Goal: Transaction & Acquisition: Obtain resource

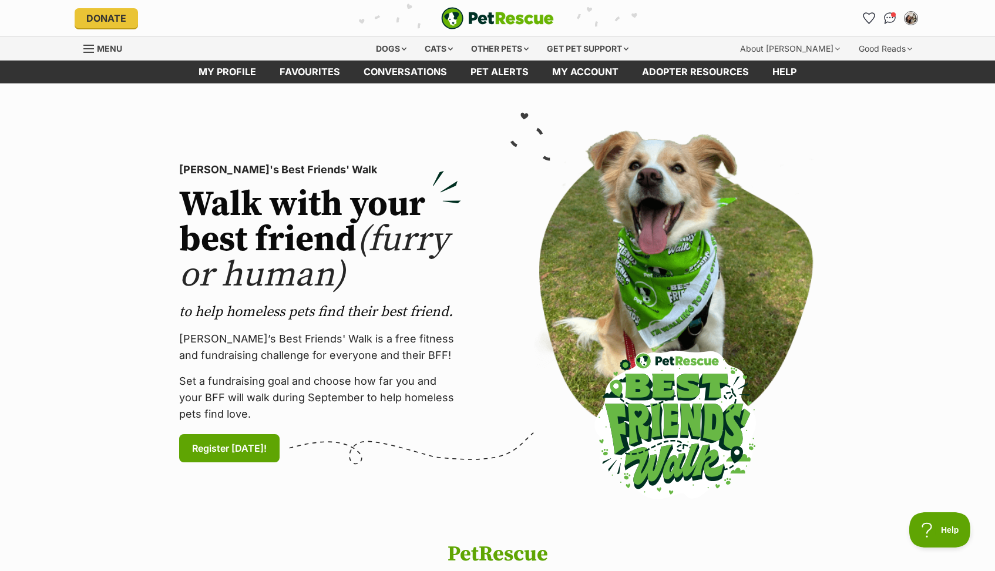
click at [106, 45] on span "Menu" at bounding box center [109, 48] width 25 height 10
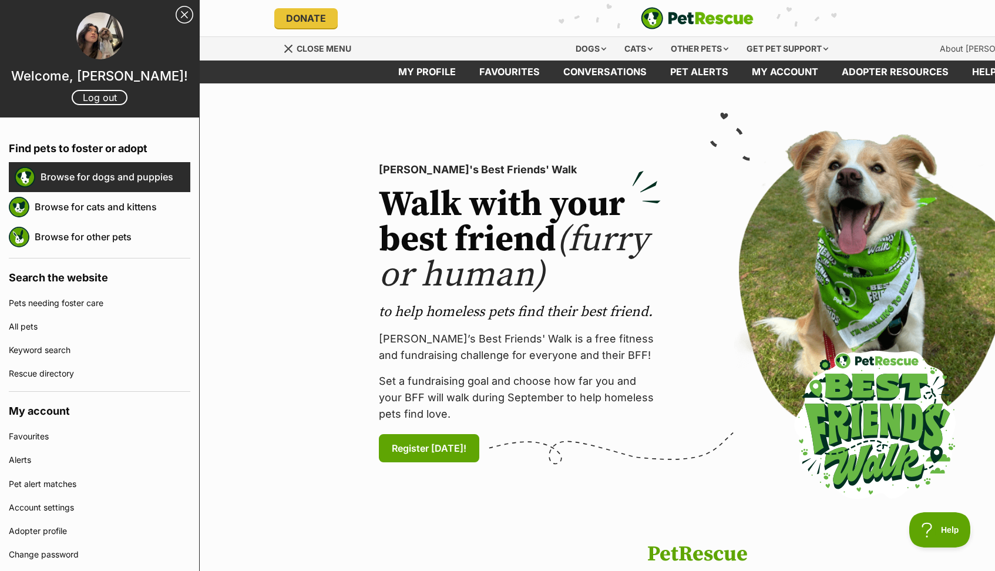
click at [132, 173] on link "Browse for dogs and puppies" at bounding box center [116, 176] width 150 height 25
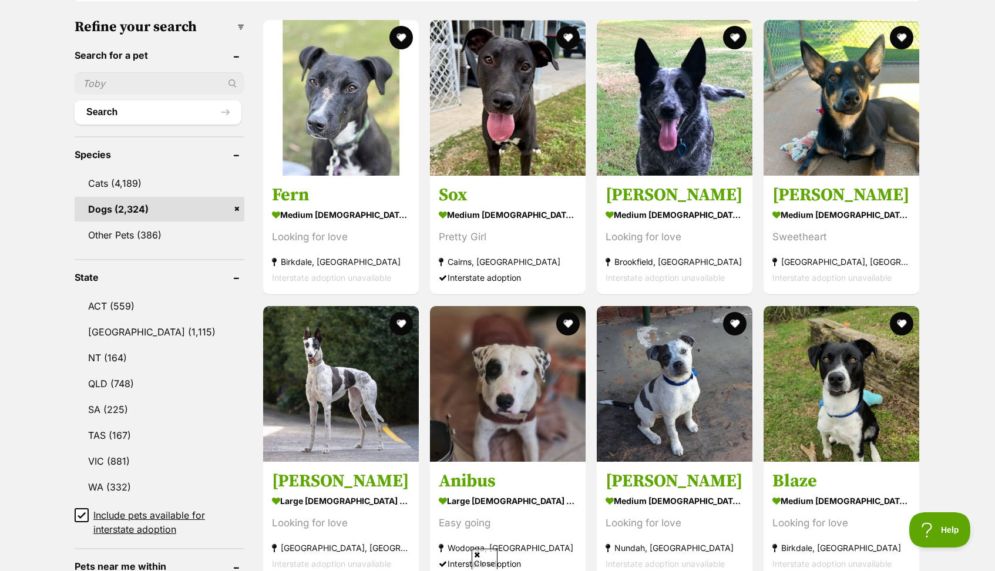
scroll to position [379, 0]
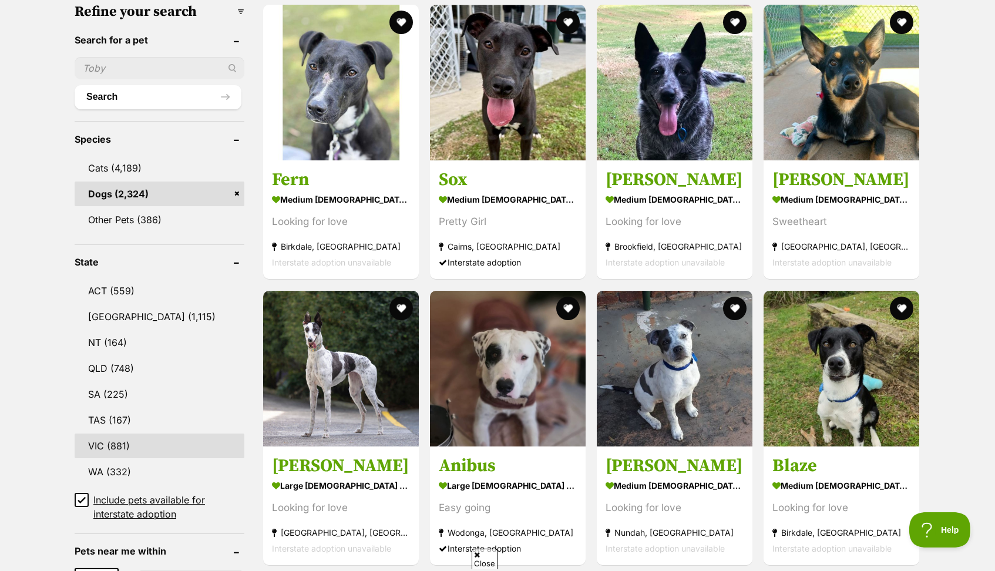
click at [102, 443] on link "VIC (881)" at bounding box center [160, 445] width 170 height 25
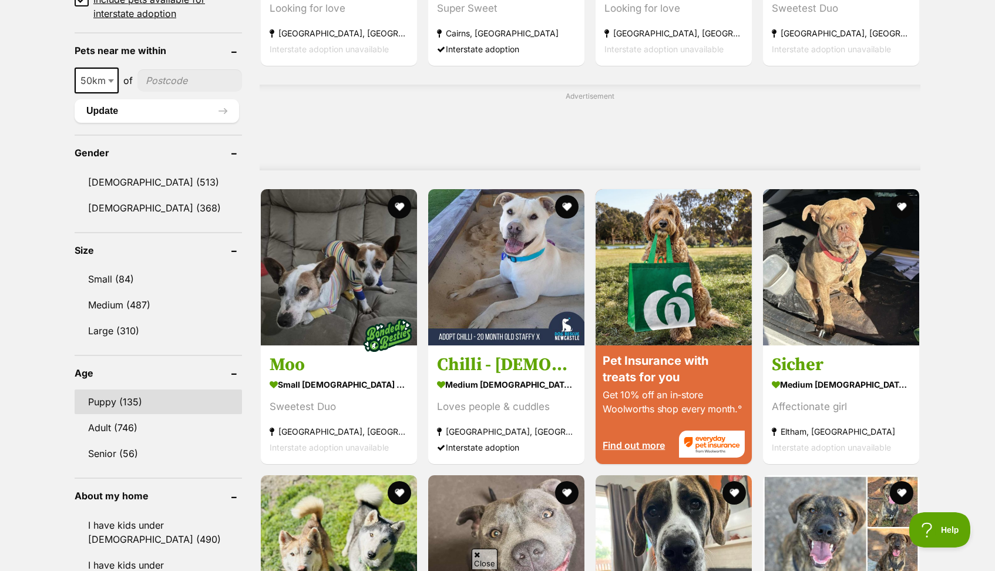
scroll to position [873, 0]
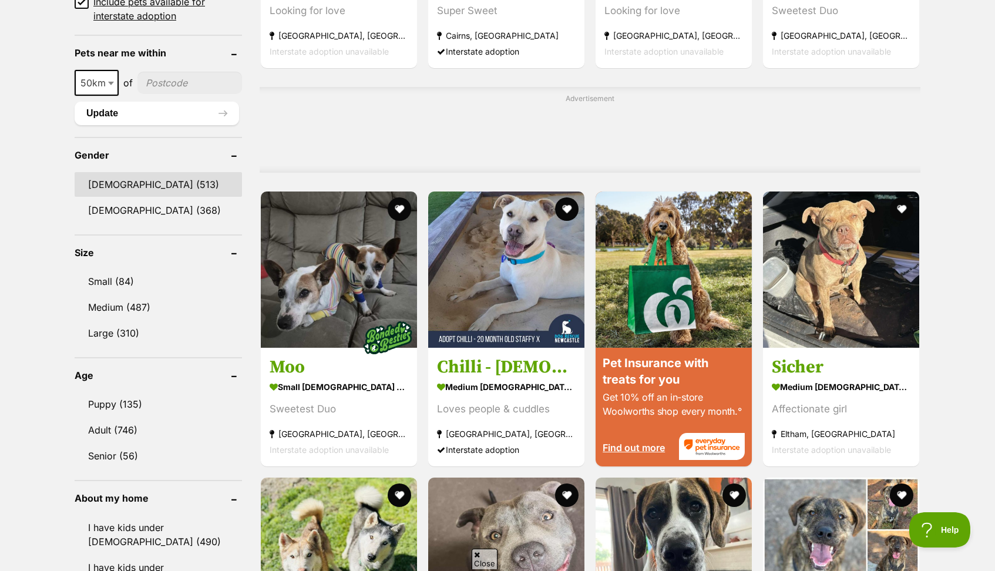
click at [113, 187] on link "Male (513)" at bounding box center [158, 184] width 167 height 25
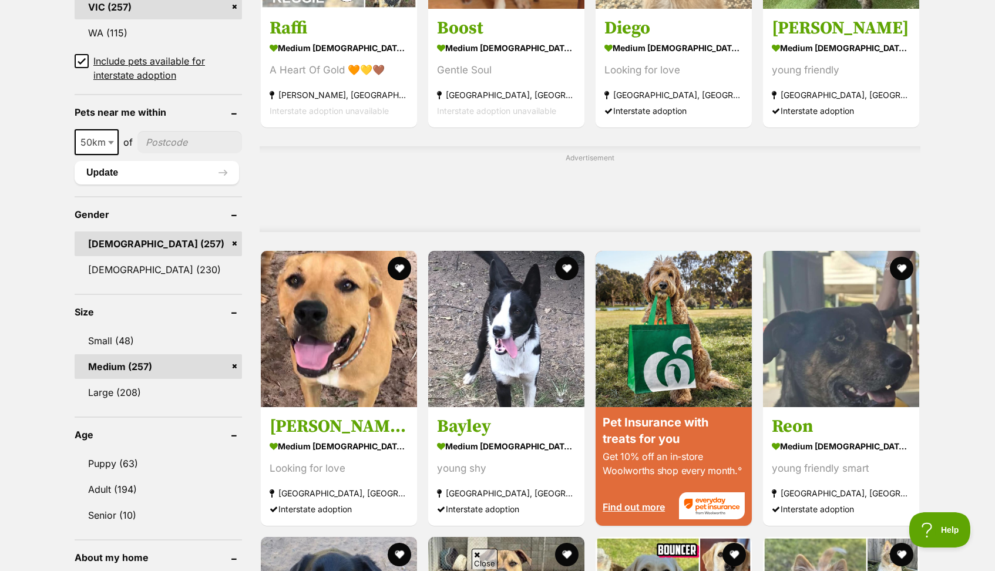
scroll to position [820, 0]
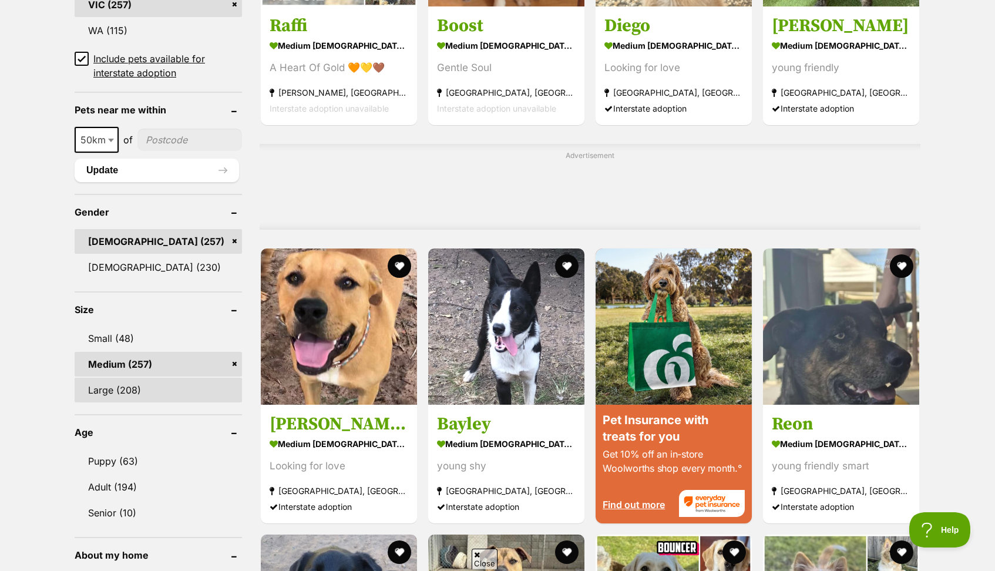
click at [121, 386] on link "Large (208)" at bounding box center [158, 390] width 167 height 25
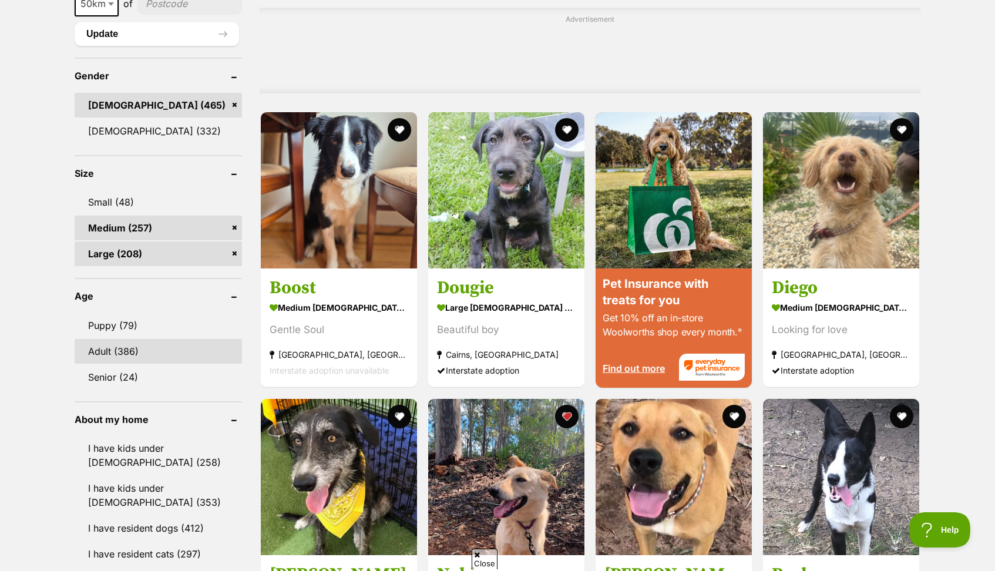
scroll to position [957, 0]
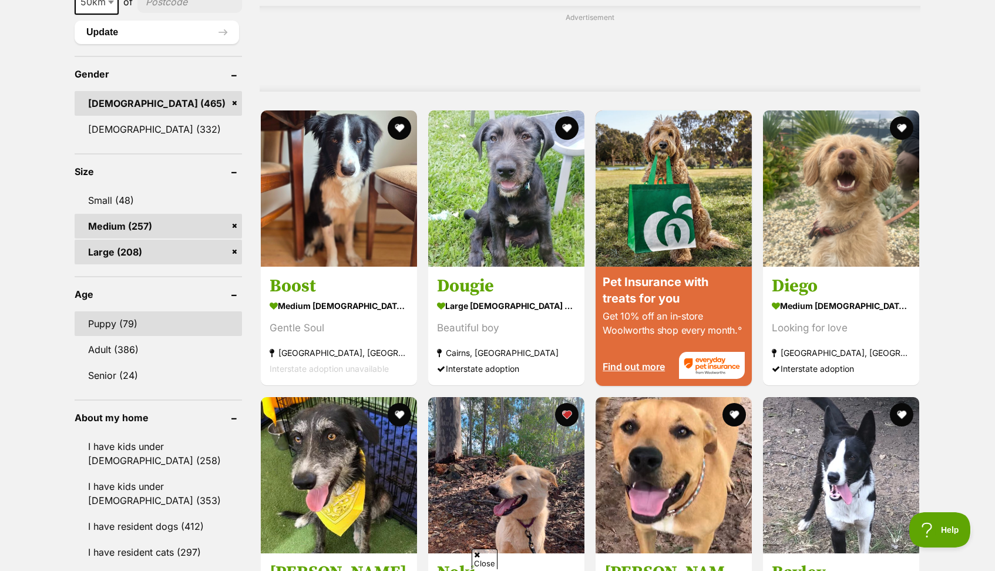
click at [119, 327] on link "Puppy (79)" at bounding box center [158, 323] width 167 height 25
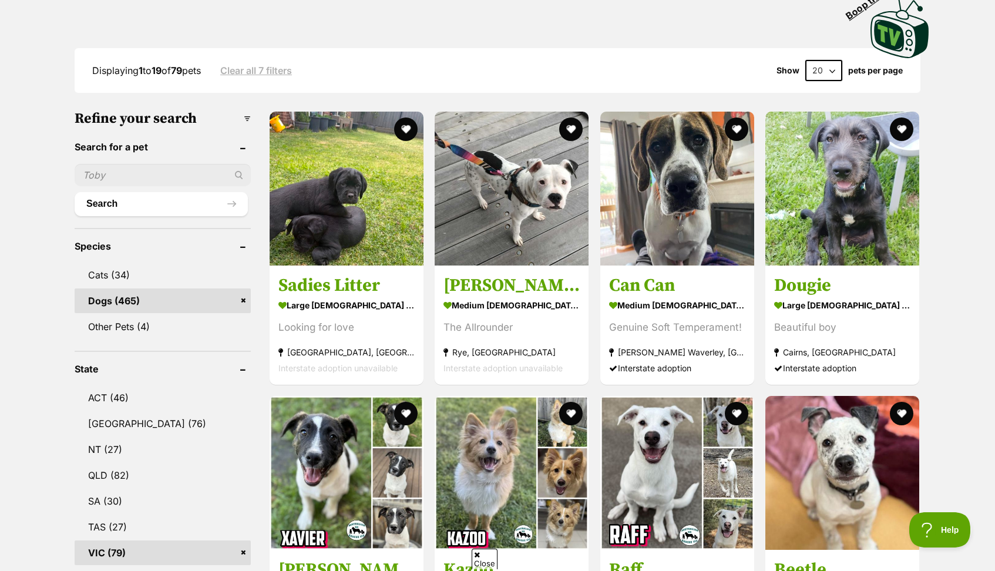
scroll to position [339, 0]
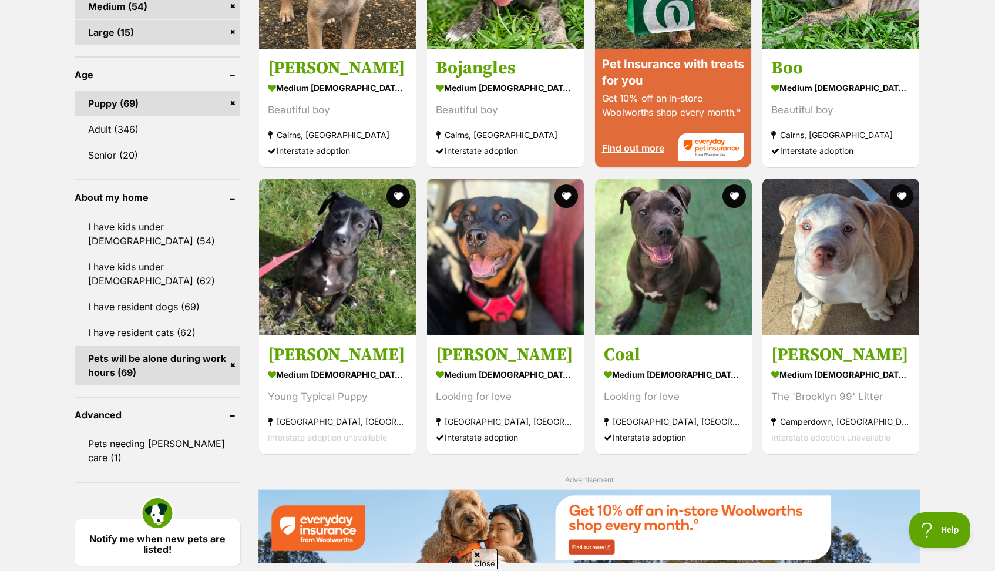
scroll to position [1253, 0]
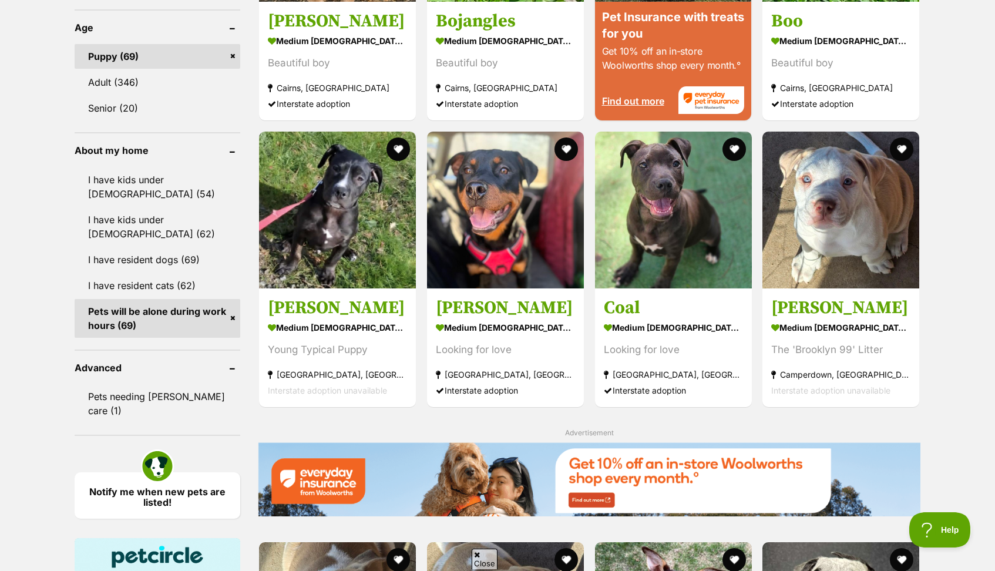
click at [129, 338] on link "Pets will be alone during work hours (69)" at bounding box center [158, 318] width 166 height 39
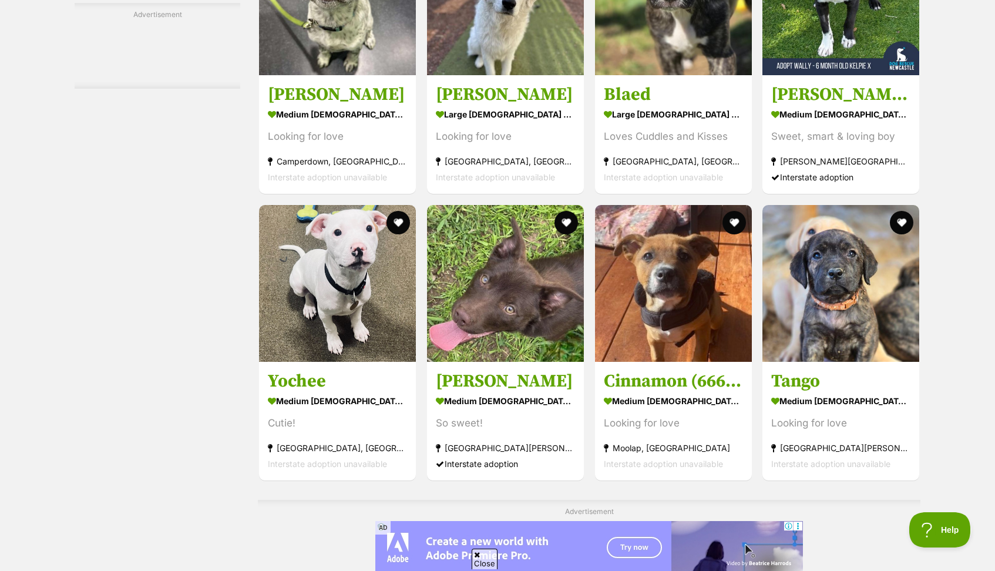
scroll to position [2253, 0]
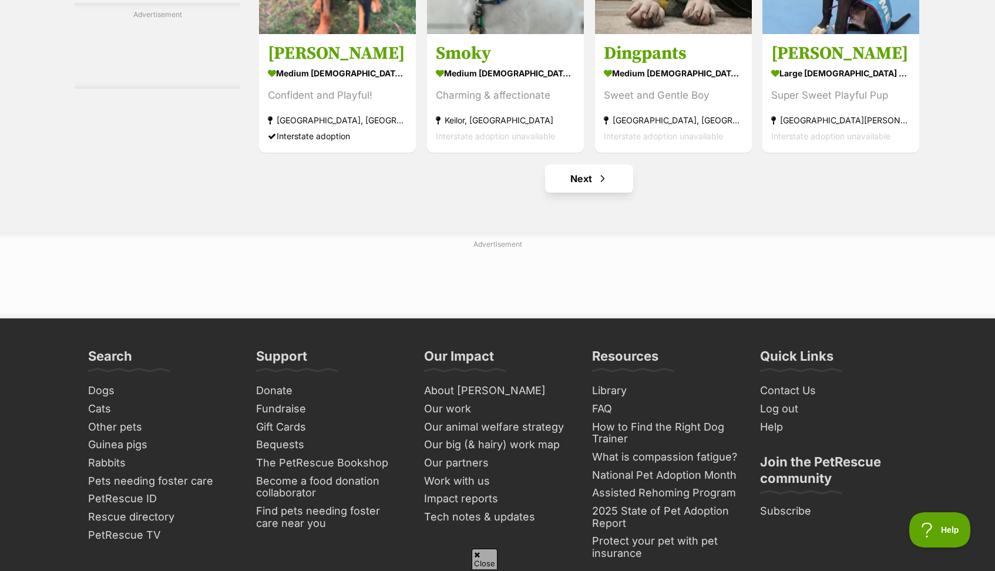
click at [568, 193] on link "Next" at bounding box center [589, 178] width 88 height 28
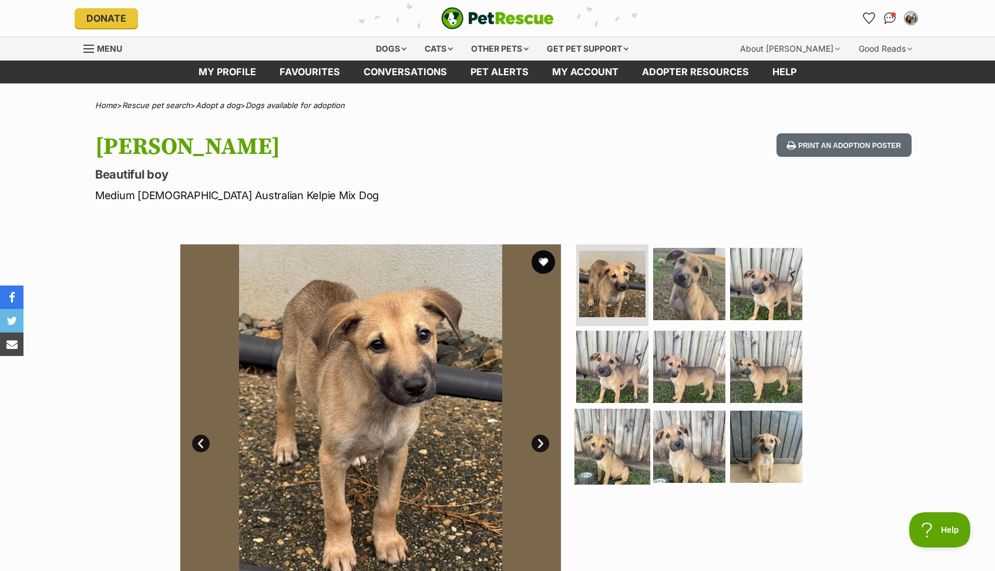
click at [604, 439] on img at bounding box center [612, 447] width 76 height 76
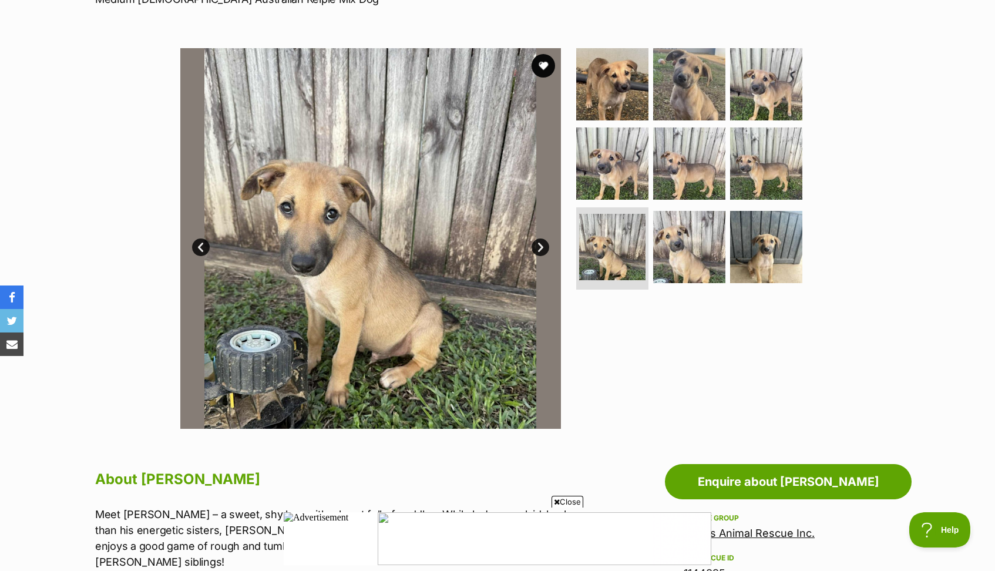
scroll to position [193, 0]
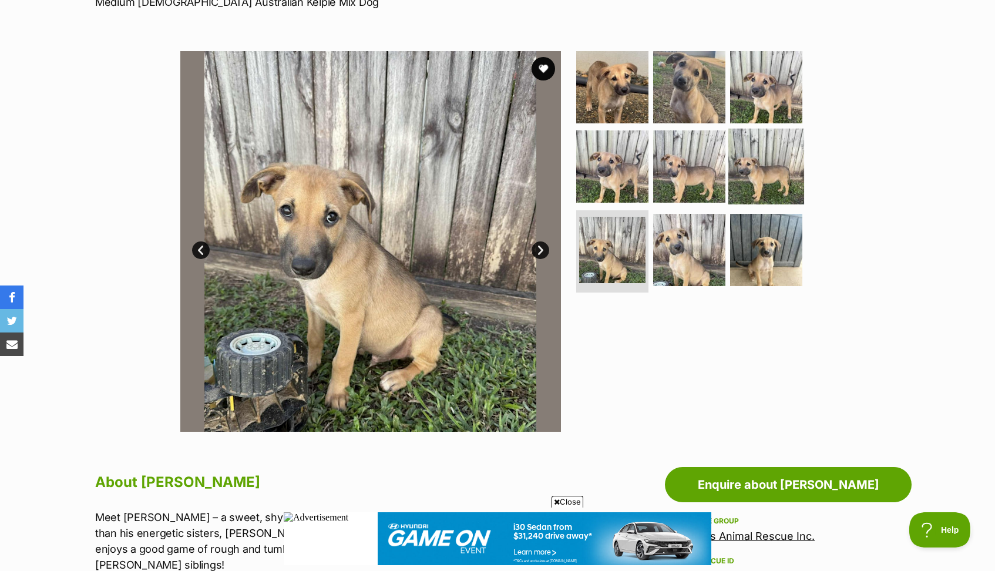
click at [774, 169] on img at bounding box center [766, 167] width 76 height 76
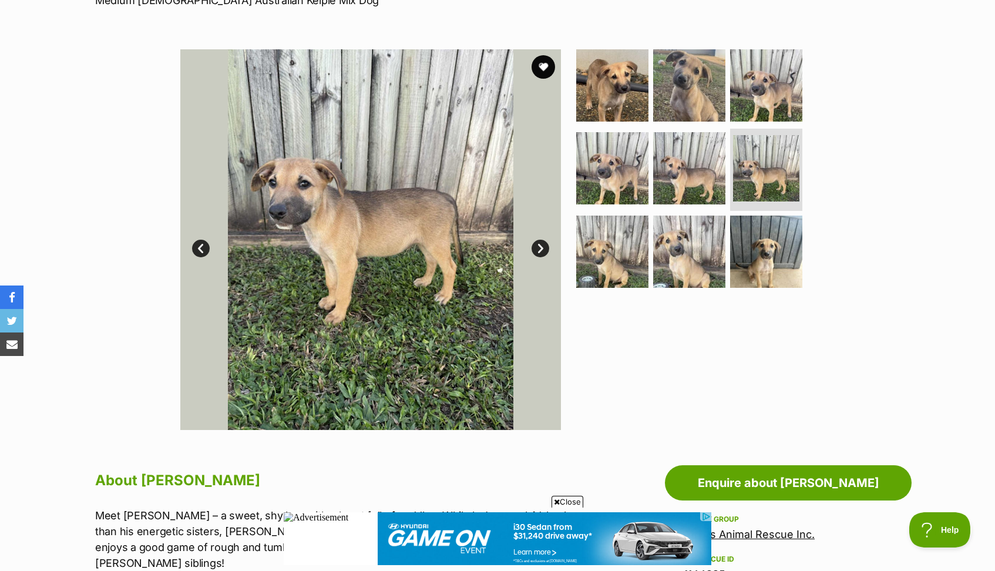
scroll to position [127, 0]
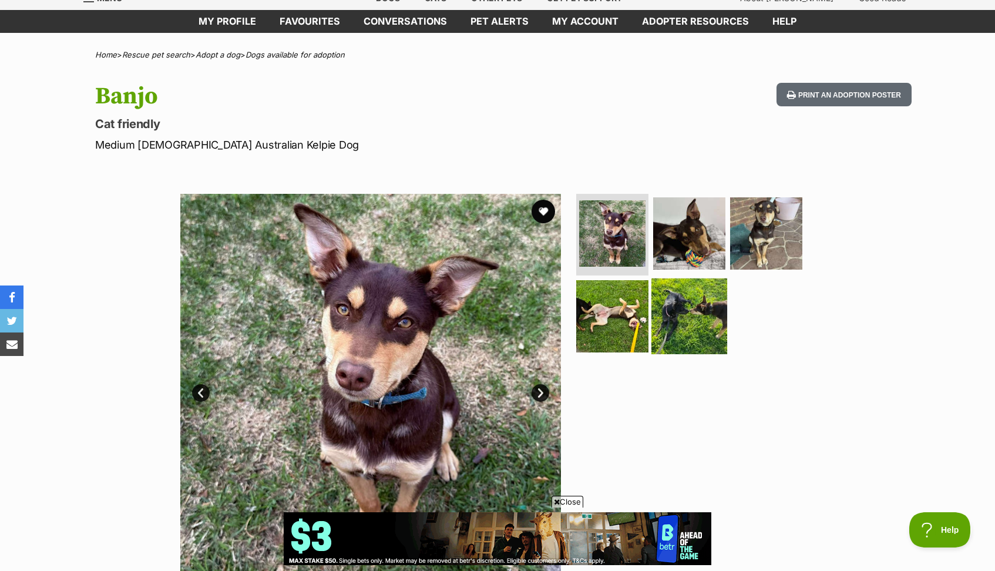
click at [660, 311] on img at bounding box center [689, 316] width 76 height 76
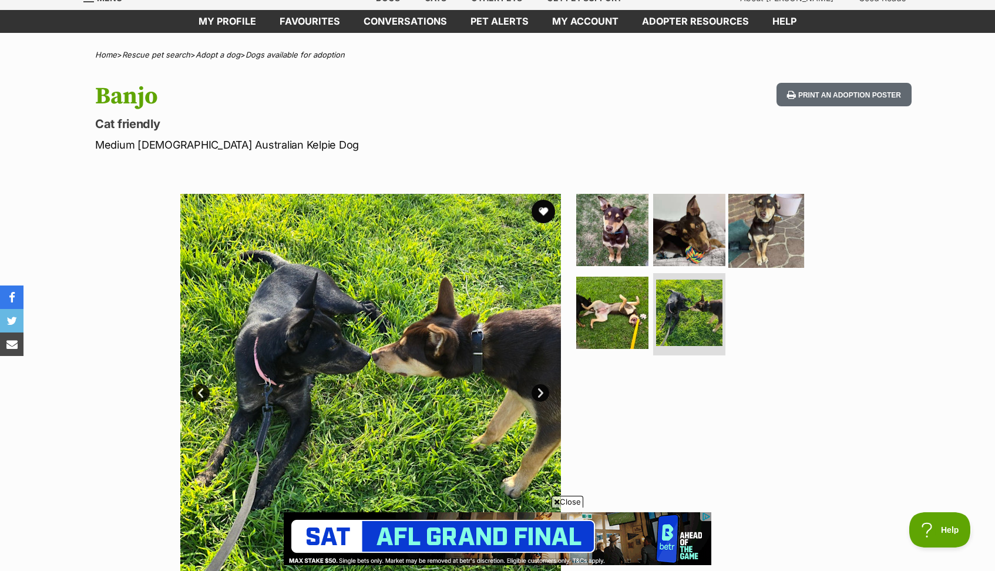
click at [794, 231] on img at bounding box center [766, 229] width 76 height 76
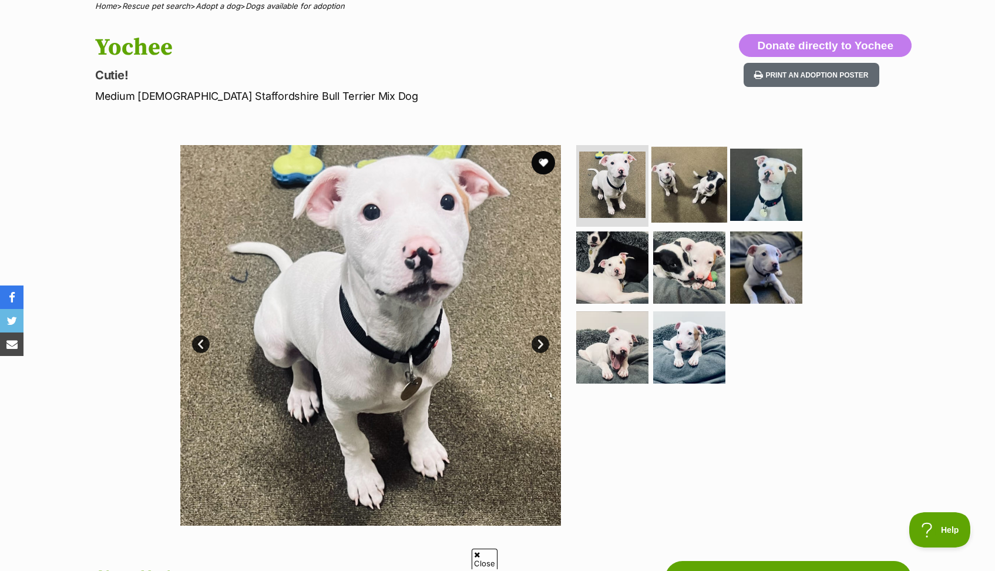
click at [667, 193] on img at bounding box center [689, 184] width 76 height 76
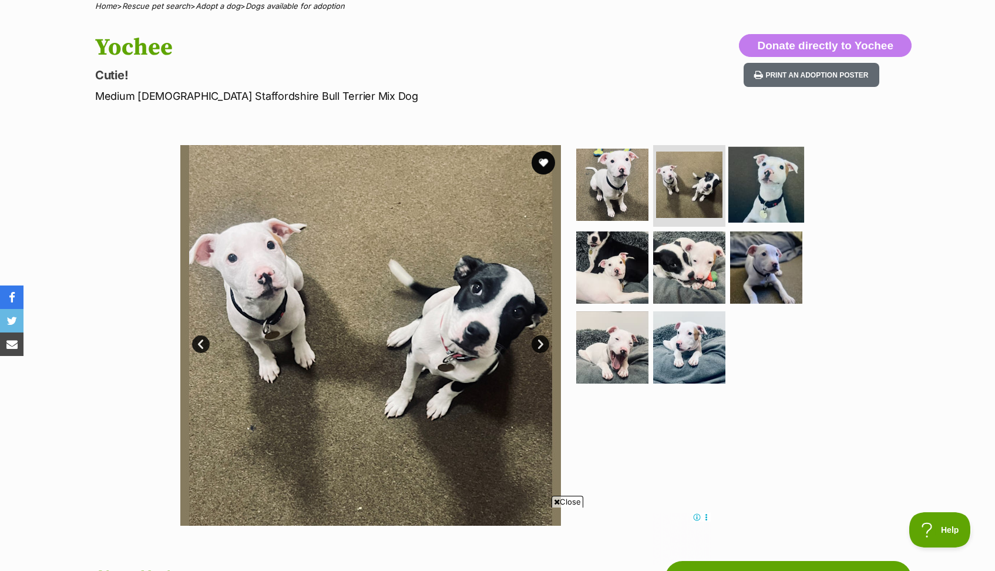
click at [758, 184] on img at bounding box center [766, 184] width 76 height 76
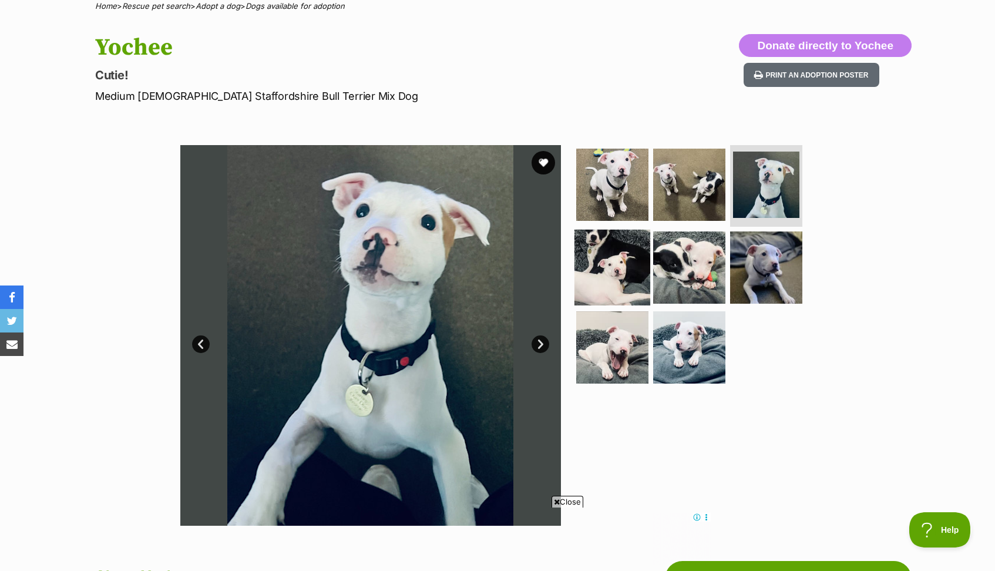
click at [601, 282] on img at bounding box center [612, 268] width 76 height 76
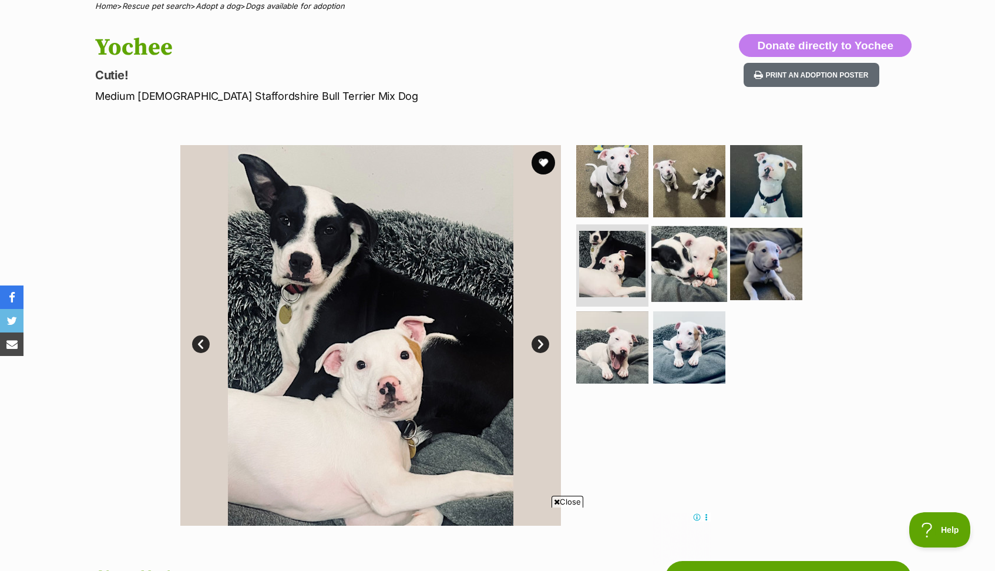
click at [691, 265] on img at bounding box center [689, 264] width 76 height 76
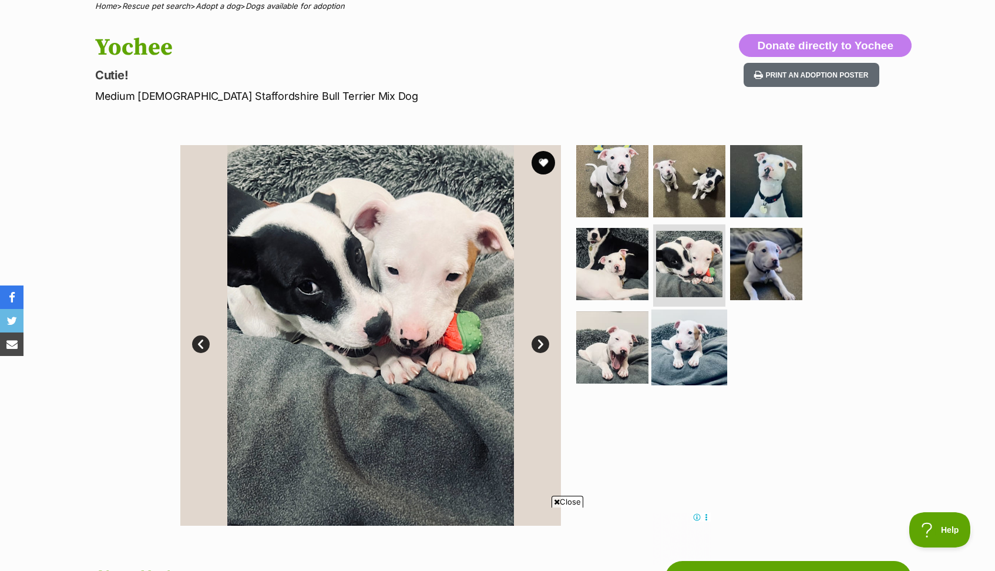
click at [695, 338] on img at bounding box center [689, 348] width 76 height 76
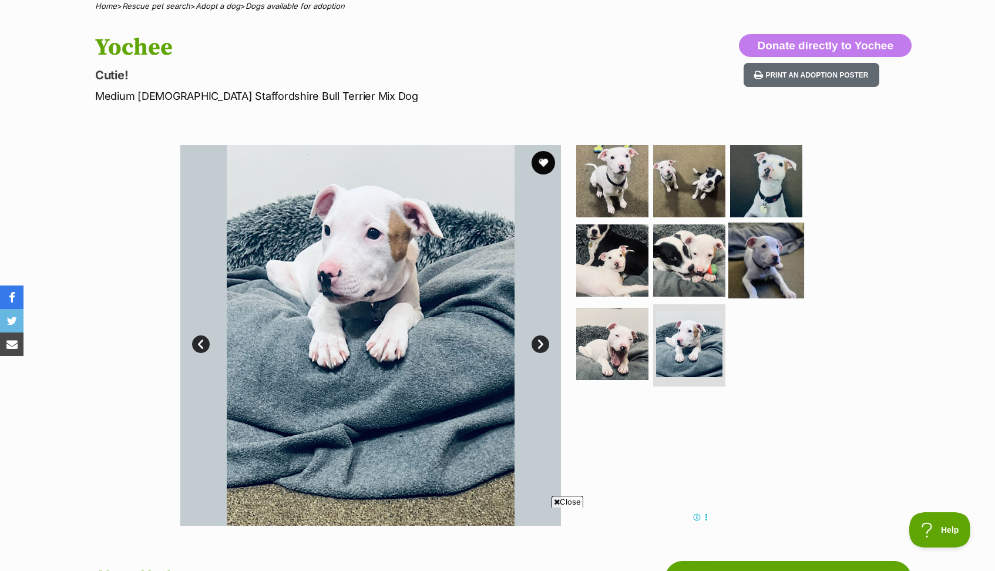
click at [763, 269] on img at bounding box center [766, 261] width 76 height 76
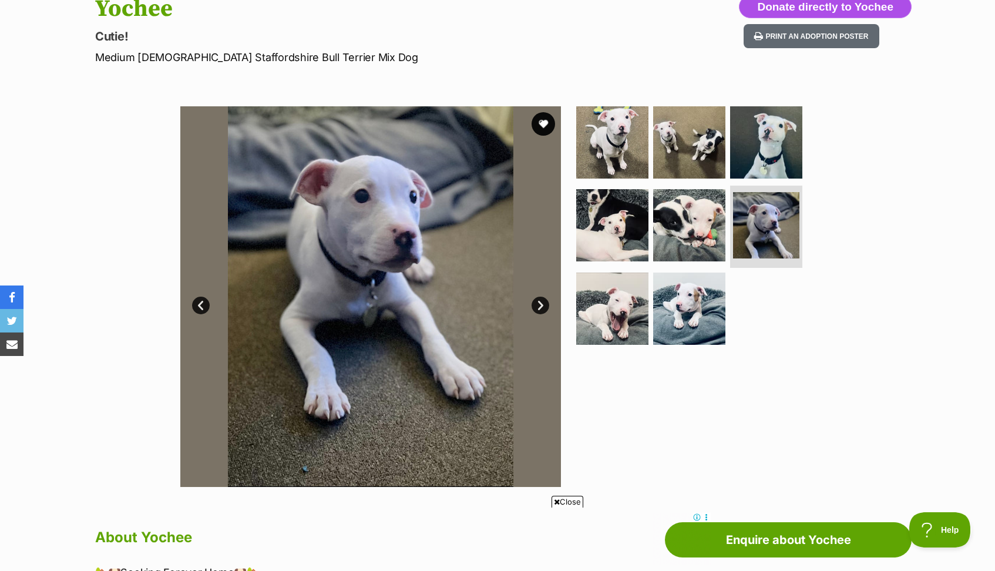
scroll to position [69, 0]
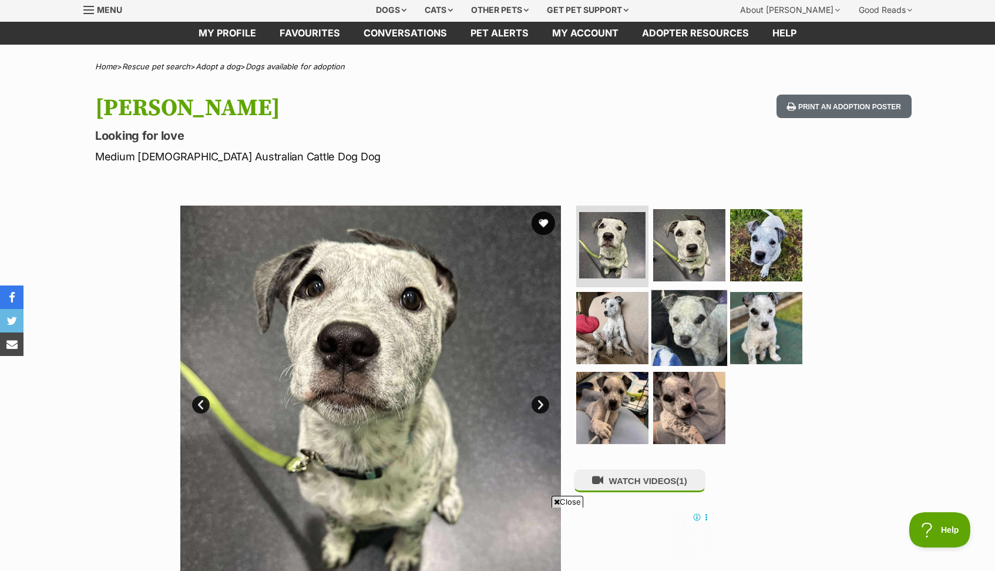
scroll to position [39, 0]
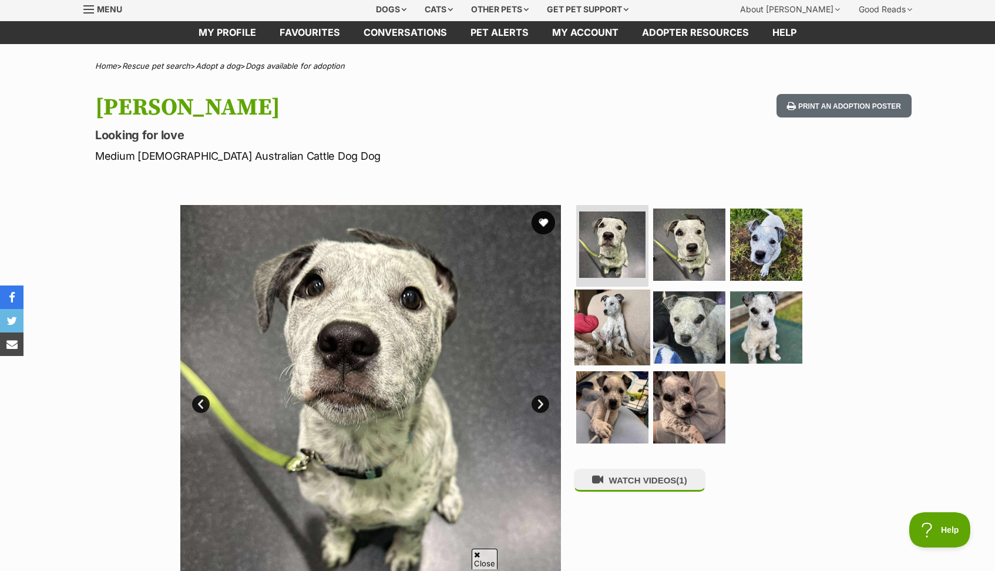
click at [607, 316] on img at bounding box center [612, 328] width 76 height 76
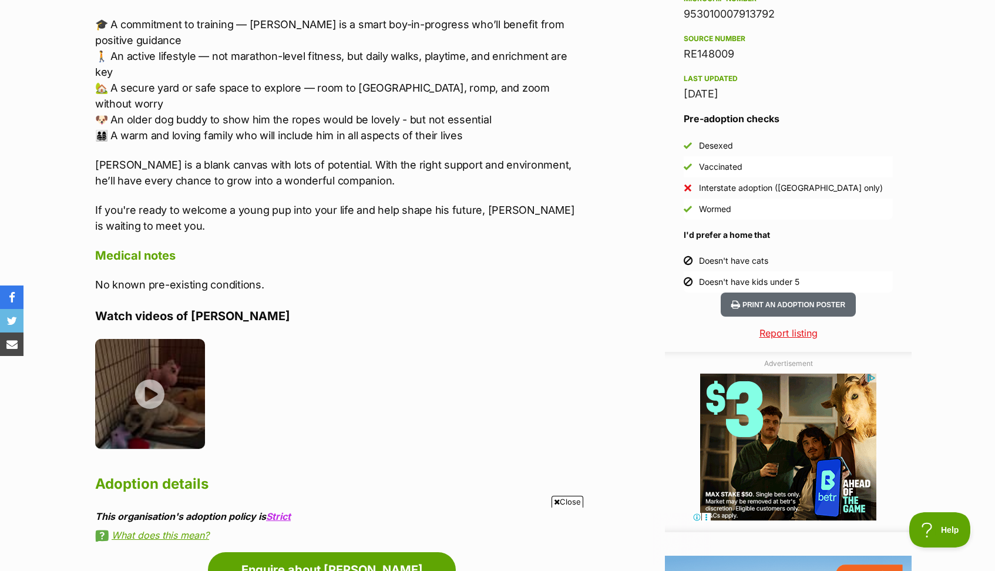
scroll to position [963, 0]
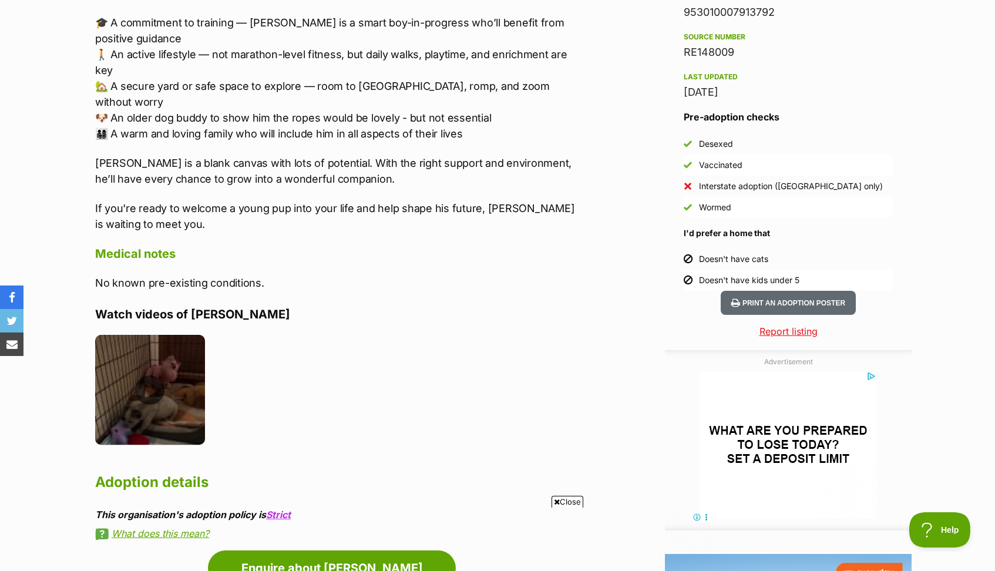
click at [173, 402] on img at bounding box center [150, 390] width 110 height 110
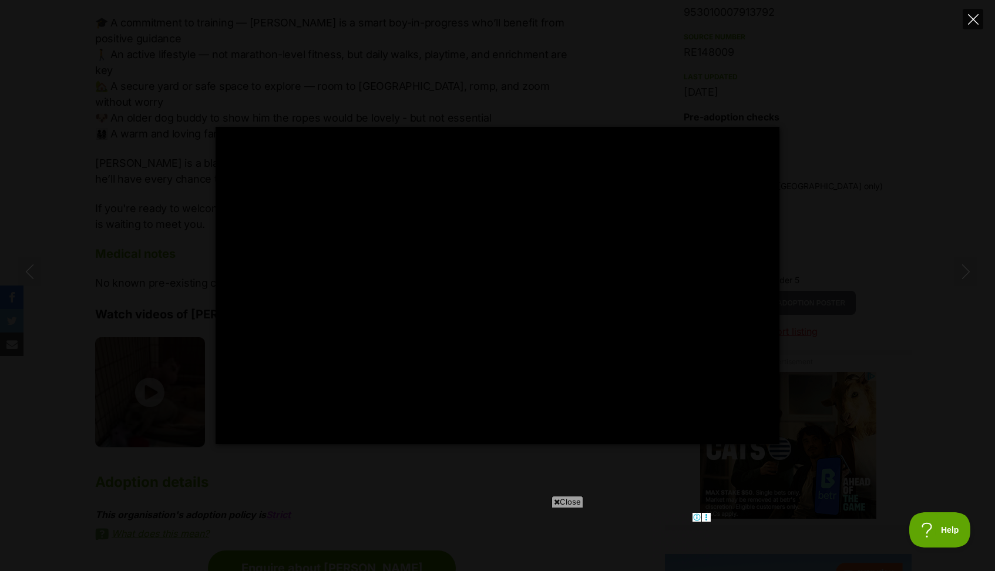
click at [971, 19] on icon "Close" at bounding box center [973, 19] width 11 height 11
type input "69.54"
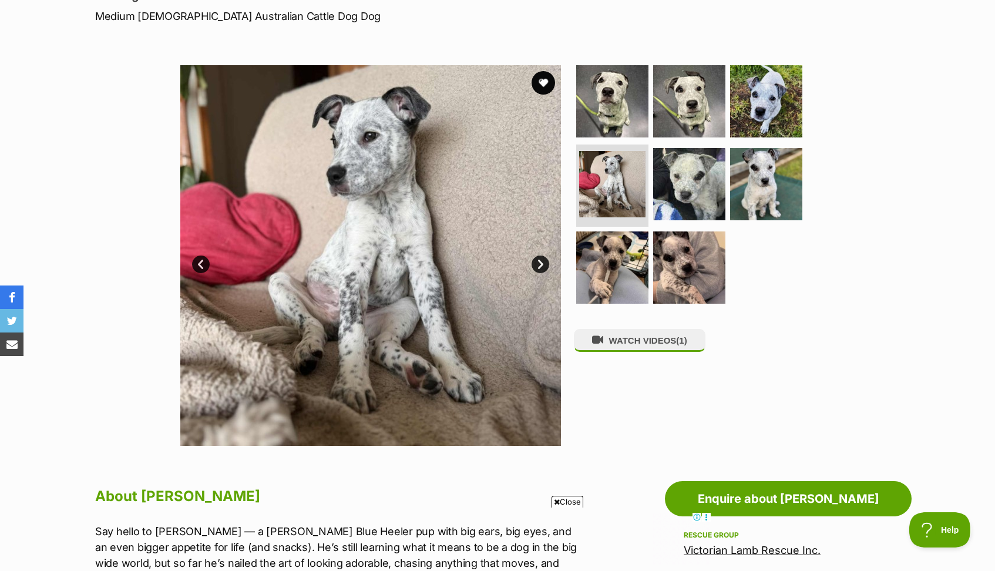
scroll to position [0, 0]
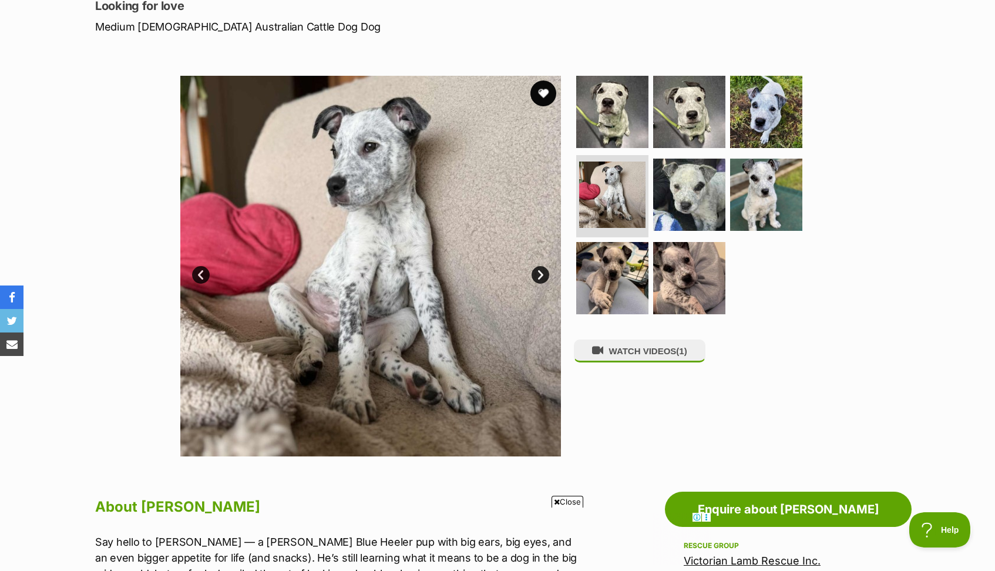
click at [543, 97] on button "favourite" at bounding box center [543, 93] width 26 height 26
click at [608, 109] on img at bounding box center [612, 111] width 76 height 76
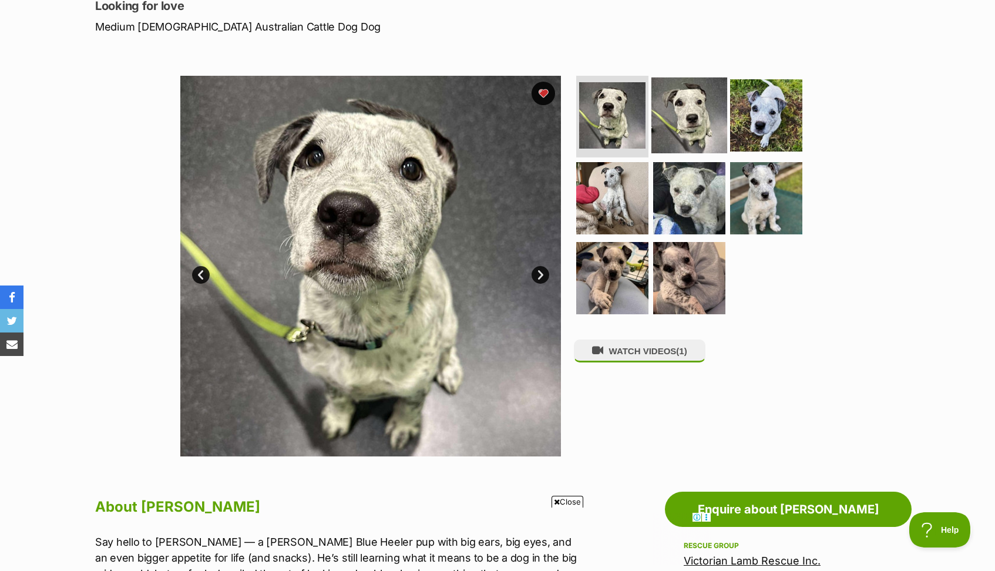
click at [678, 109] on img at bounding box center [689, 115] width 76 height 76
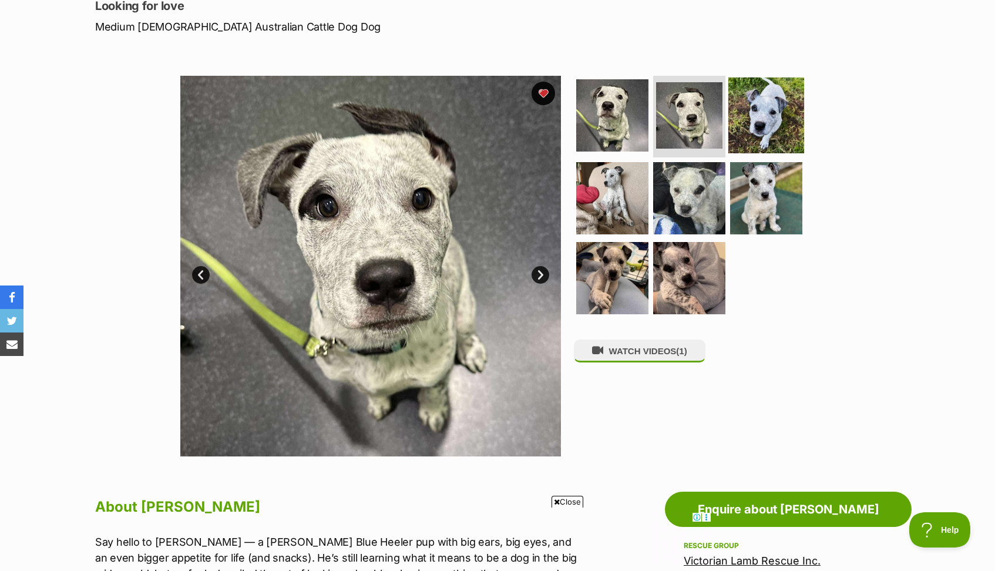
click at [775, 111] on img at bounding box center [766, 115] width 76 height 76
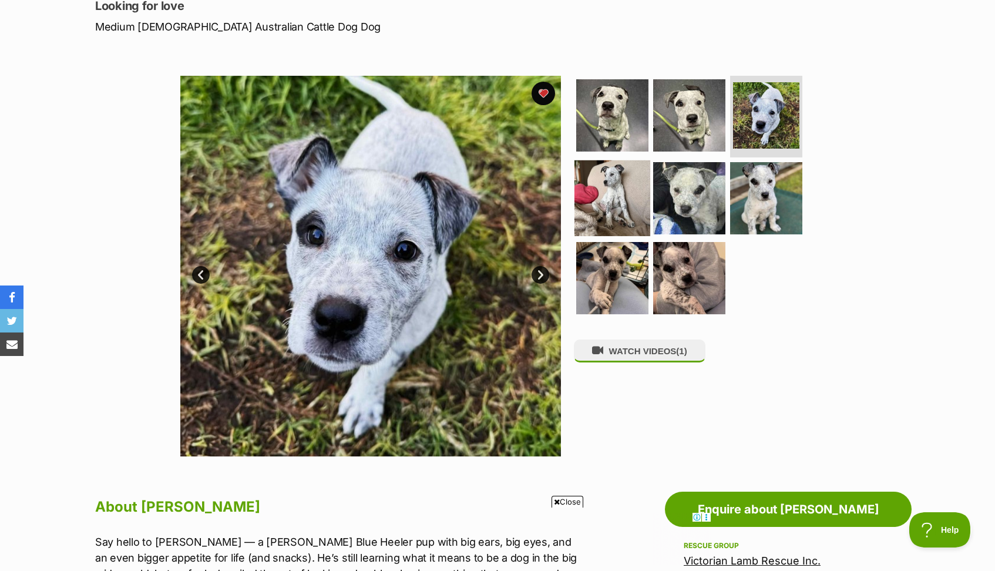
click at [598, 173] on img at bounding box center [612, 198] width 76 height 76
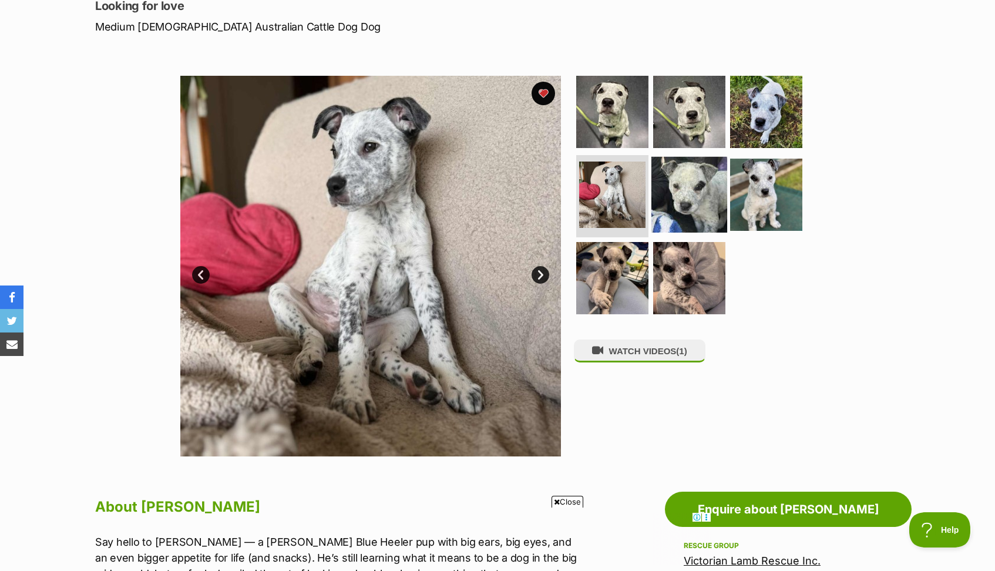
click at [678, 190] on img at bounding box center [689, 195] width 76 height 76
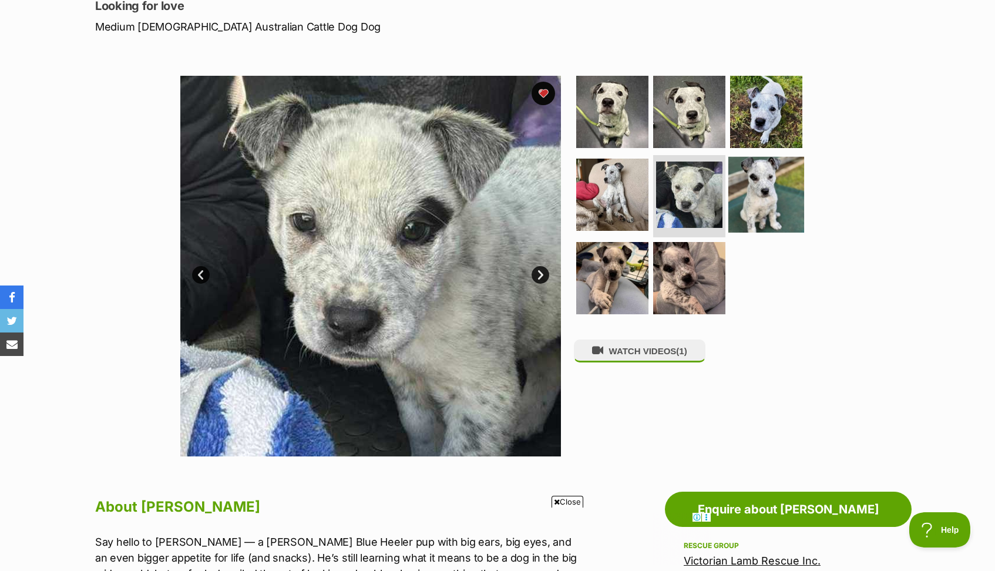
click at [771, 187] on img at bounding box center [766, 195] width 76 height 76
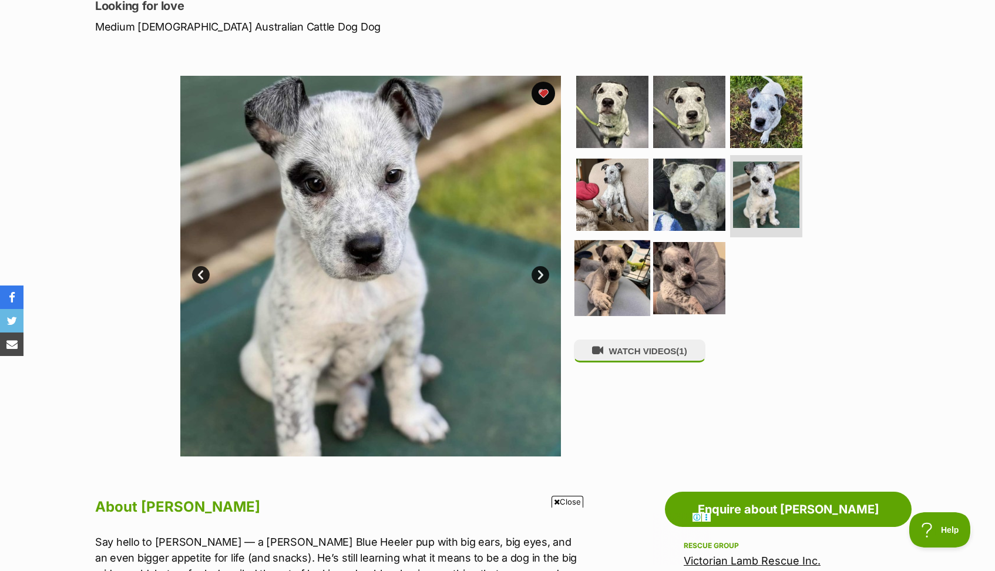
click at [595, 280] on img at bounding box center [612, 278] width 76 height 76
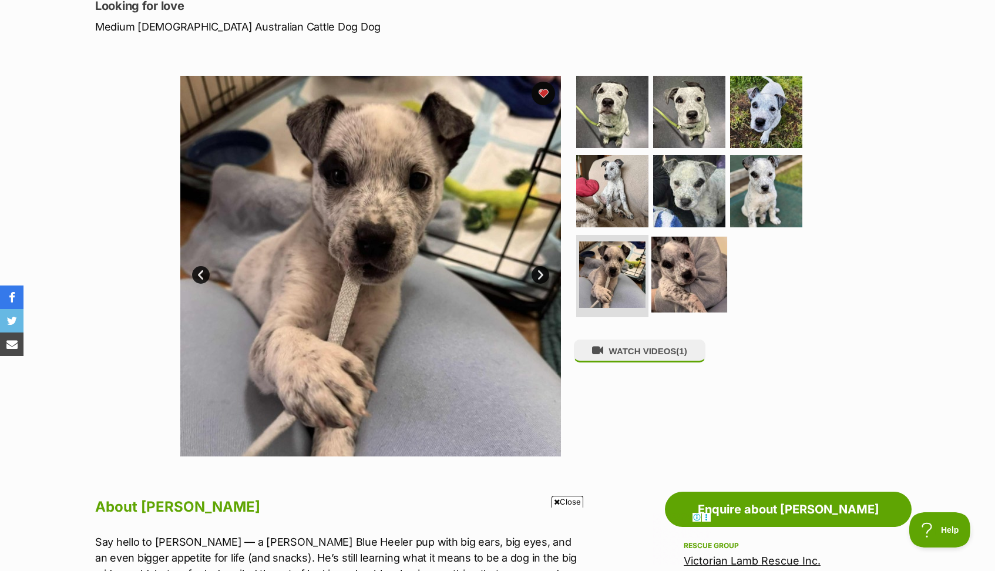
click at [687, 284] on img at bounding box center [689, 275] width 76 height 76
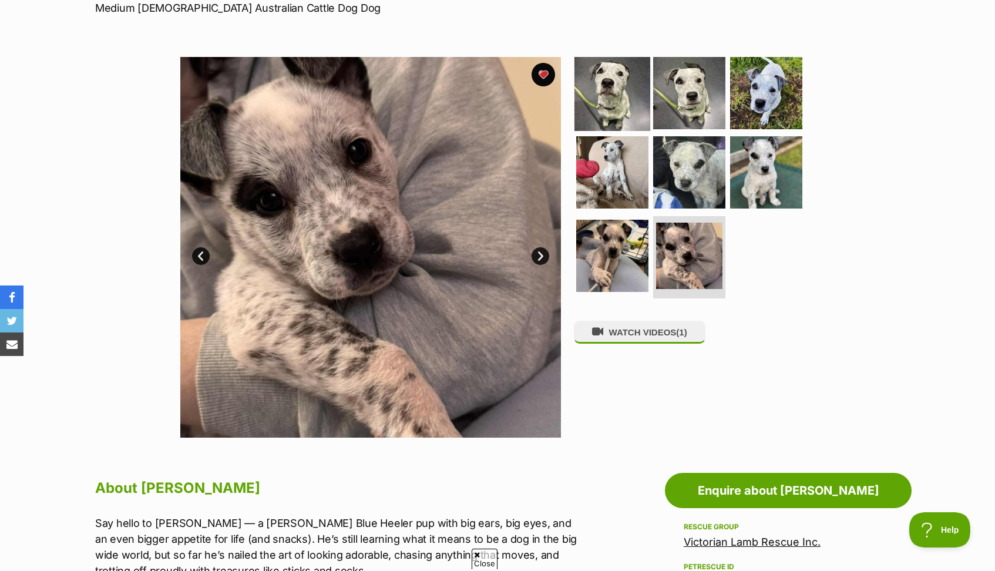
click at [614, 106] on img at bounding box center [612, 93] width 76 height 76
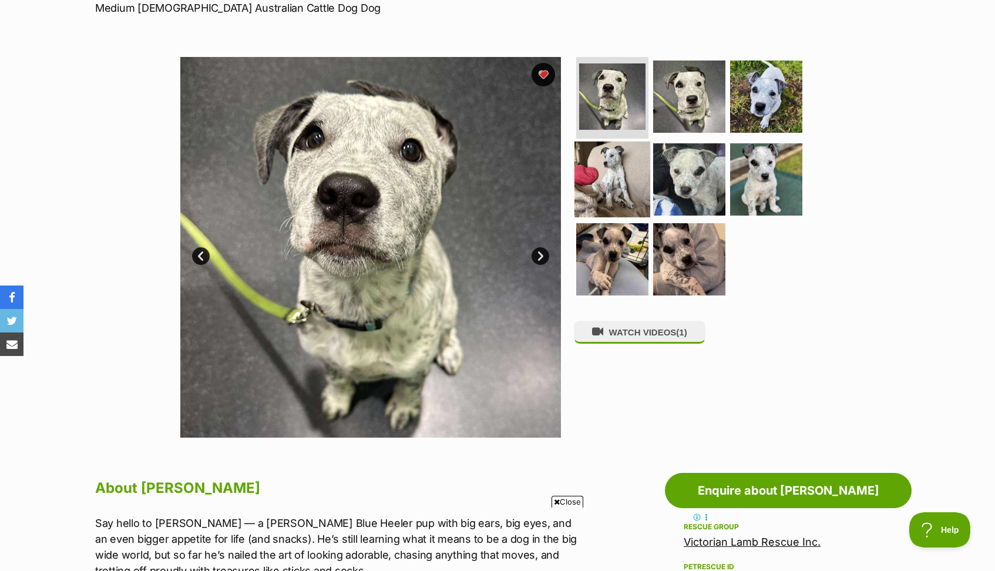
click at [627, 189] on img at bounding box center [612, 180] width 76 height 76
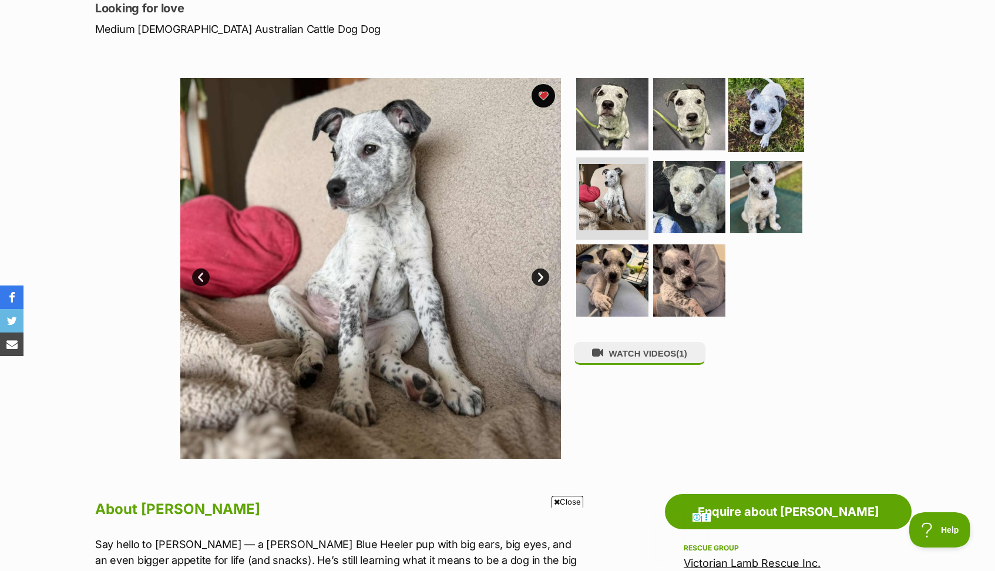
scroll to position [166, 0]
click at [757, 110] on img at bounding box center [766, 114] width 76 height 76
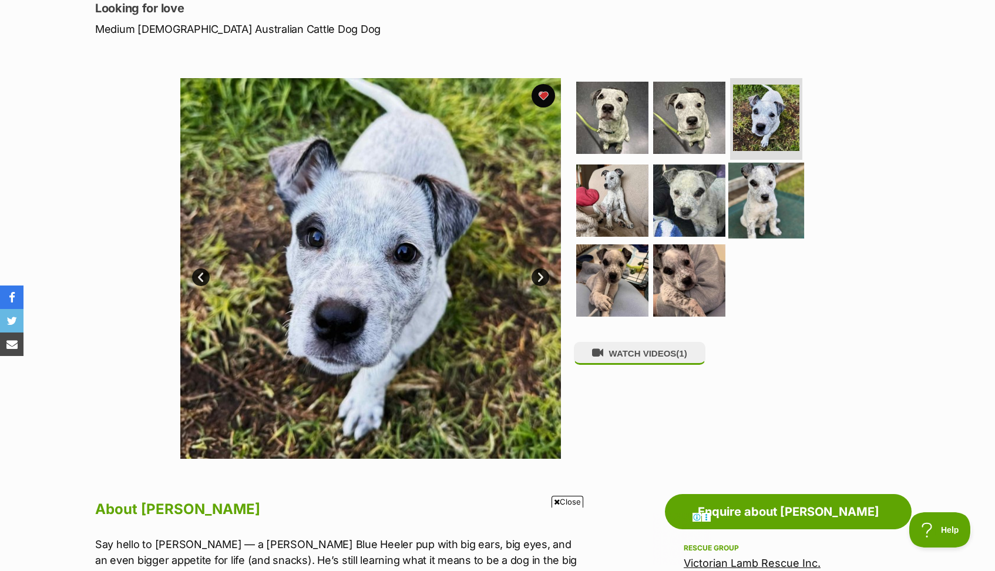
click at [762, 173] on img at bounding box center [766, 201] width 76 height 76
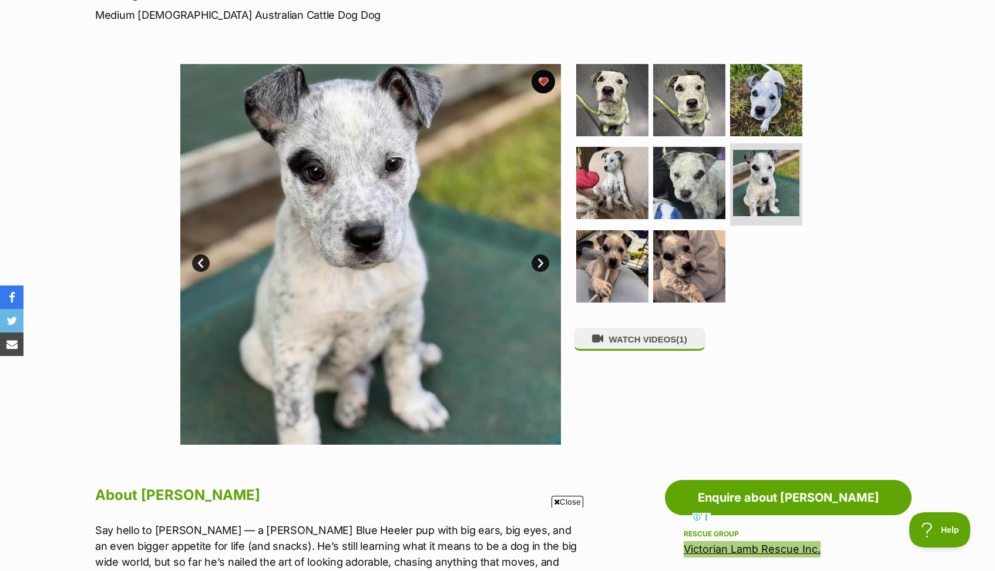
scroll to position [0, 0]
click at [606, 176] on img at bounding box center [612, 183] width 76 height 76
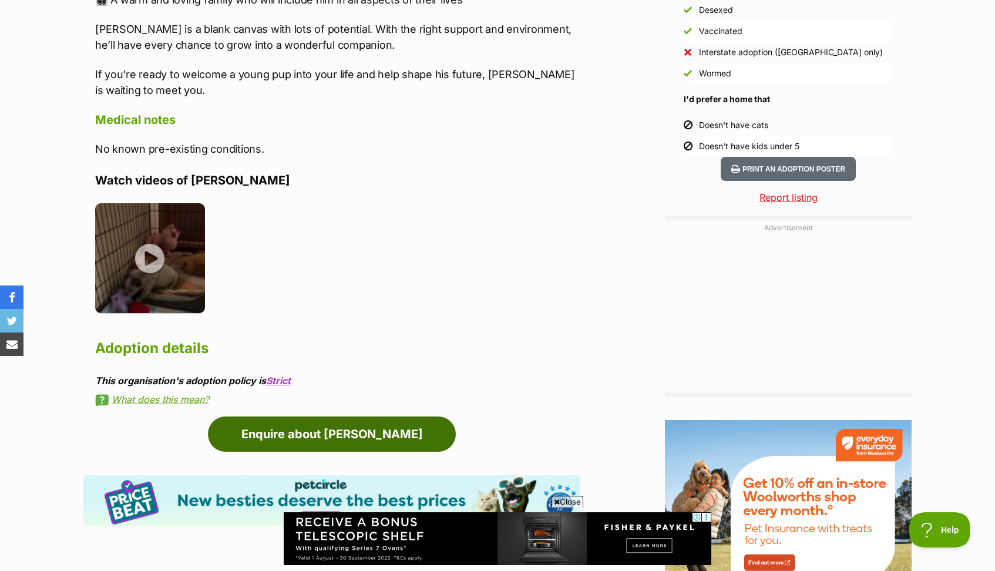
click at [422, 418] on link "Enquire about Winston" at bounding box center [332, 433] width 248 height 35
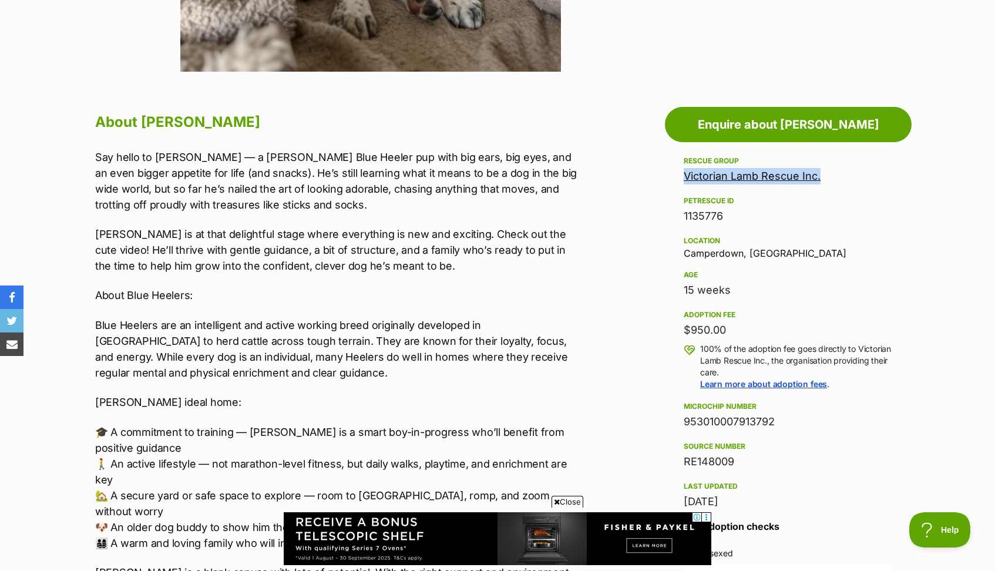
scroll to position [548, 0]
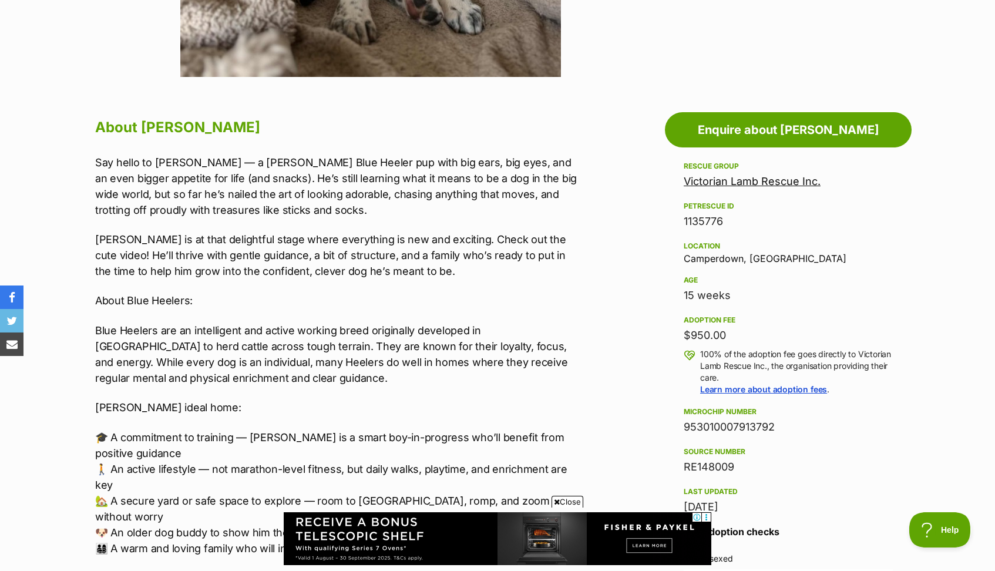
click at [455, 282] on div "Say hello to Winston — a young Blue Heeler pup with big ears, big eyes, and an …" at bounding box center [337, 400] width 485 height 493
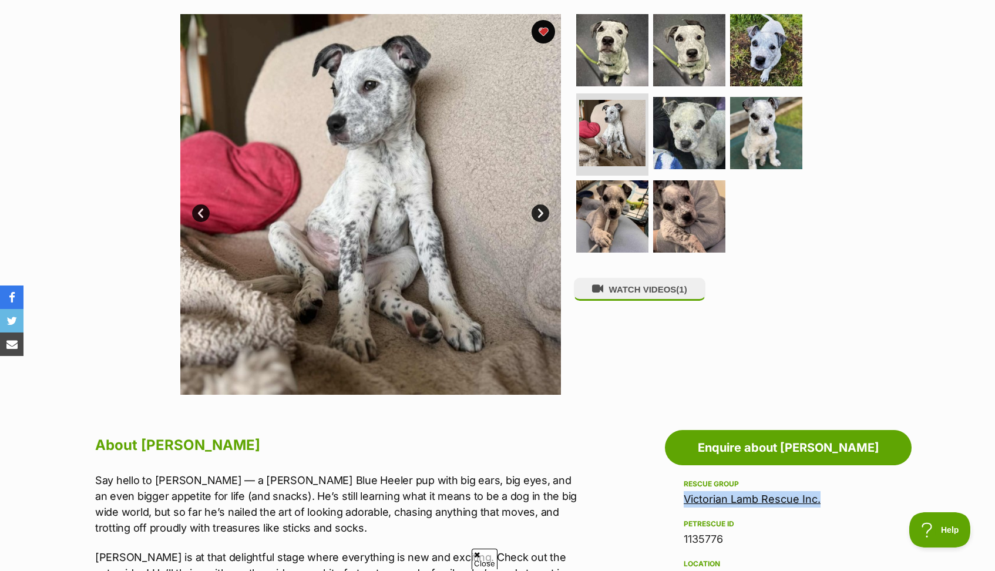
scroll to position [226, 0]
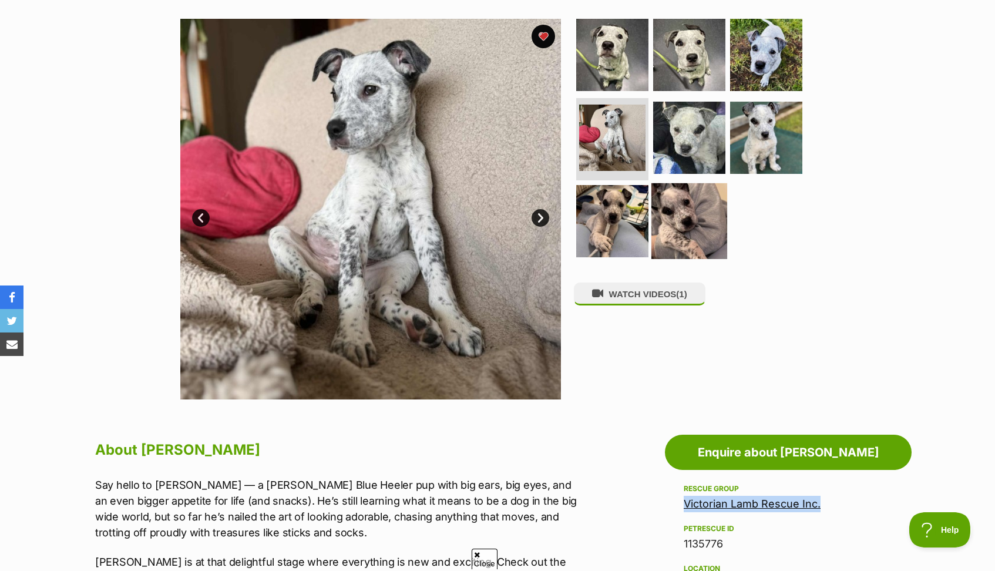
click at [700, 216] on img at bounding box center [689, 221] width 76 height 76
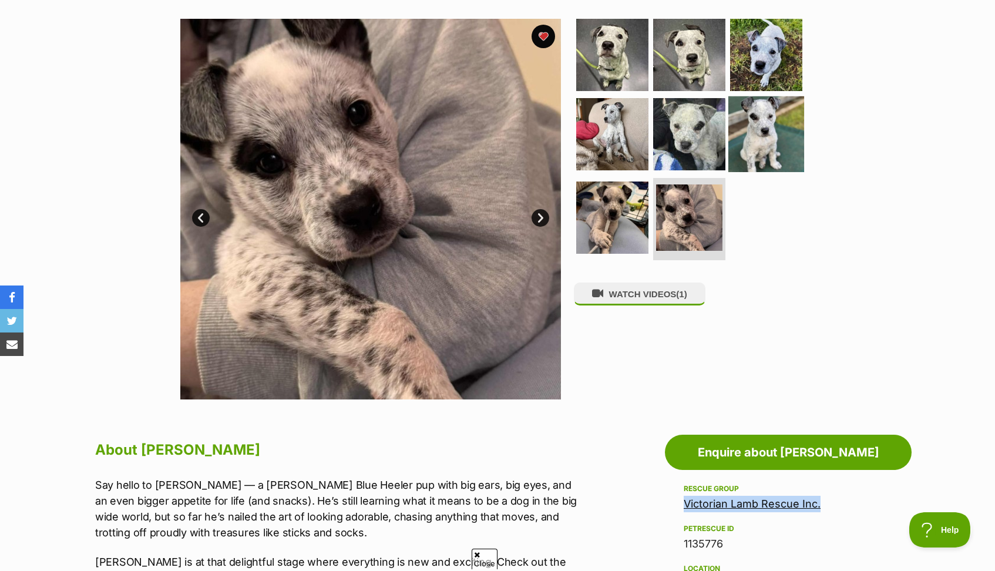
click at [772, 141] on img at bounding box center [766, 134] width 76 height 76
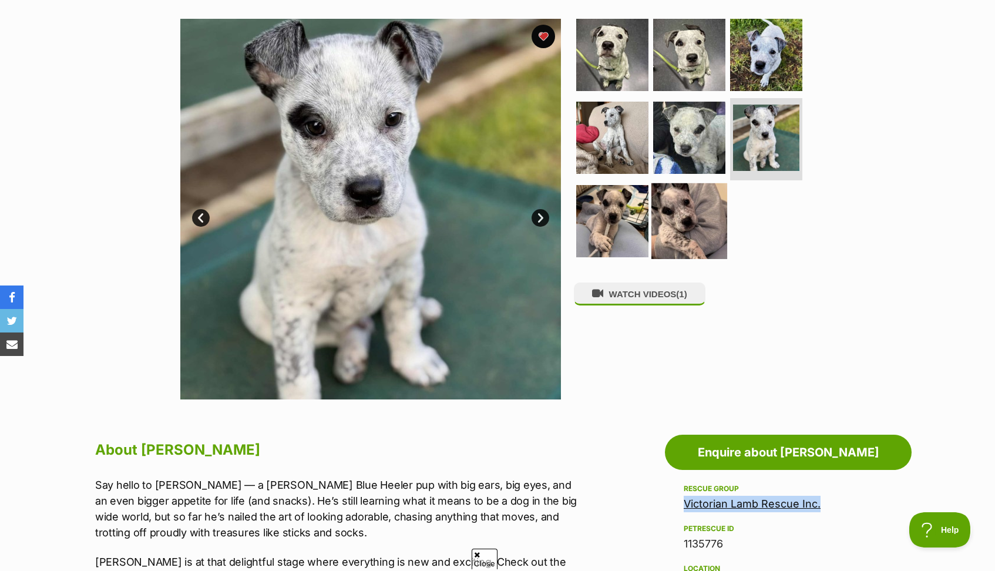
click at [695, 210] on img at bounding box center [689, 221] width 76 height 76
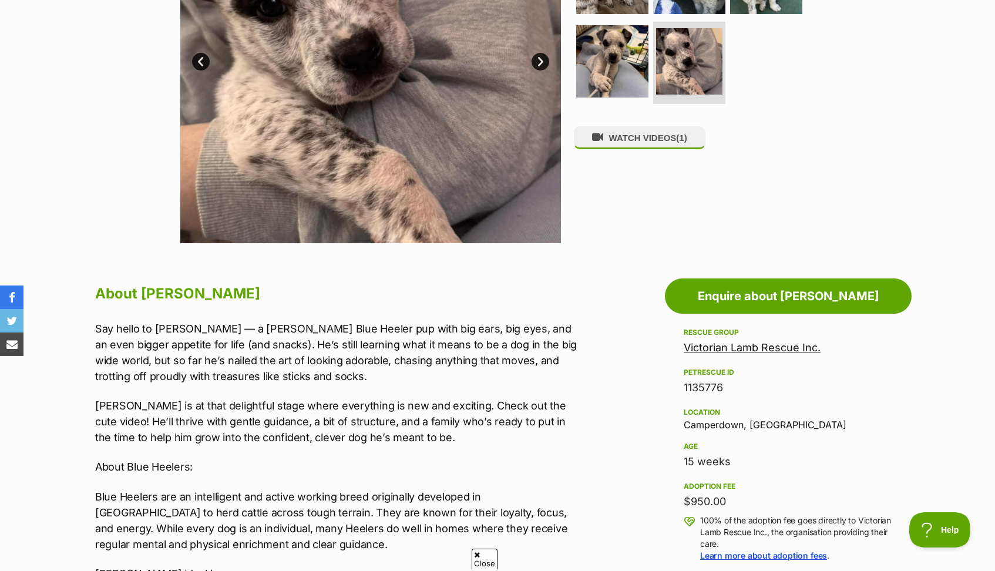
click at [769, 177] on div "WATCH VIDEOS (1)" at bounding box center [694, 53] width 241 height 381
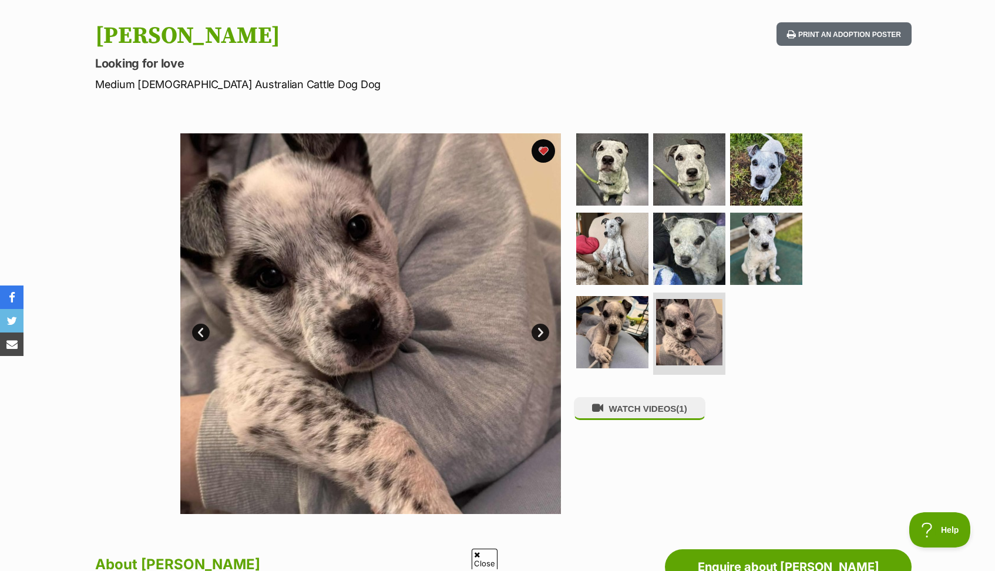
scroll to position [0, 0]
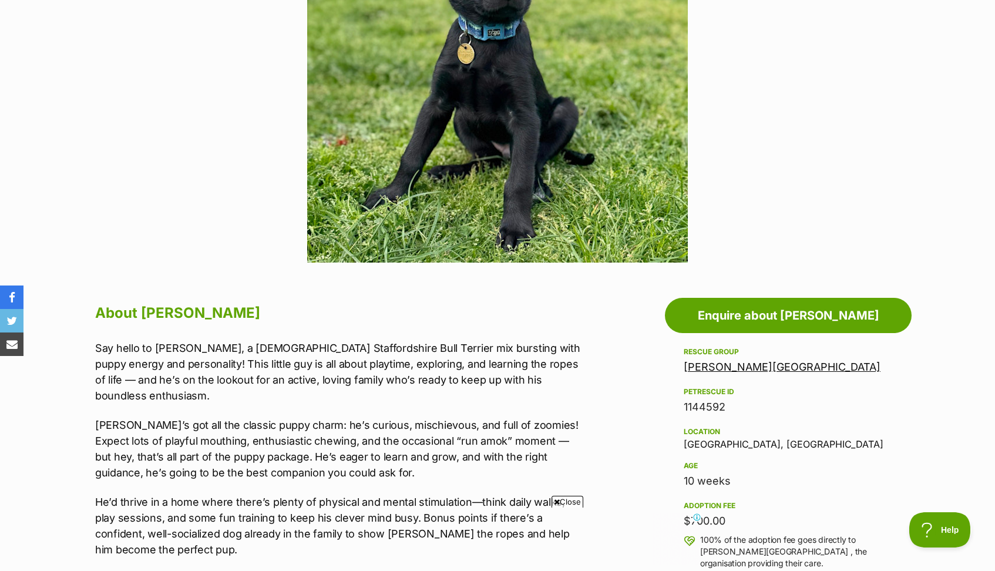
scroll to position [187, 0]
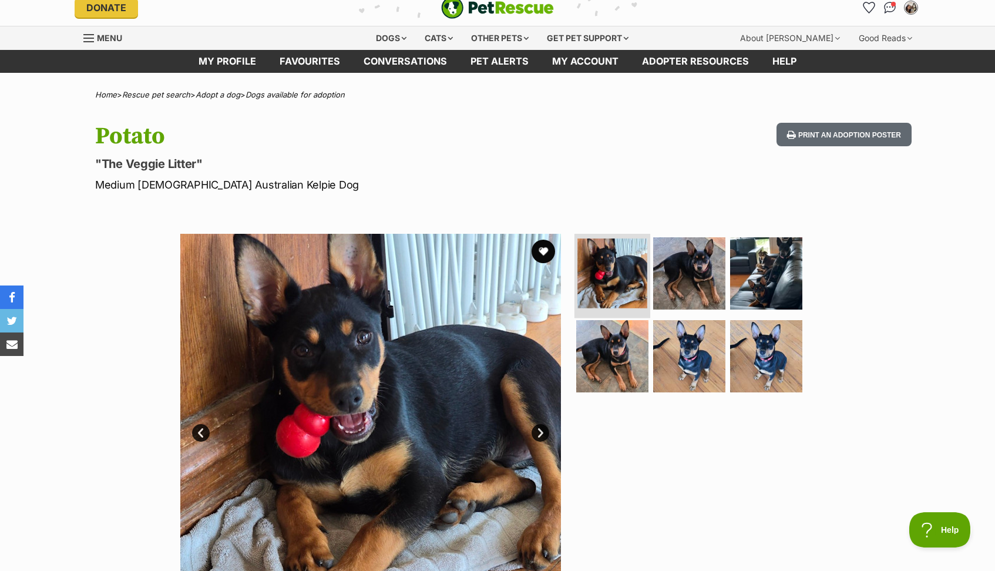
scroll to position [19, 0]
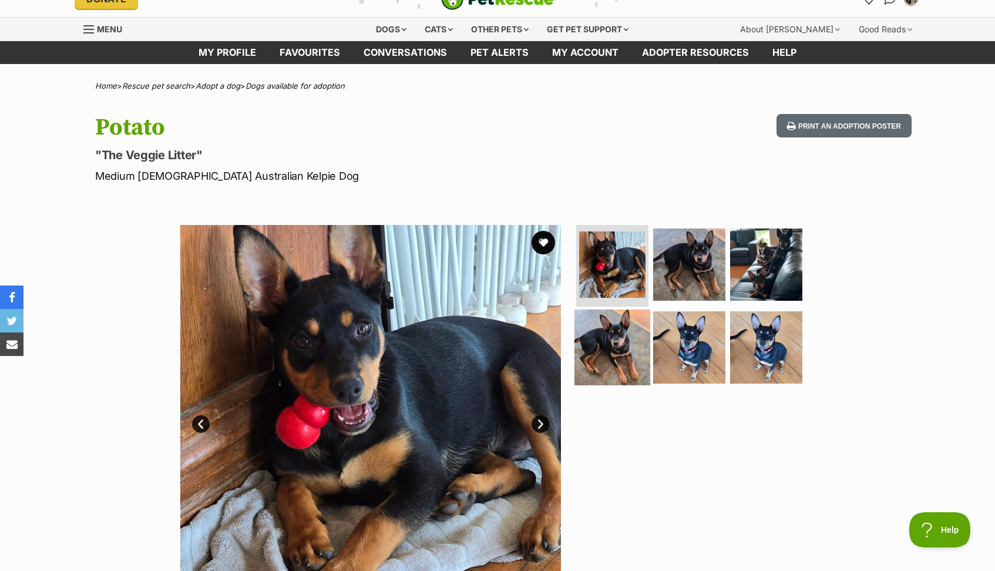
click at [601, 344] on img at bounding box center [612, 348] width 76 height 76
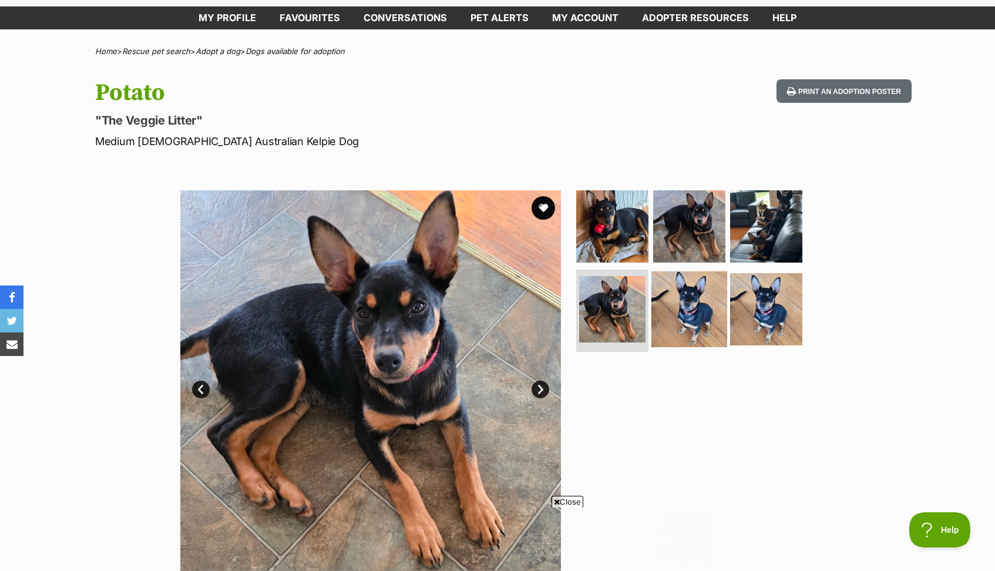
scroll to position [0, 0]
click at [669, 321] on img at bounding box center [689, 309] width 76 height 76
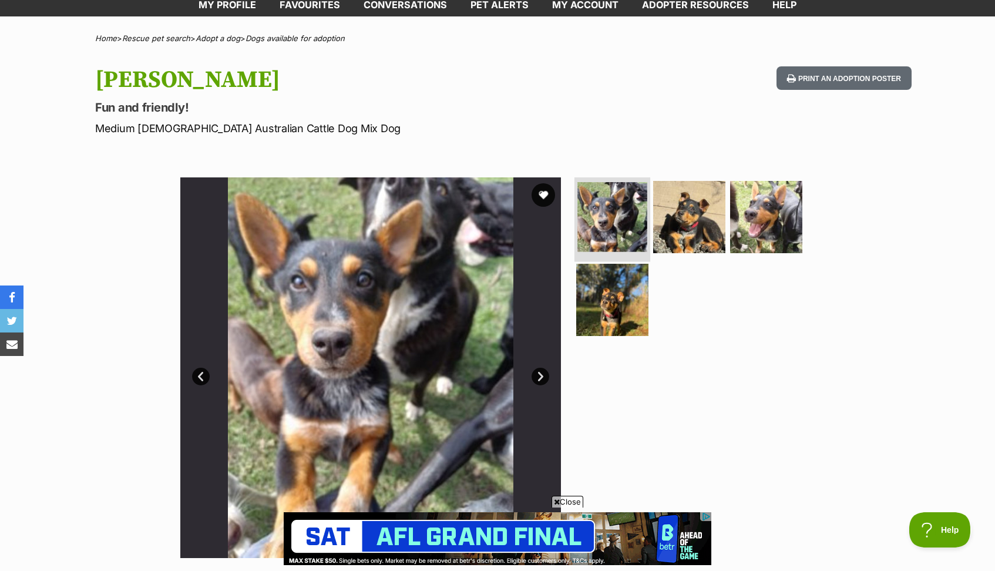
scroll to position [70, 0]
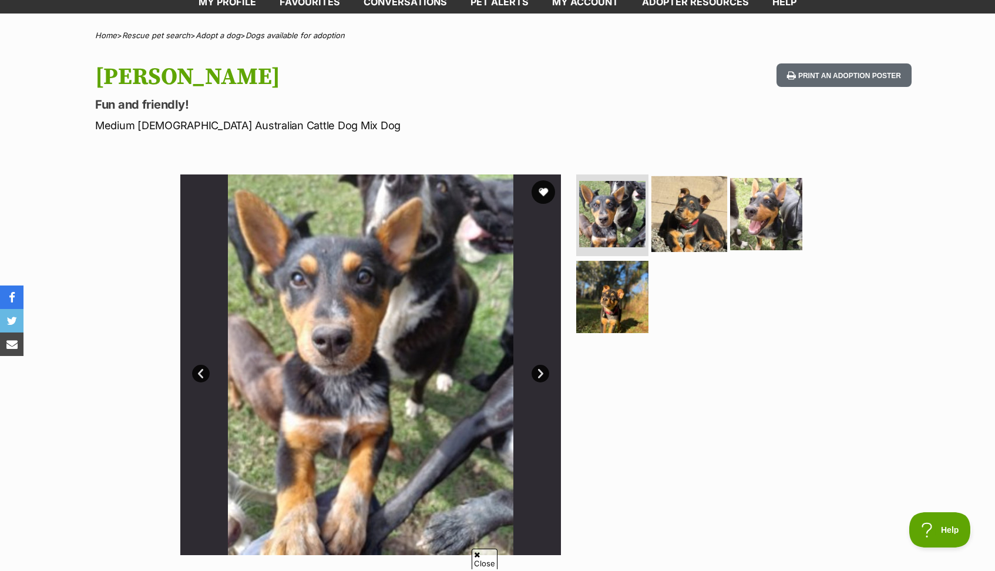
click at [694, 217] on img at bounding box center [689, 214] width 76 height 76
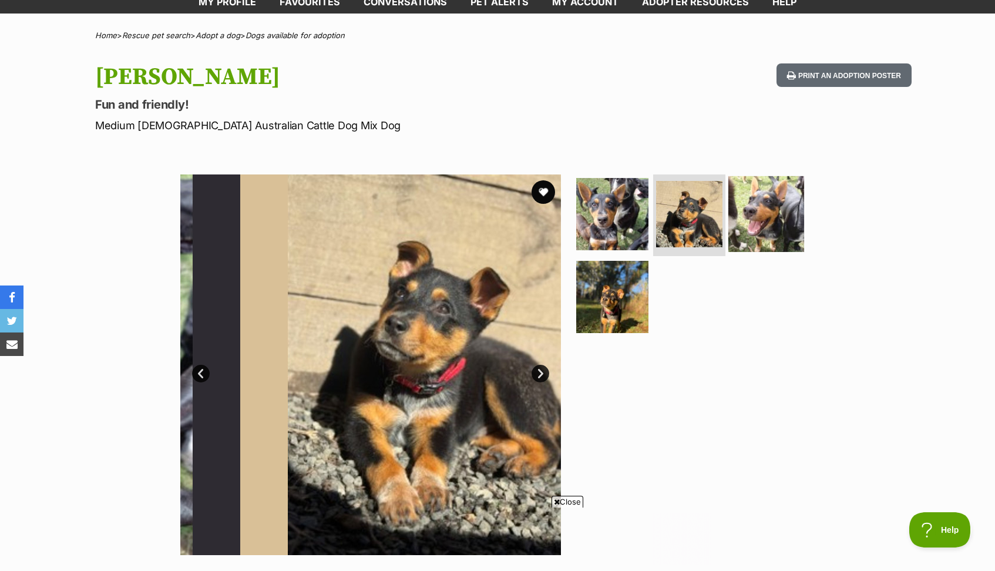
scroll to position [0, 0]
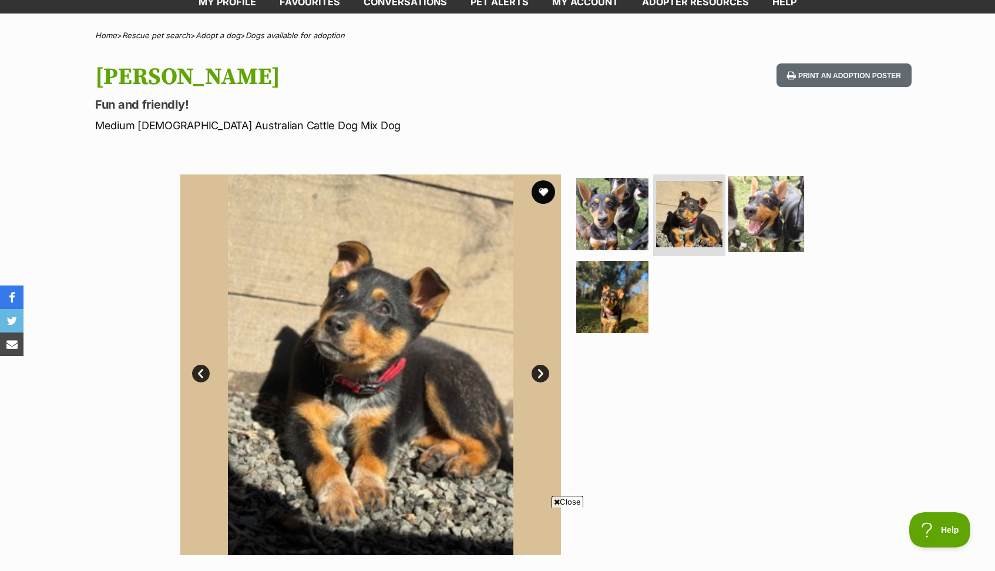
click at [773, 200] on img at bounding box center [766, 214] width 76 height 76
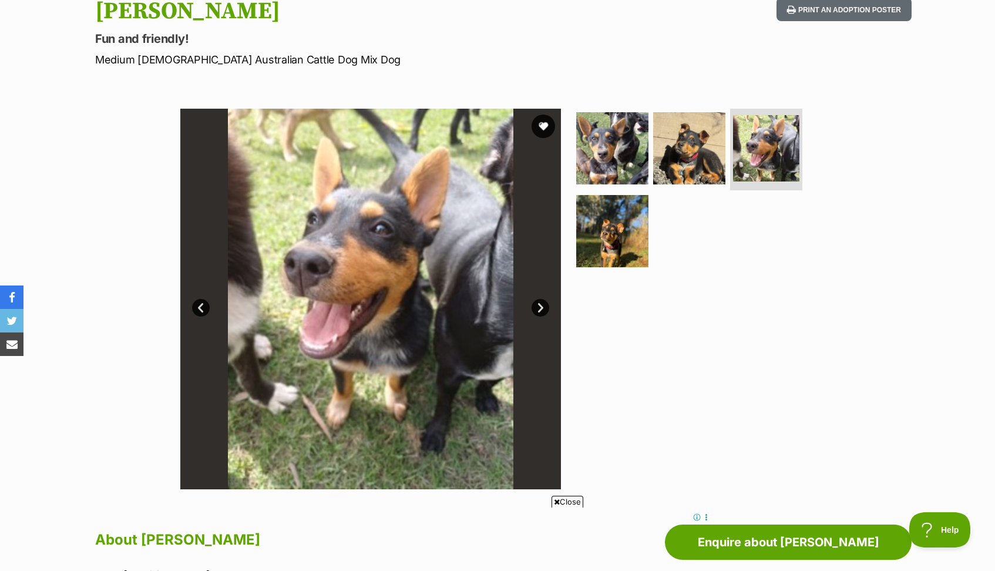
scroll to position [142, 0]
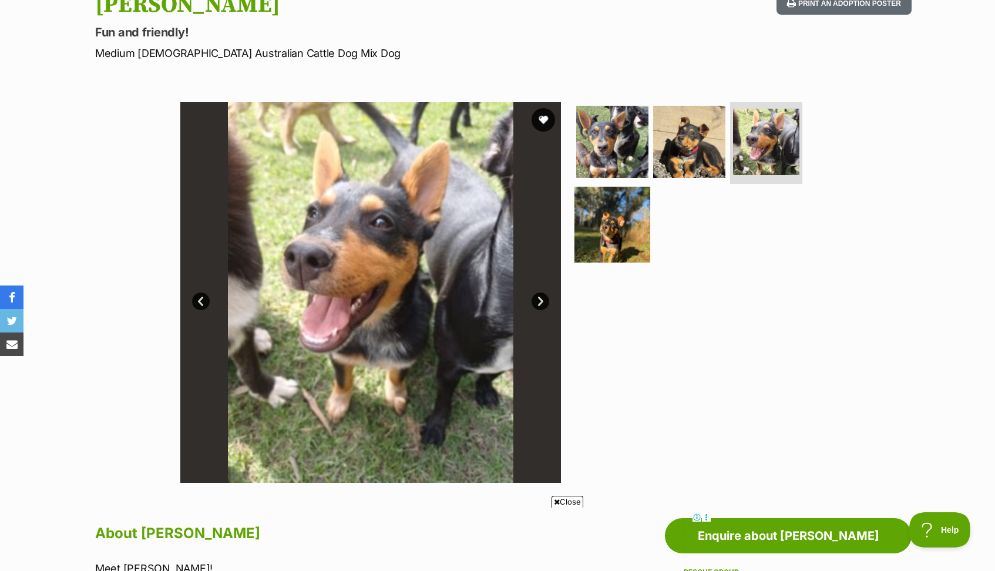
click at [604, 241] on img at bounding box center [612, 225] width 76 height 76
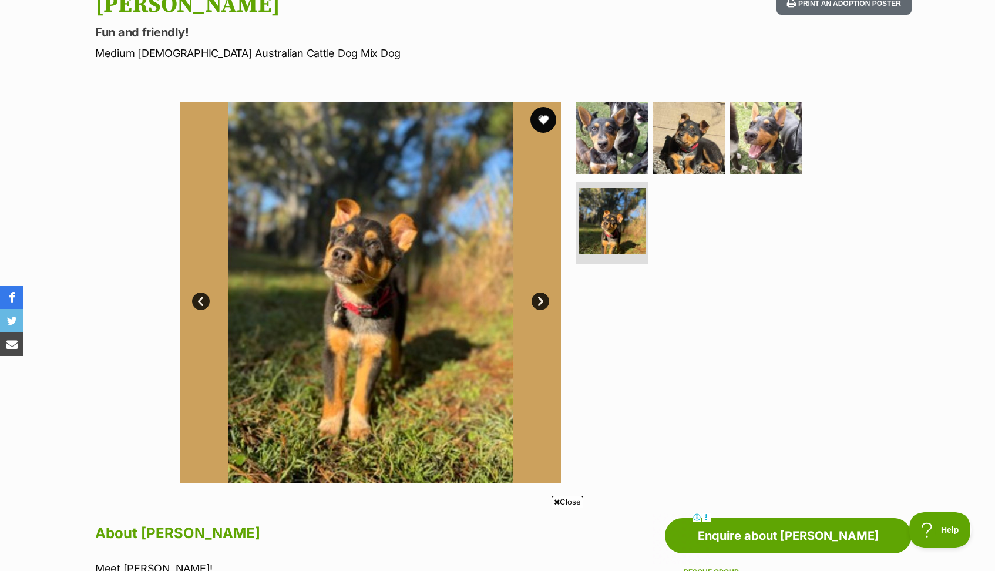
click at [542, 119] on button "favourite" at bounding box center [543, 120] width 26 height 26
click at [601, 133] on img at bounding box center [612, 138] width 76 height 76
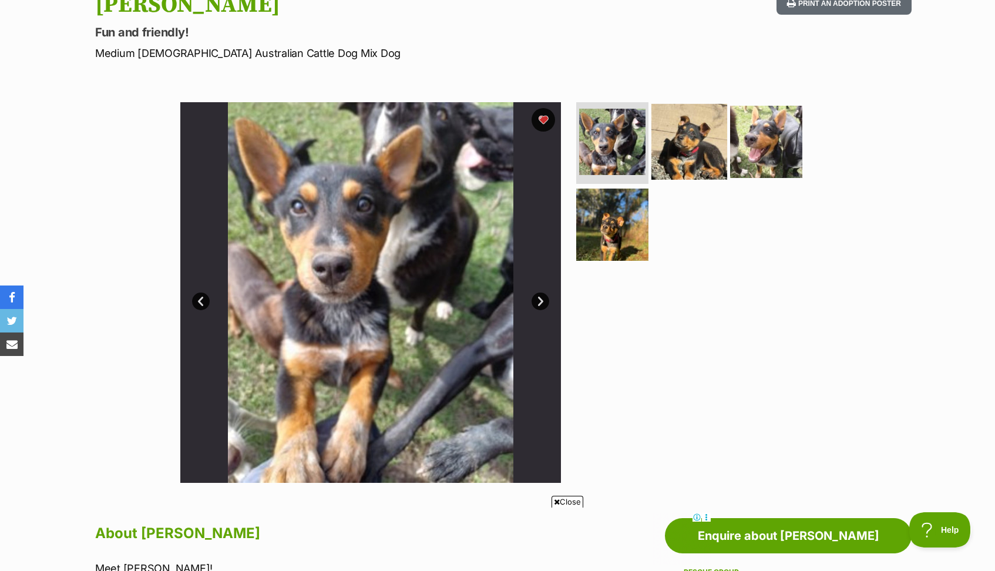
click at [701, 152] on img at bounding box center [689, 141] width 76 height 76
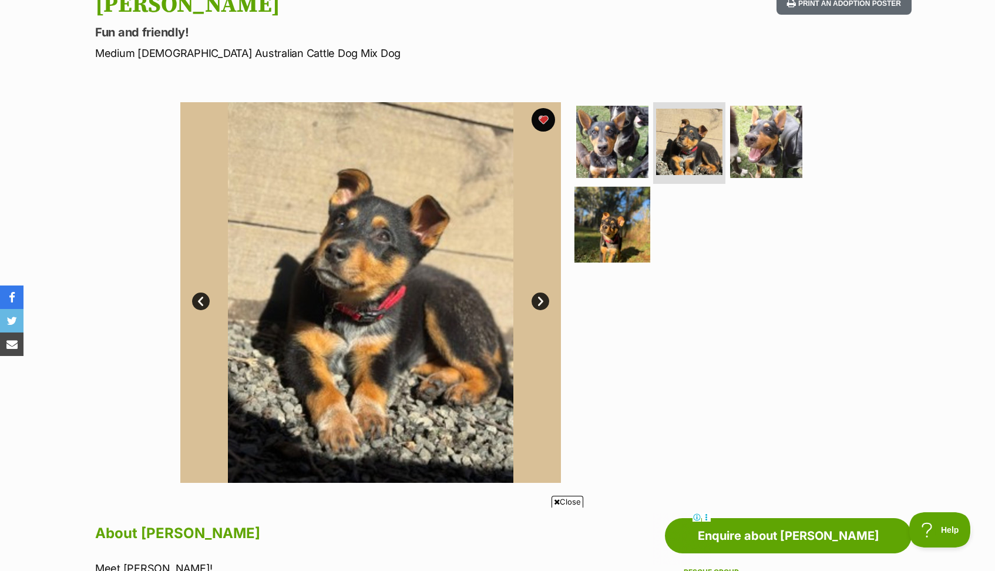
click at [608, 234] on img at bounding box center [612, 225] width 76 height 76
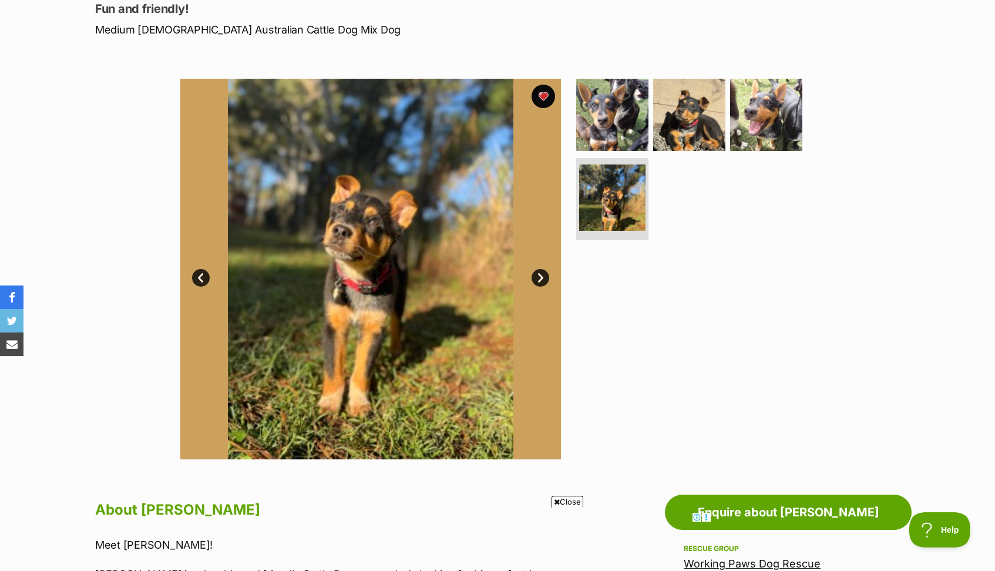
scroll to position [163, 0]
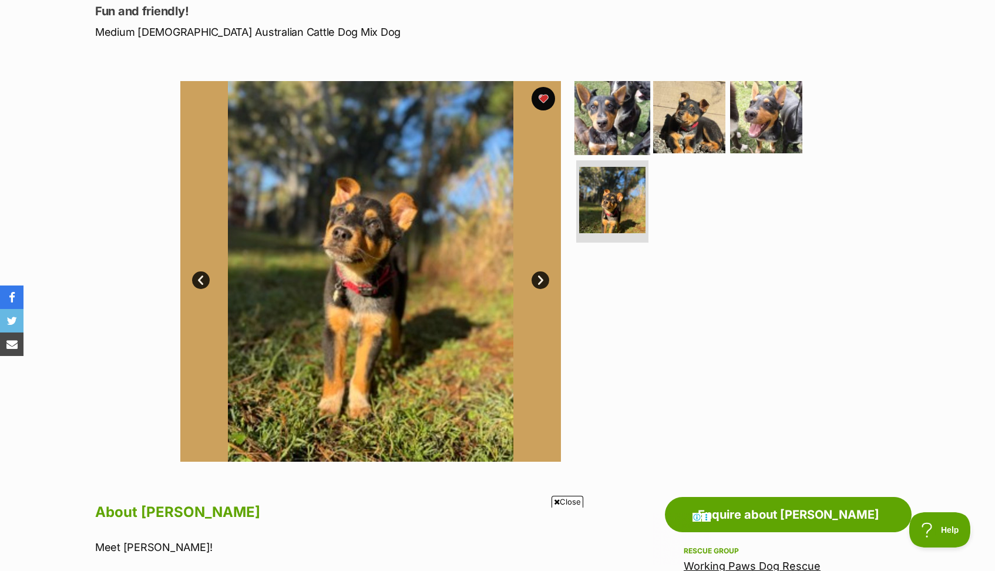
click at [606, 122] on img at bounding box center [612, 117] width 76 height 76
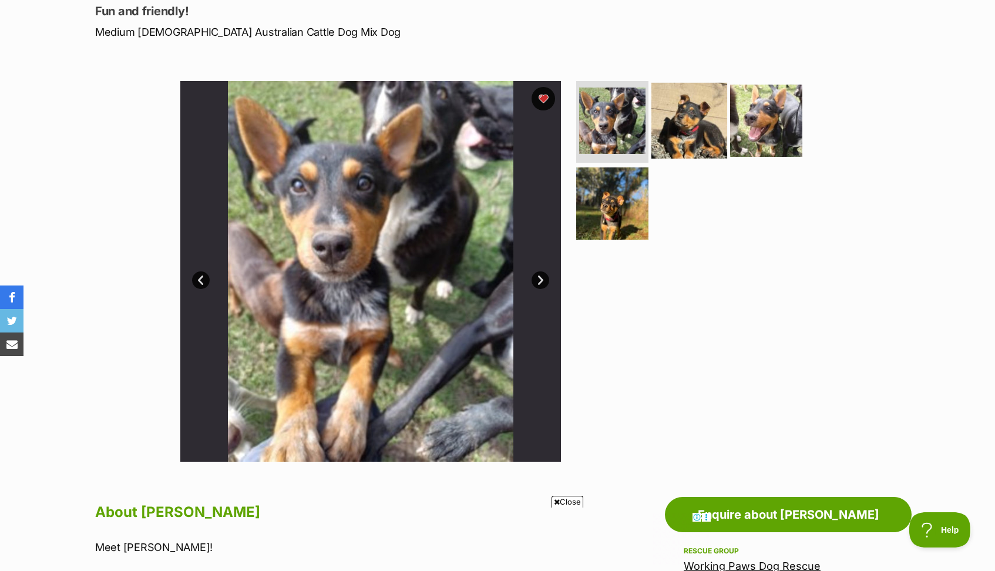
click at [685, 123] on img at bounding box center [689, 120] width 76 height 76
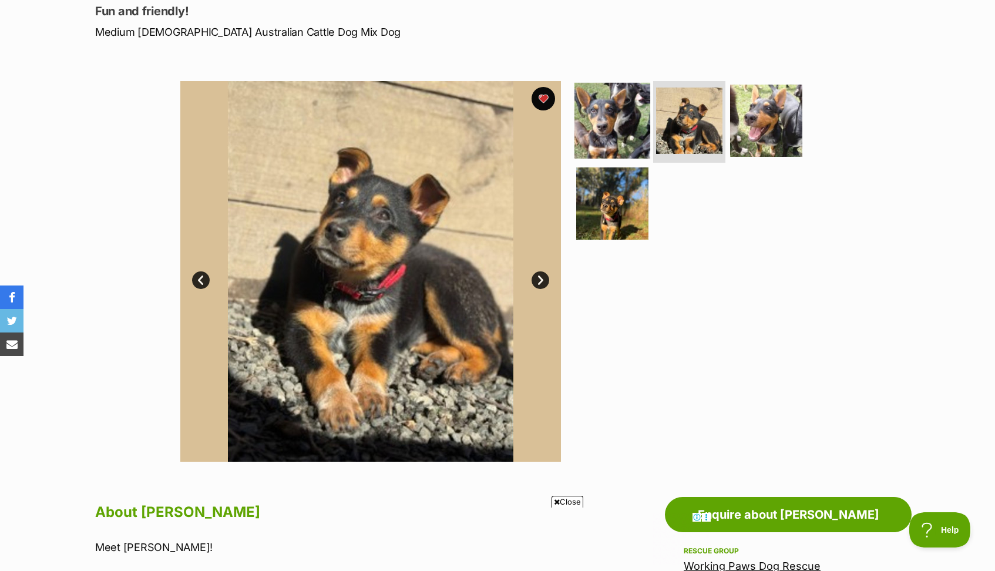
click at [598, 130] on img at bounding box center [612, 120] width 76 height 76
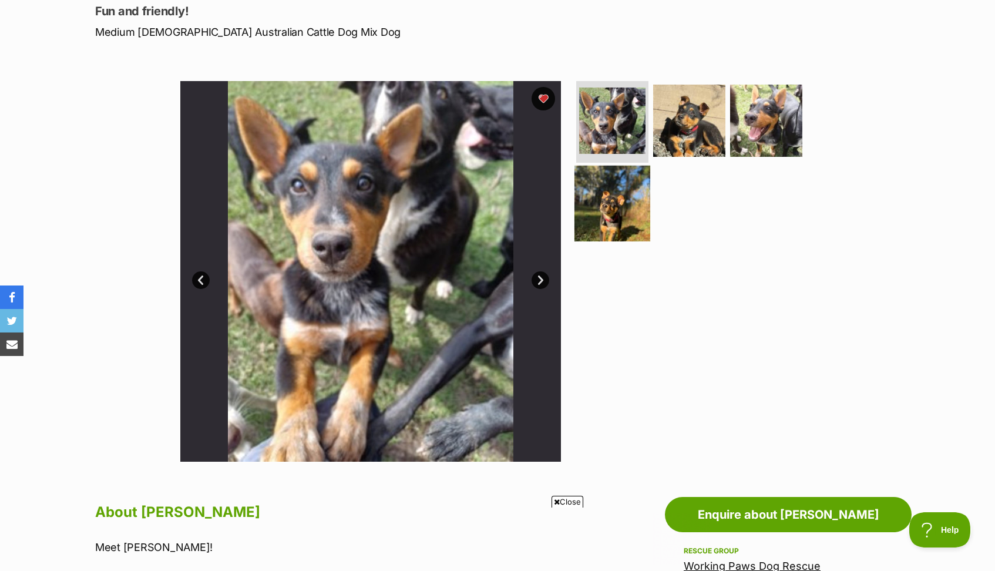
scroll to position [0, 0]
click at [629, 209] on img at bounding box center [612, 204] width 76 height 76
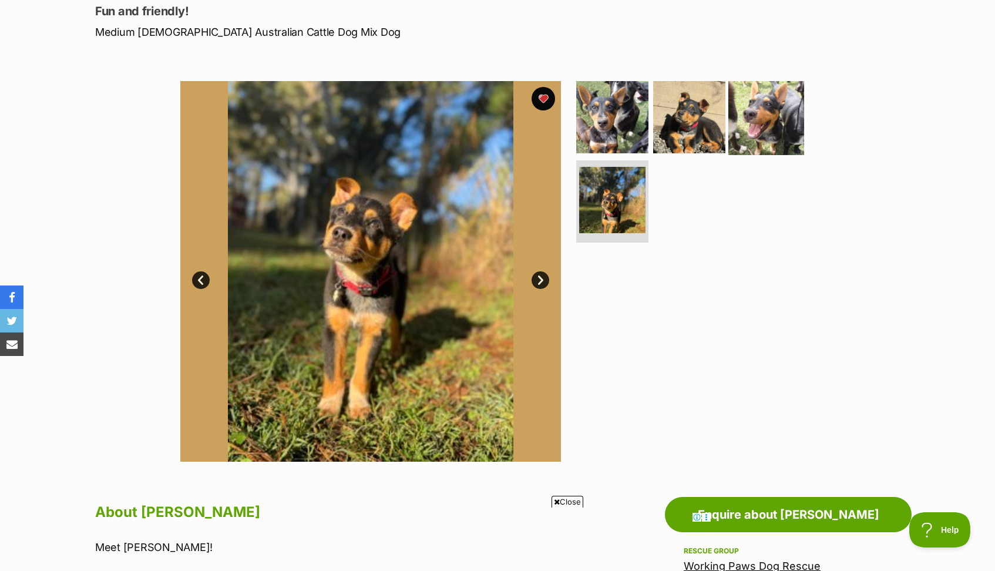
click at [792, 107] on img at bounding box center [766, 117] width 76 height 76
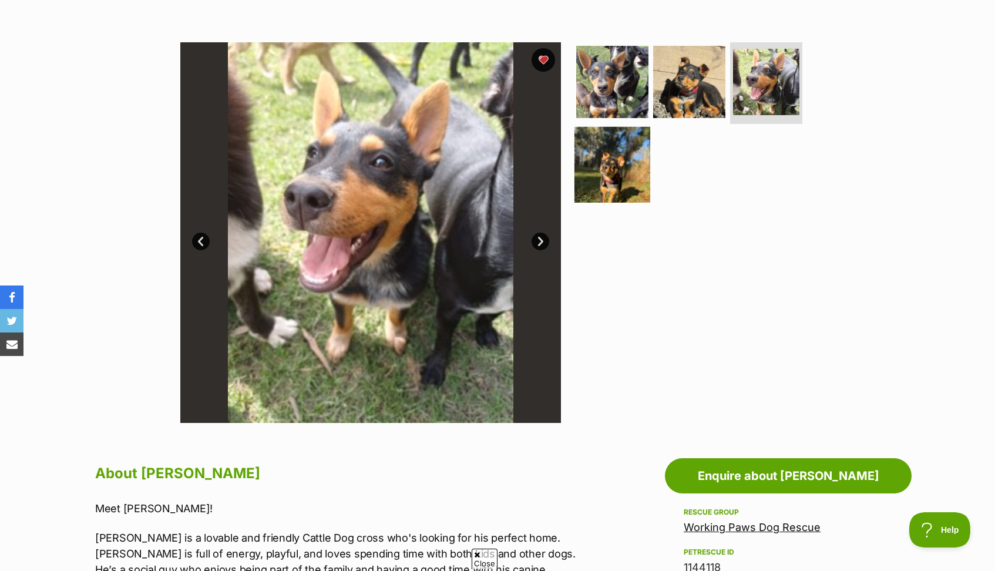
click at [608, 156] on img at bounding box center [612, 165] width 76 height 76
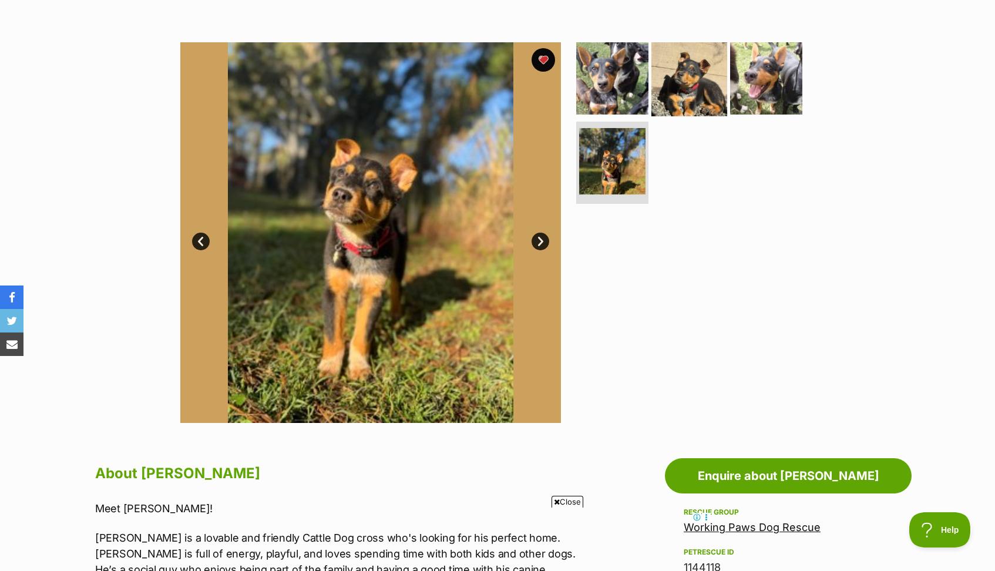
click at [685, 93] on img at bounding box center [689, 78] width 76 height 76
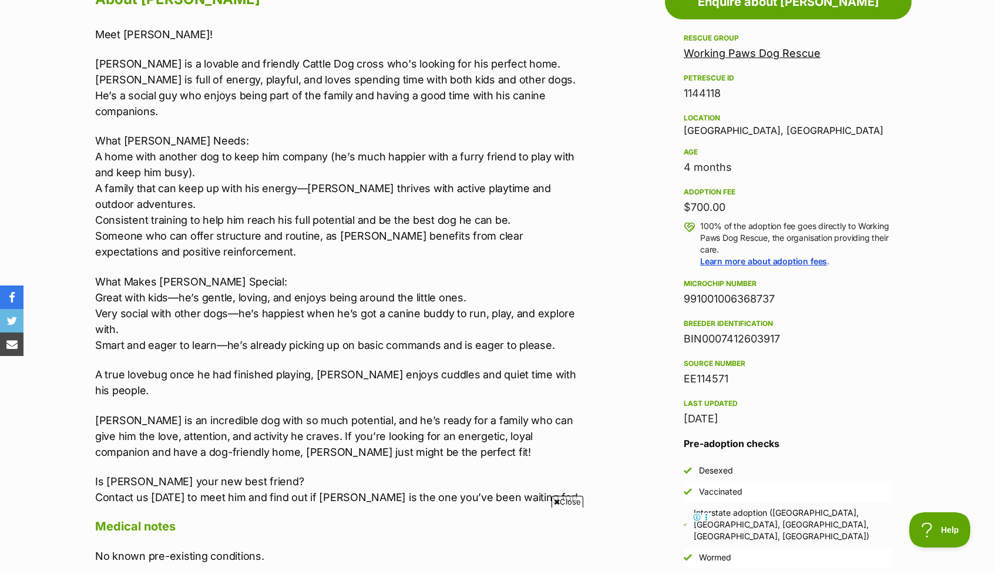
click at [419, 367] on p "A true lovebug once he had finished playing, Leo enjoys cuddles and quiet time …" at bounding box center [337, 383] width 485 height 32
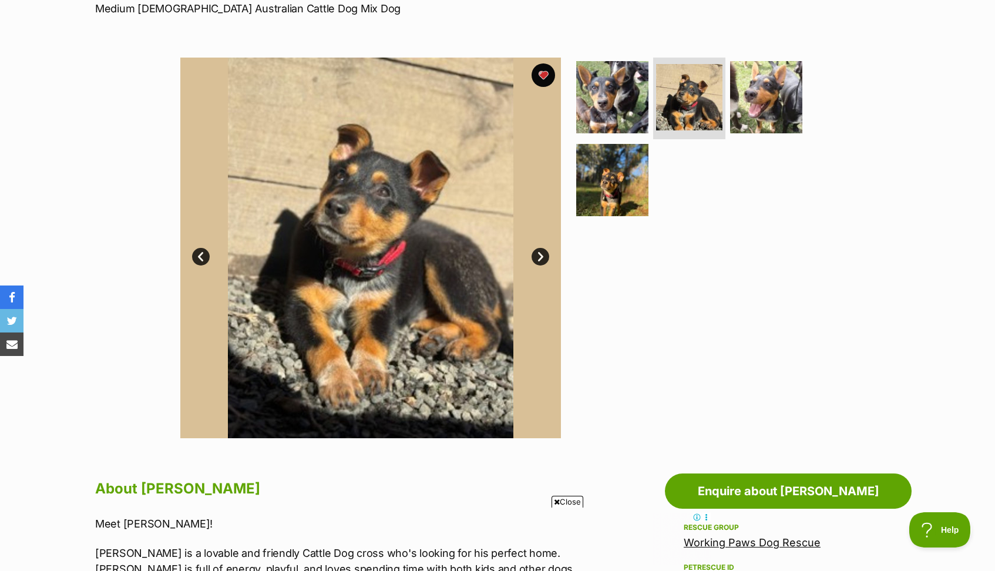
scroll to position [160, 0]
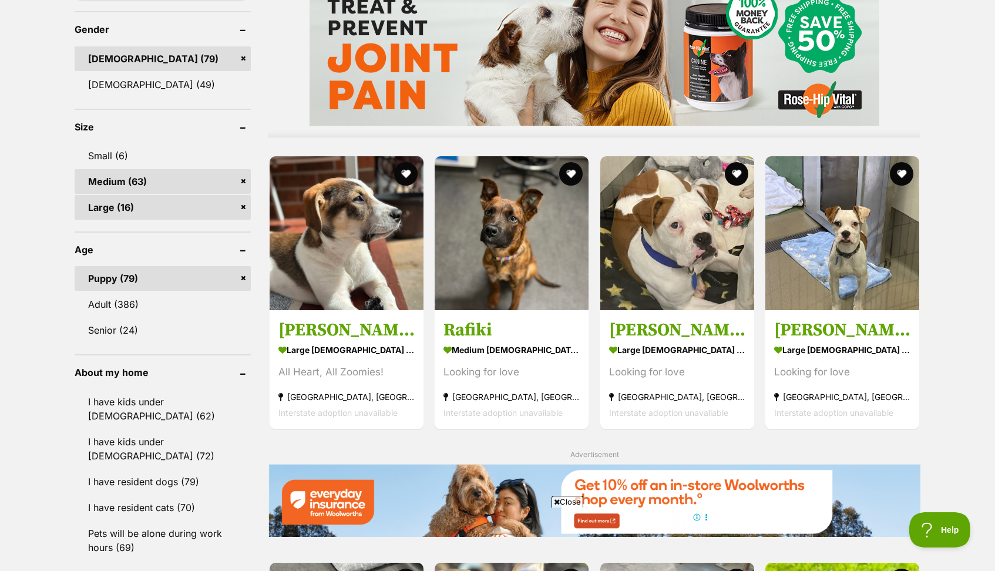
scroll to position [1014, 0]
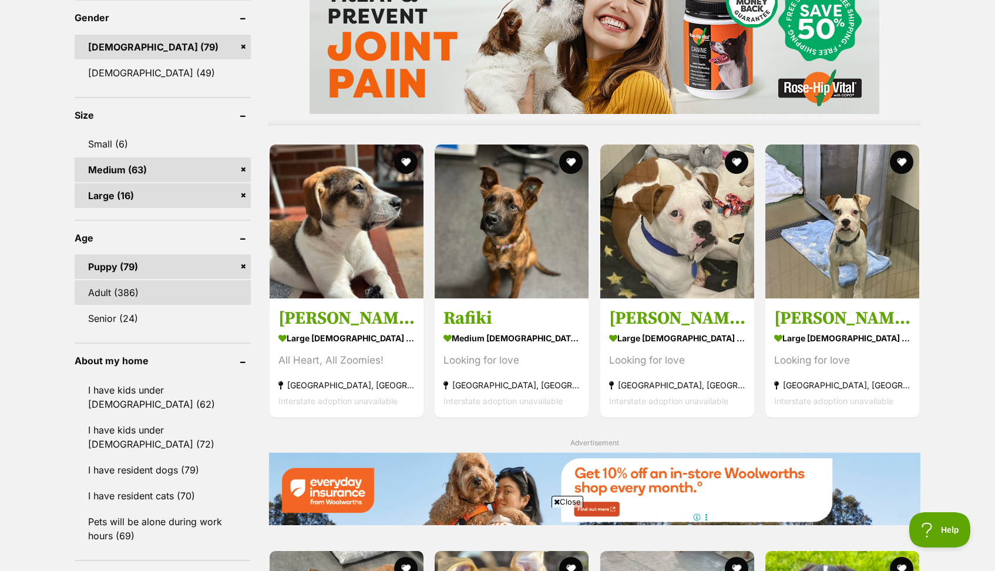
click at [134, 288] on link "Adult (386)" at bounding box center [163, 292] width 176 height 25
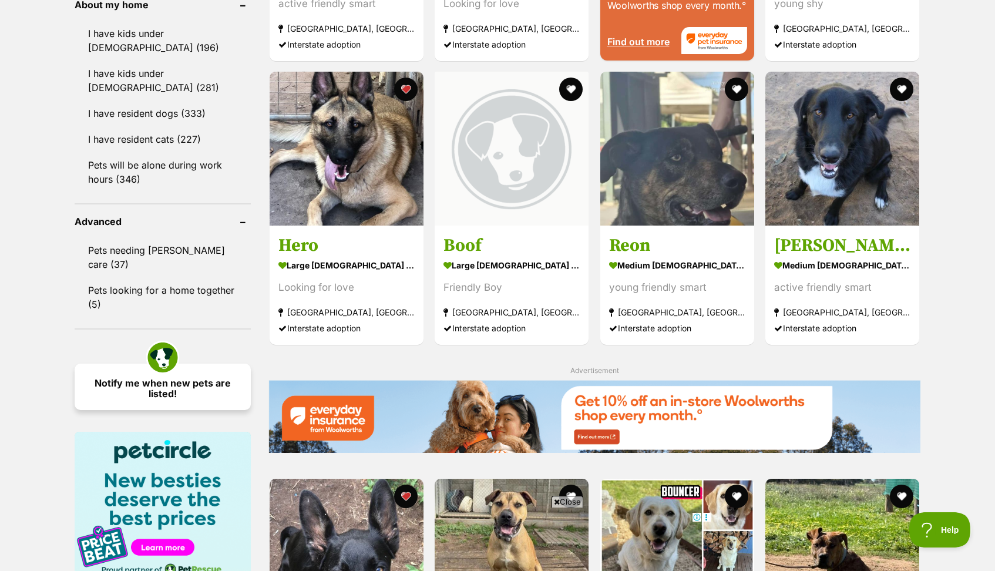
scroll to position [1401, 0]
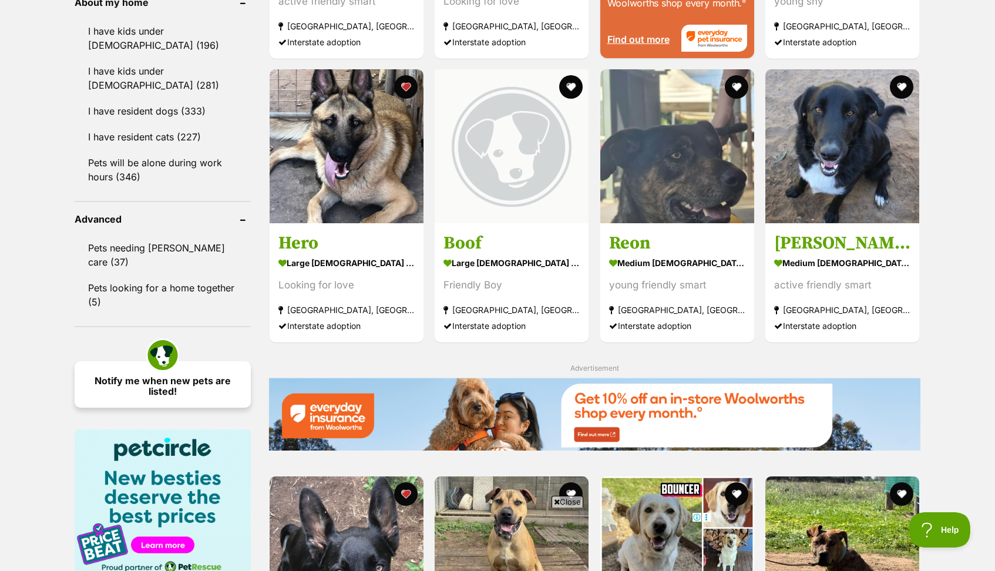
click at [171, 361] on link "Notify me when new pets are listed!" at bounding box center [163, 384] width 176 height 46
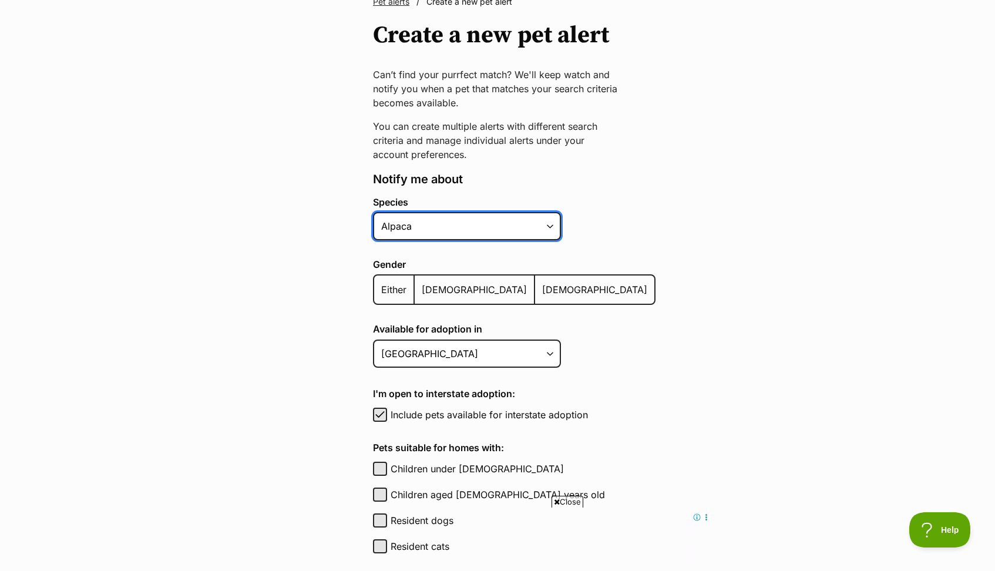
select select "1"
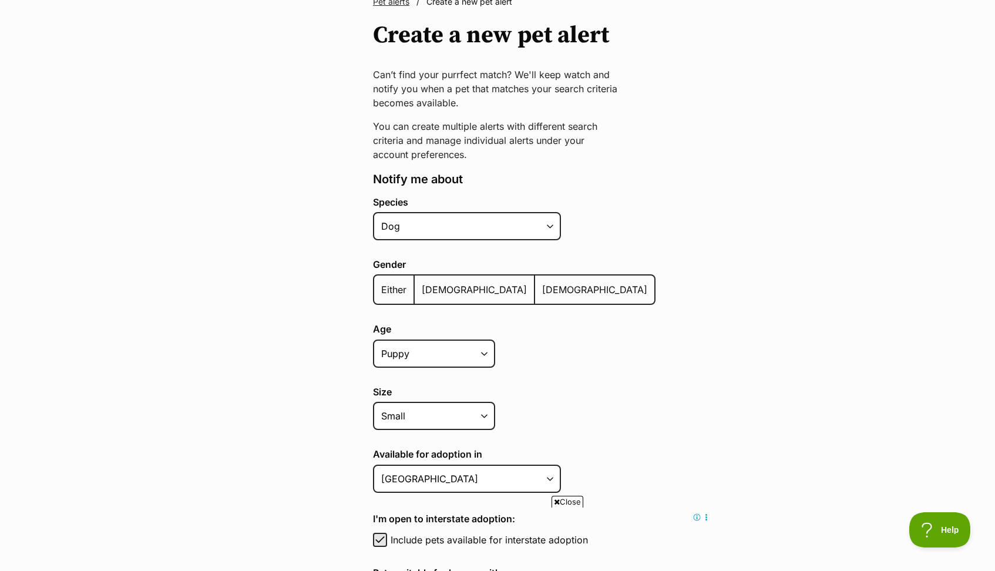
click at [434, 293] on span "Male" at bounding box center [474, 290] width 105 height 12
click at [421, 283] on input "Male" at bounding box center [421, 282] width 0 height 1
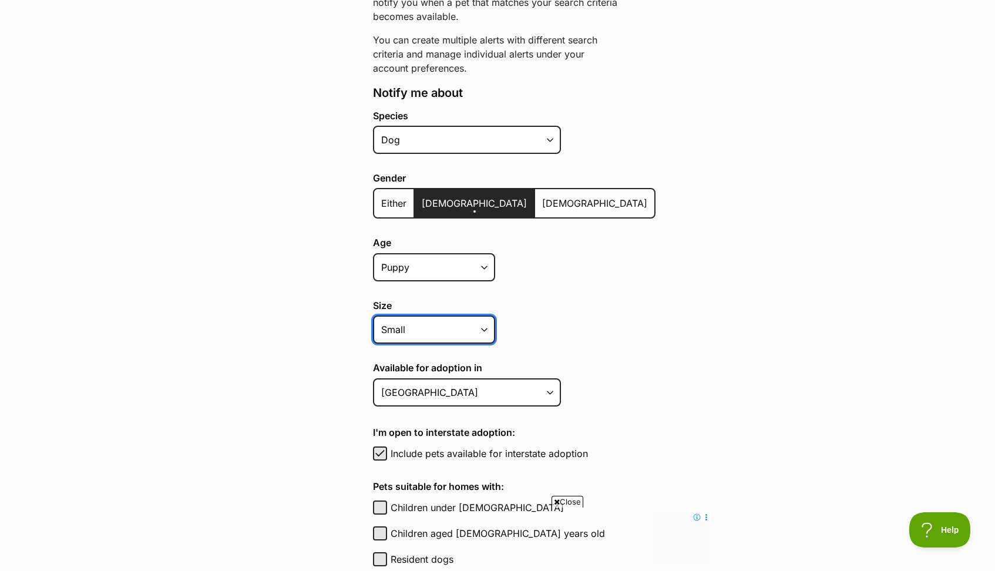
select select "medium"
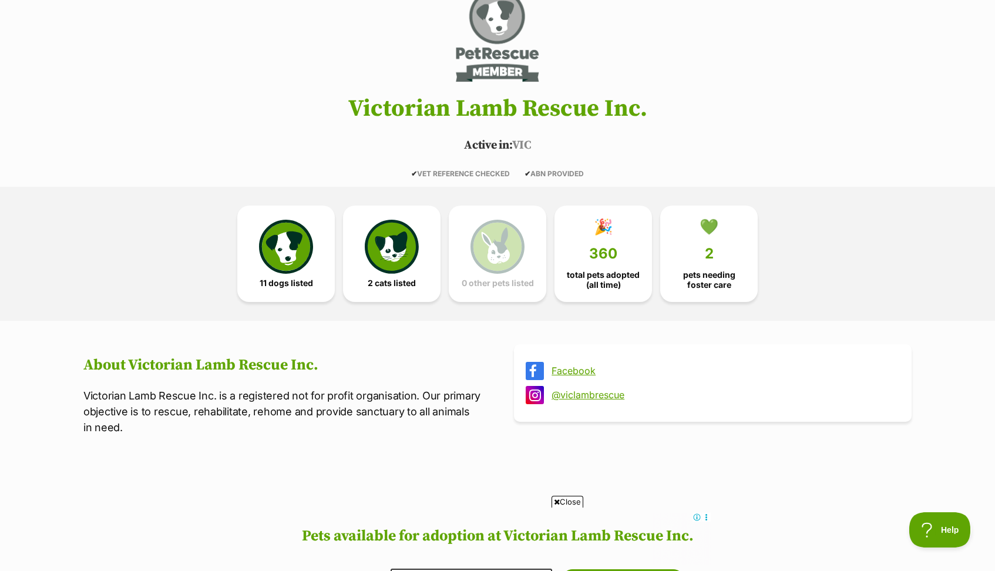
scroll to position [123, 0]
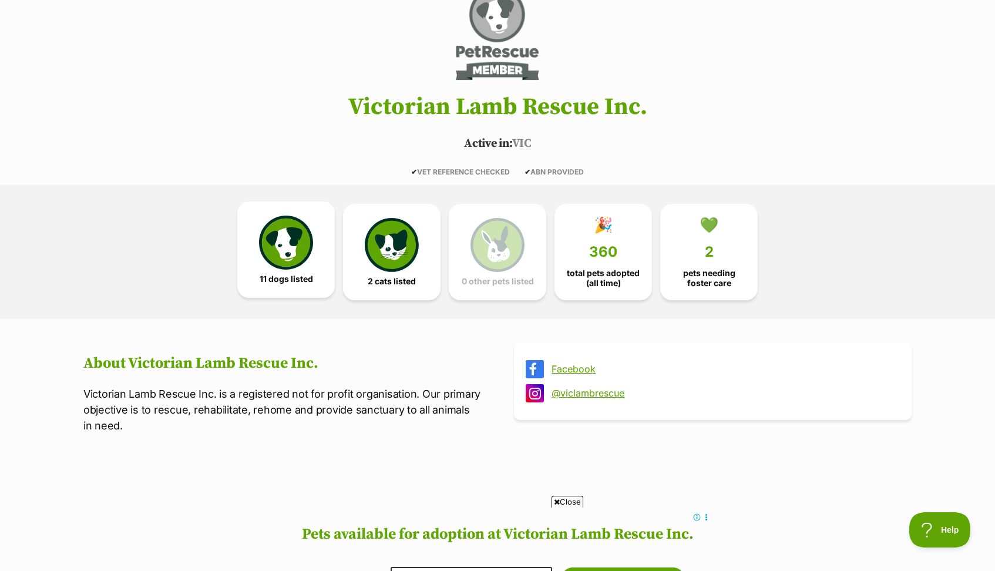
click at [314, 253] on link "11 dogs listed" at bounding box center [286, 249] width 98 height 96
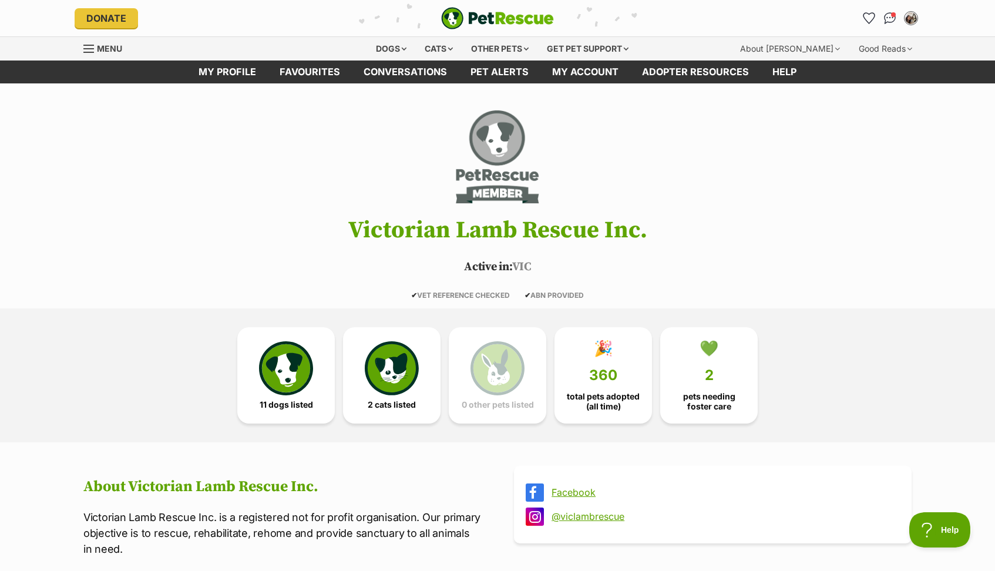
click at [570, 492] on link "Facebook" at bounding box center [724, 492] width 344 height 11
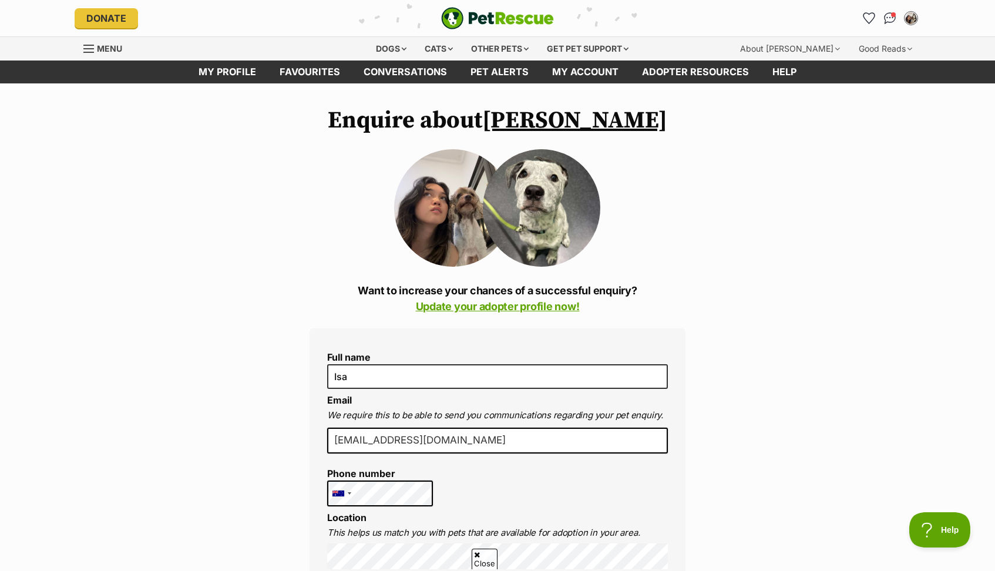
scroll to position [-28, 0]
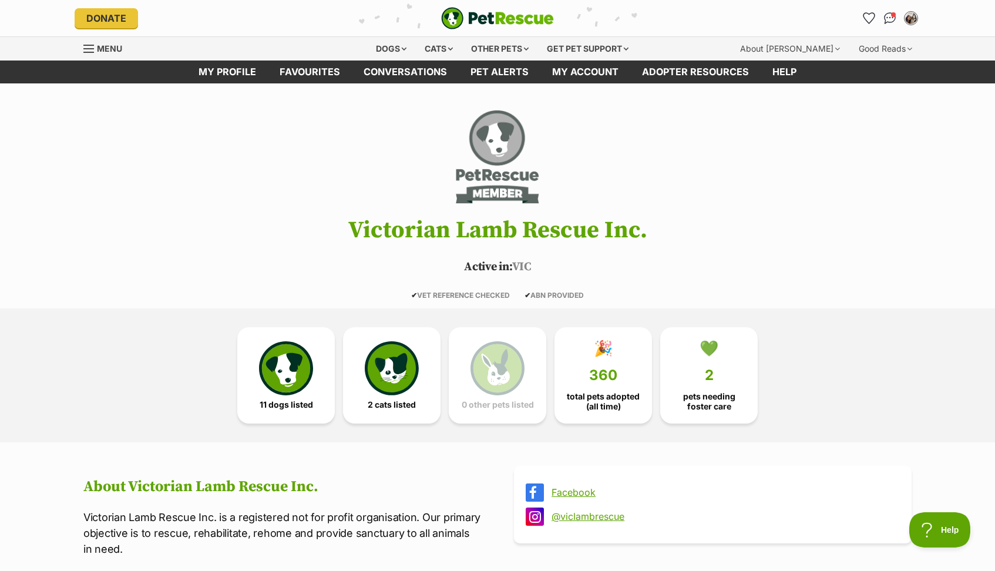
click at [571, 490] on link "Facebook" at bounding box center [724, 492] width 344 height 11
click at [601, 514] on link "@viclambrescue" at bounding box center [724, 516] width 344 height 11
click at [864, 20] on icon "Favourites" at bounding box center [869, 18] width 16 height 15
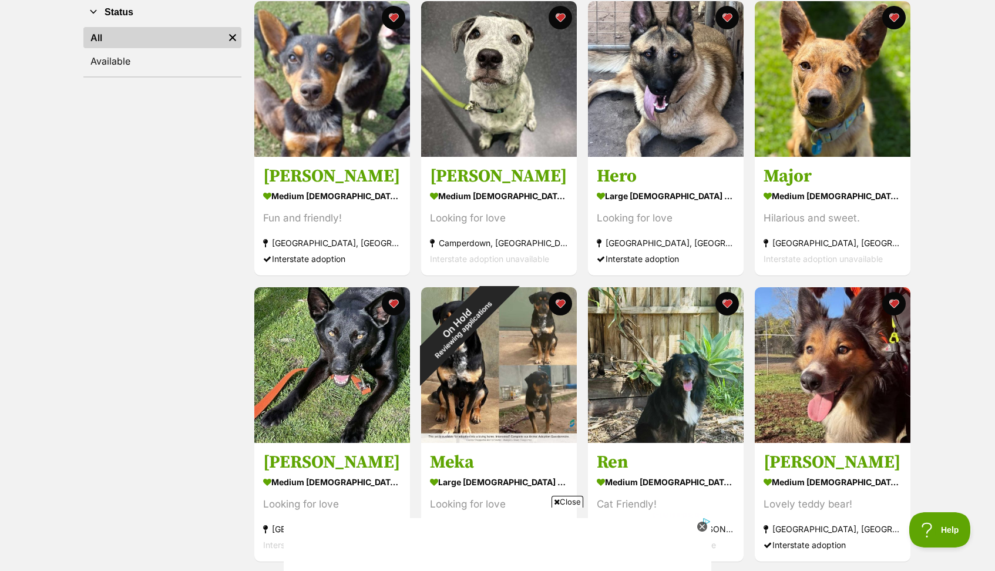
scroll to position [240, 0]
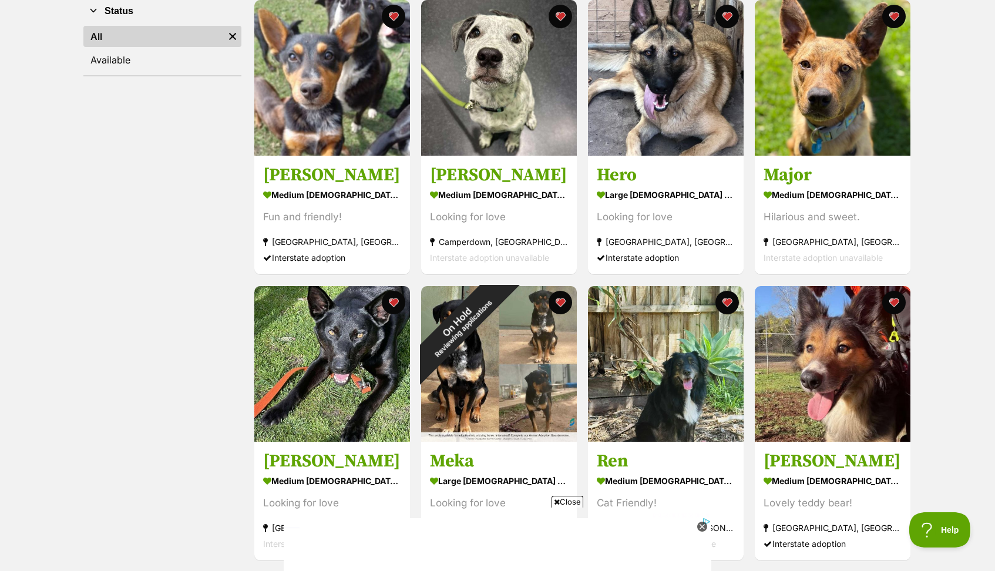
click at [701, 527] on icon at bounding box center [702, 527] width 4 height 4
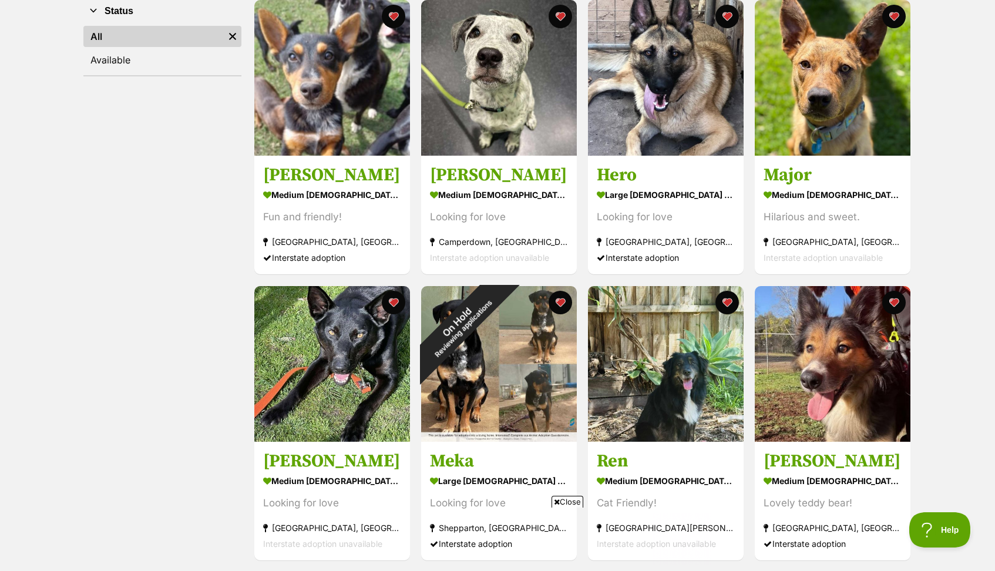
click at [563, 502] on span "Close" at bounding box center [568, 502] width 32 height 12
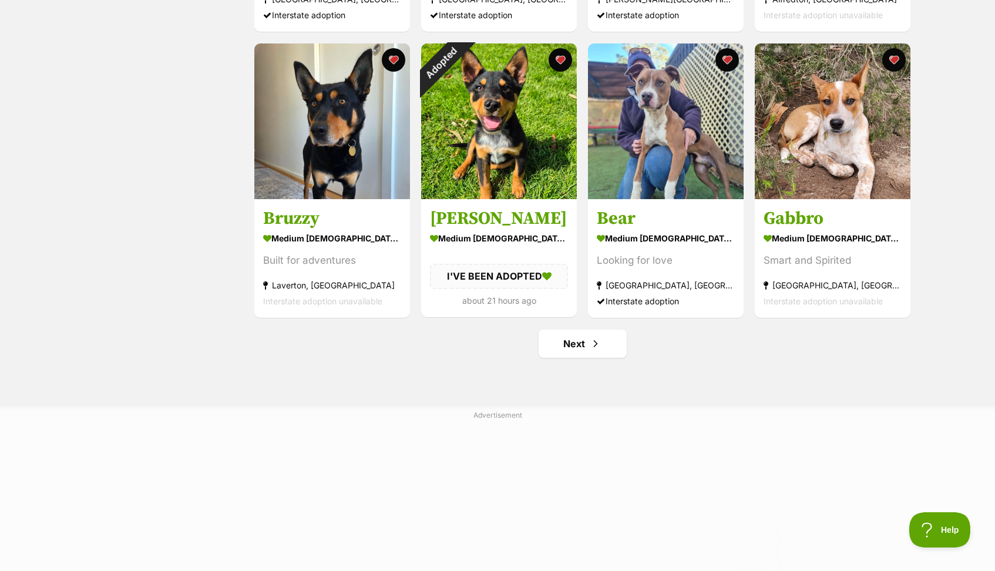
scroll to position [1347, 0]
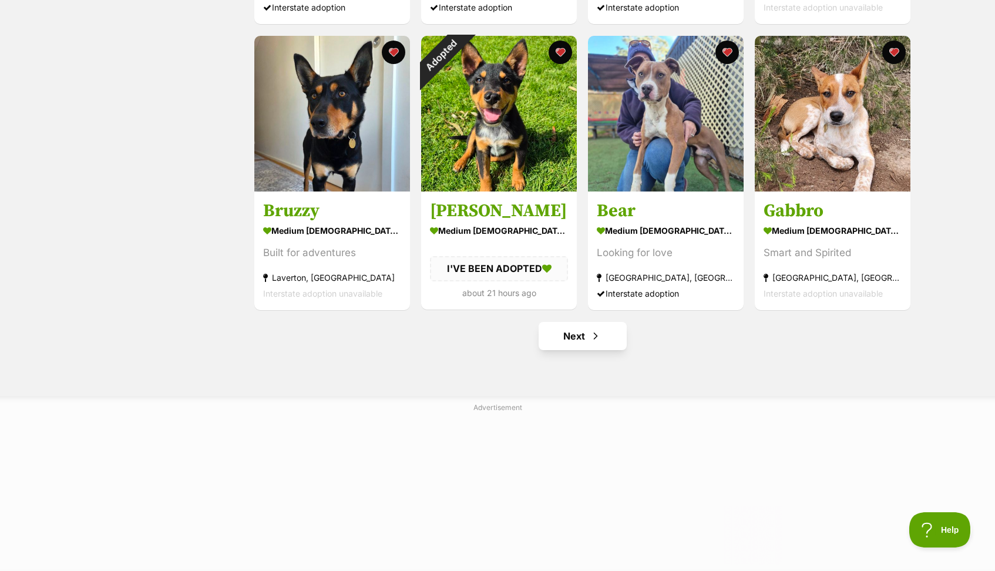
click at [589, 348] on link "Next" at bounding box center [583, 336] width 88 height 28
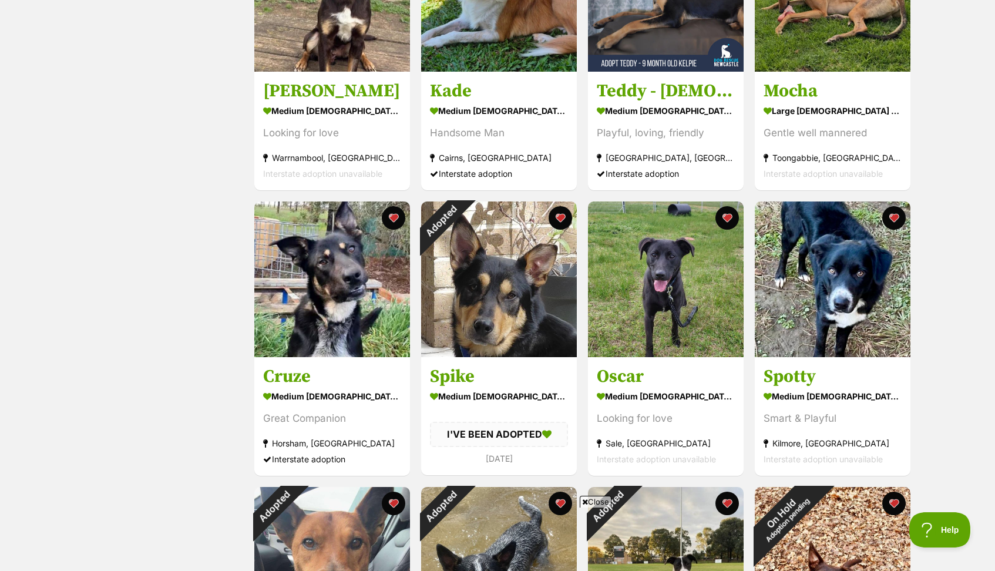
scroll to position [628, 0]
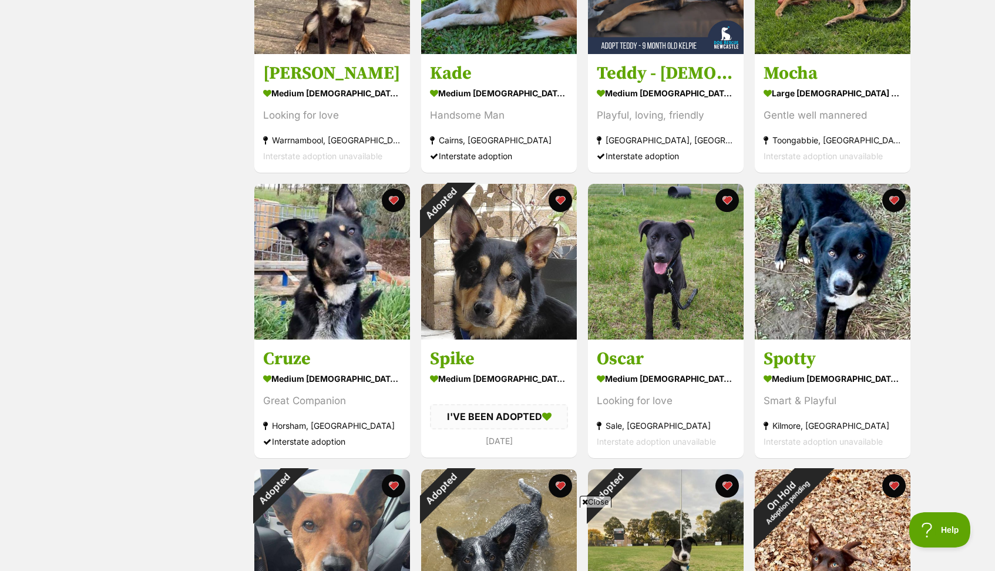
click at [598, 500] on span "Close" at bounding box center [596, 502] width 32 height 12
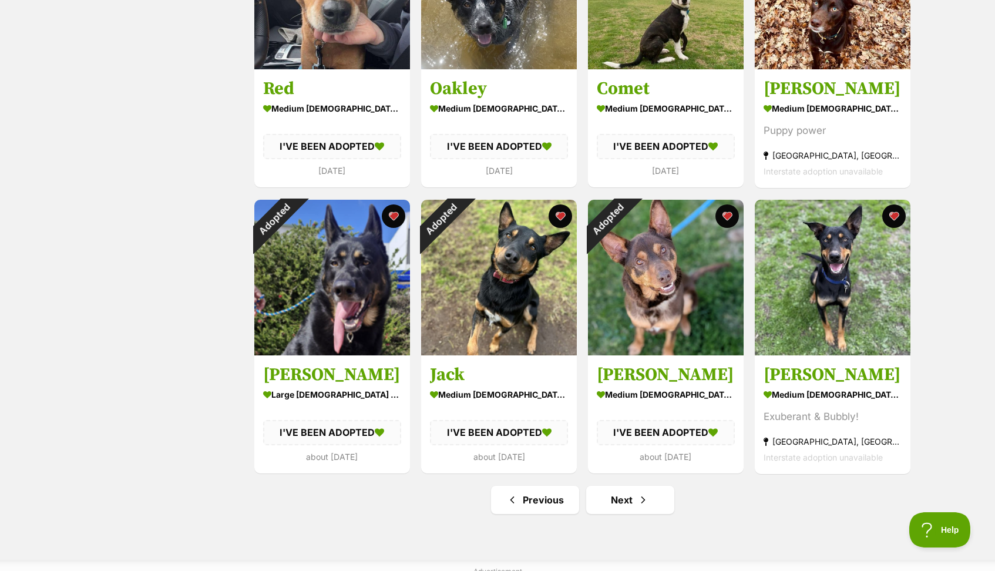
scroll to position [1221, 0]
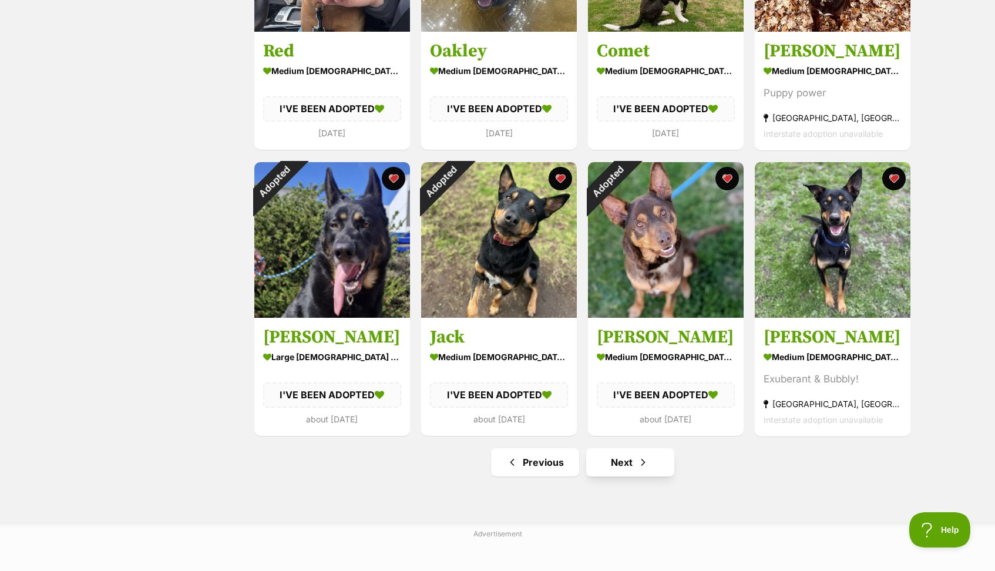
click at [636, 466] on link "Next" at bounding box center [630, 462] width 88 height 28
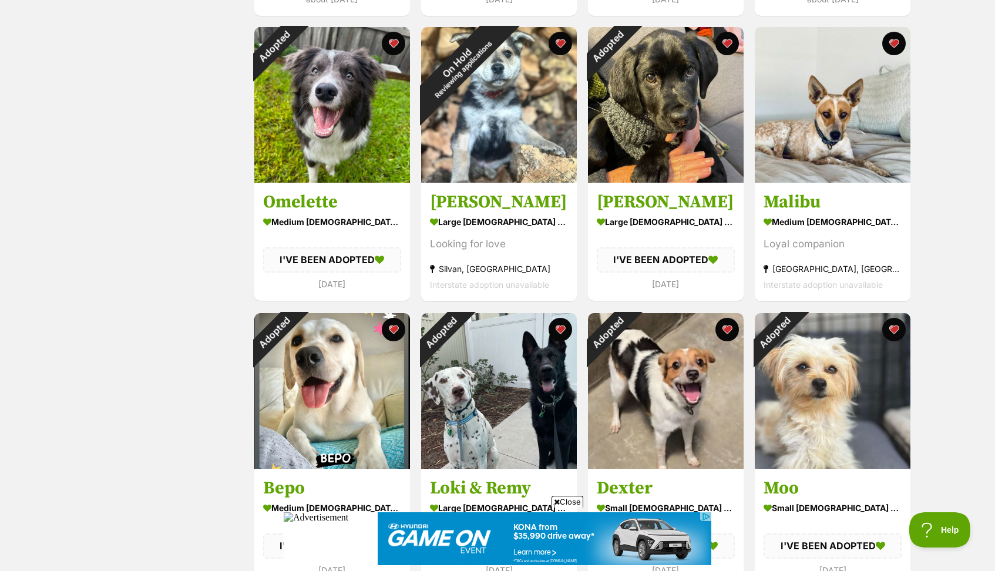
scroll to position [1485, 0]
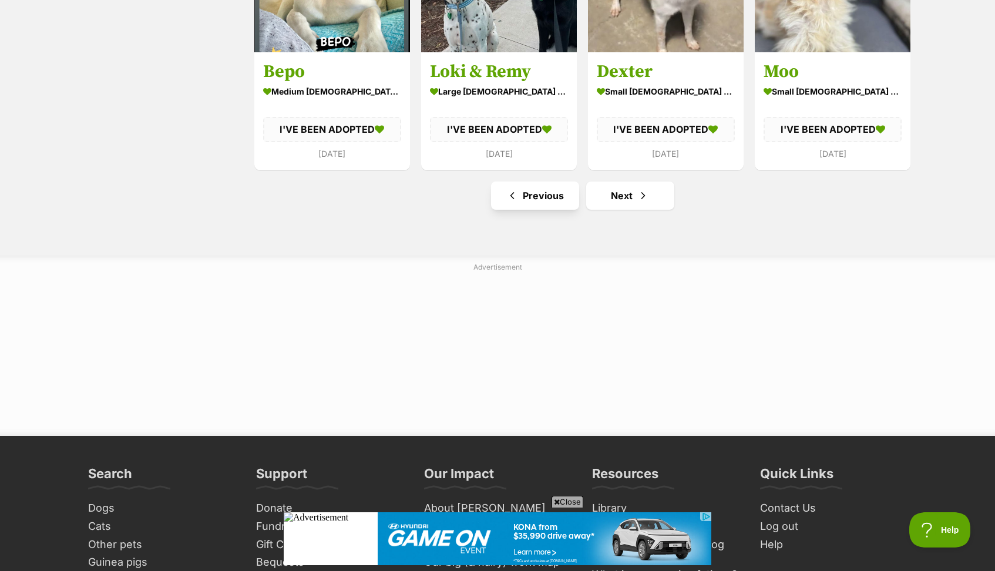
click at [547, 202] on link "Previous" at bounding box center [535, 195] width 88 height 28
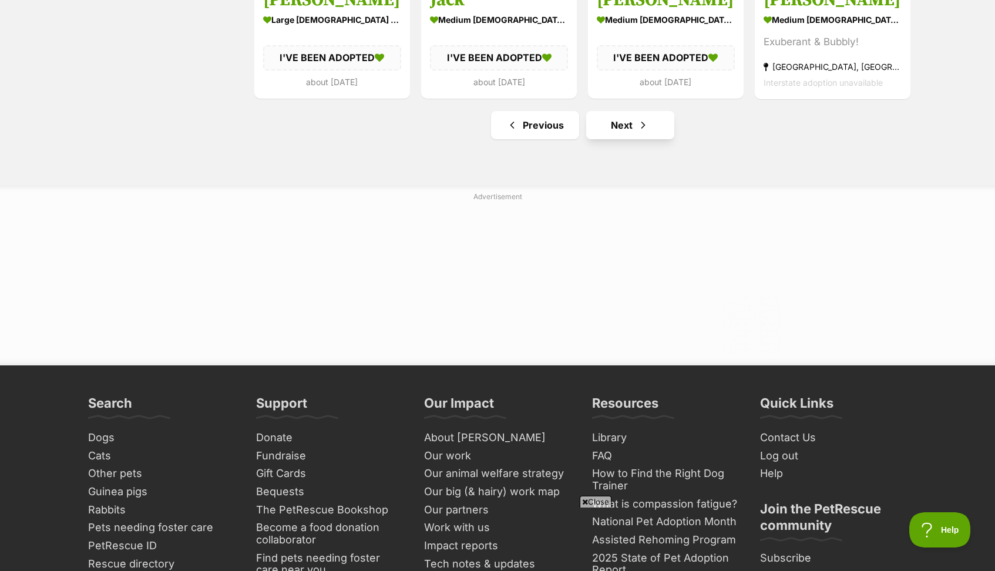
scroll to position [1558, 0]
click at [627, 129] on link "Next" at bounding box center [630, 125] width 88 height 28
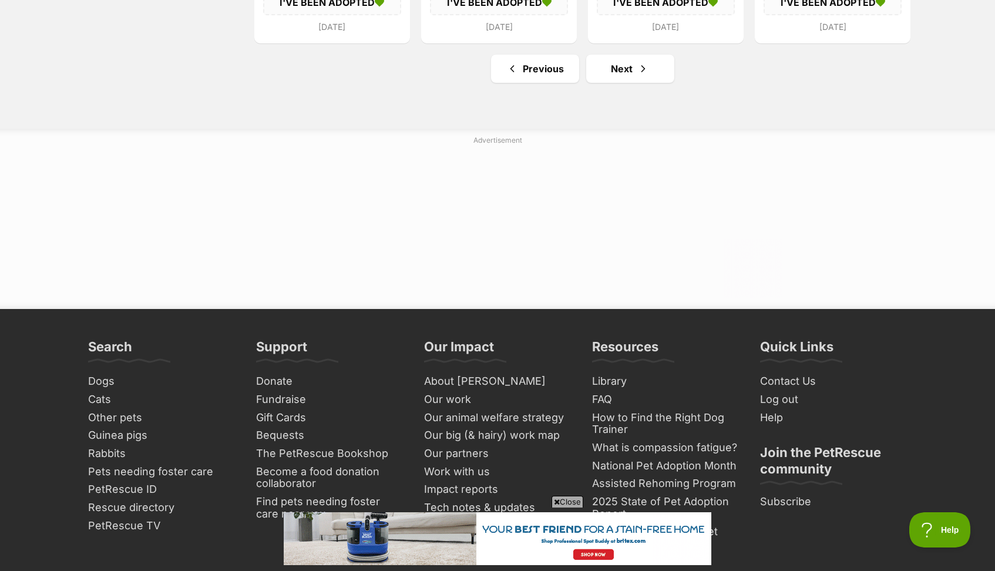
scroll to position [1611, 0]
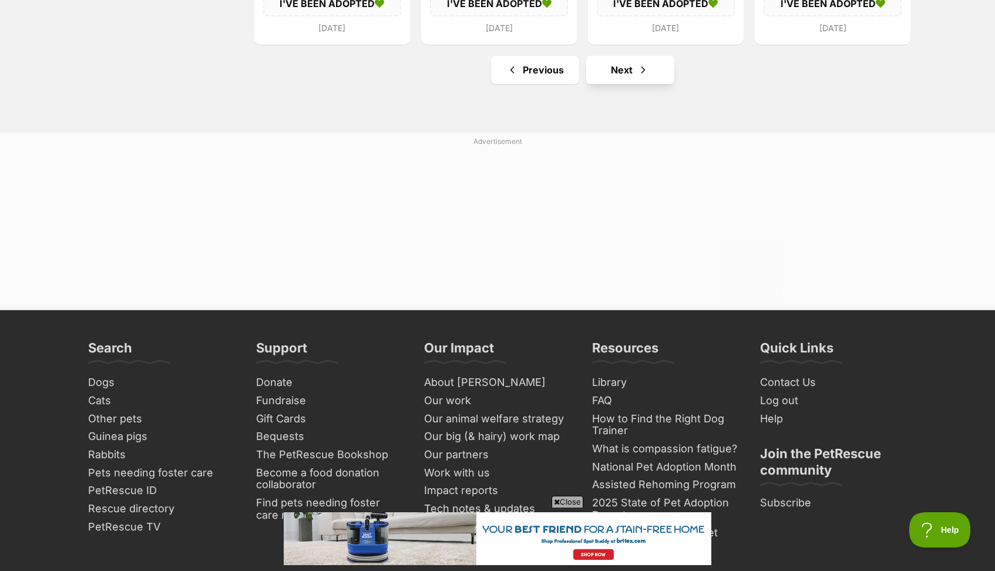
click at [629, 67] on link "Next" at bounding box center [630, 70] width 88 height 28
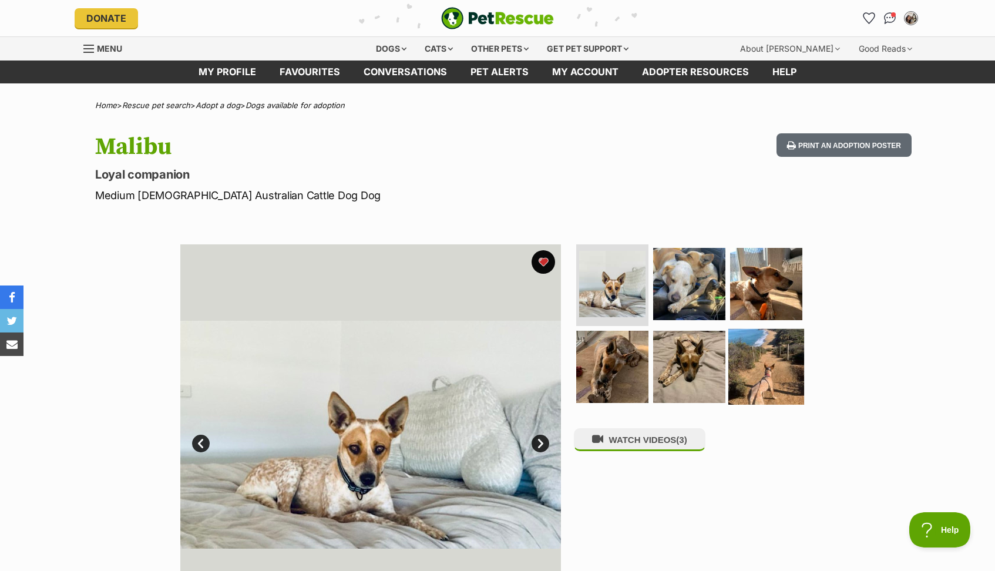
click at [772, 368] on img at bounding box center [766, 367] width 76 height 76
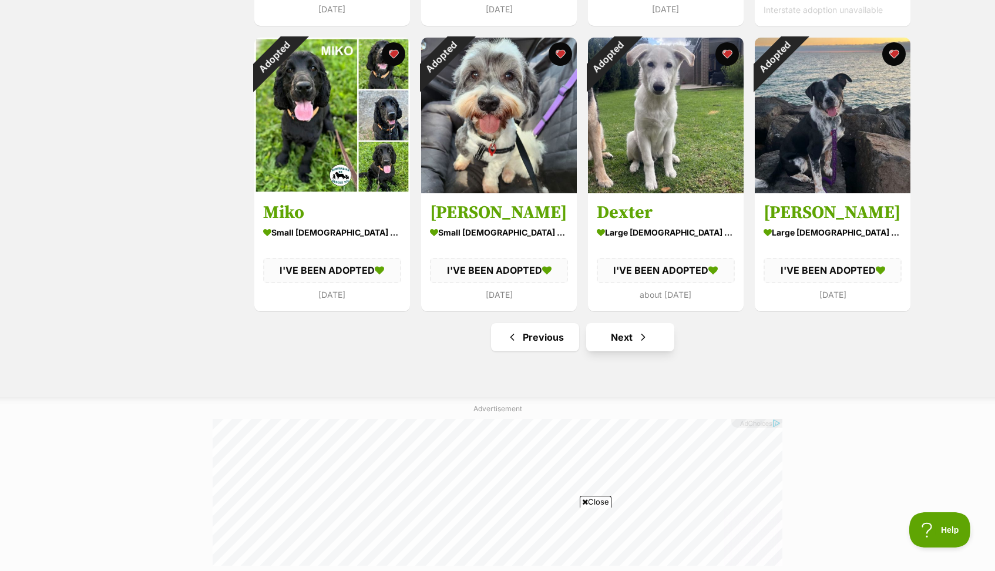
click at [640, 345] on link "Next" at bounding box center [630, 337] width 88 height 28
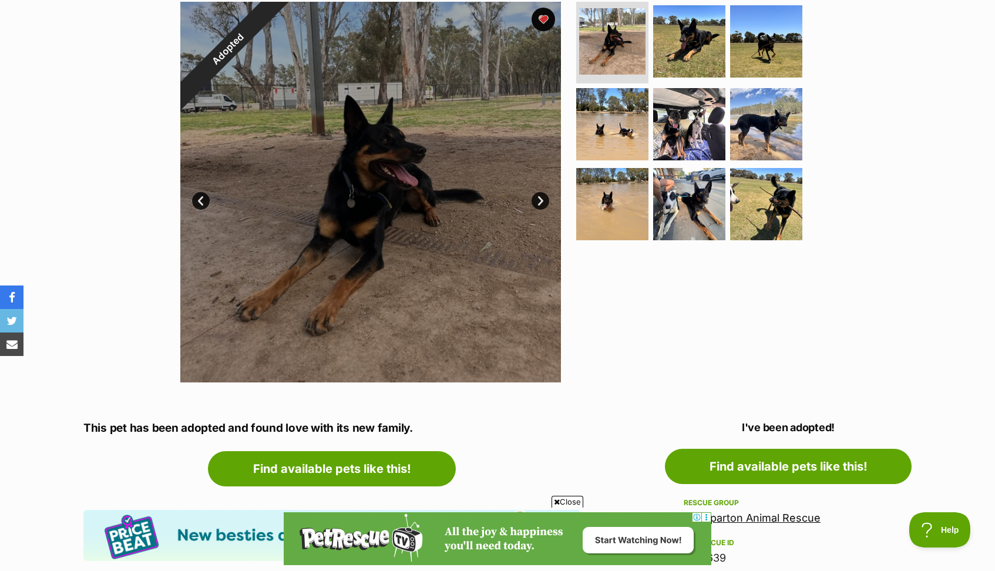
scroll to position [243, 0]
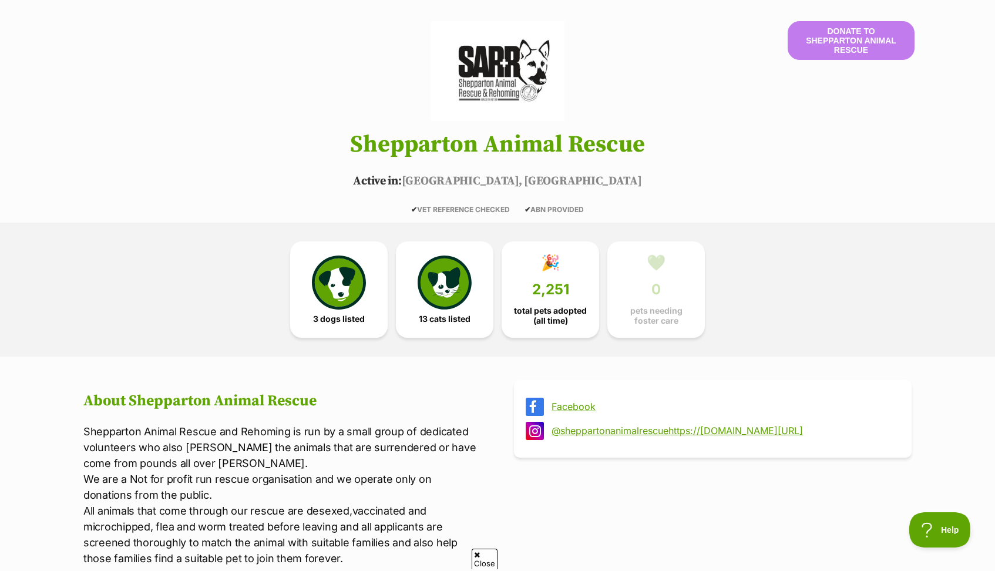
scroll to position [96, 0]
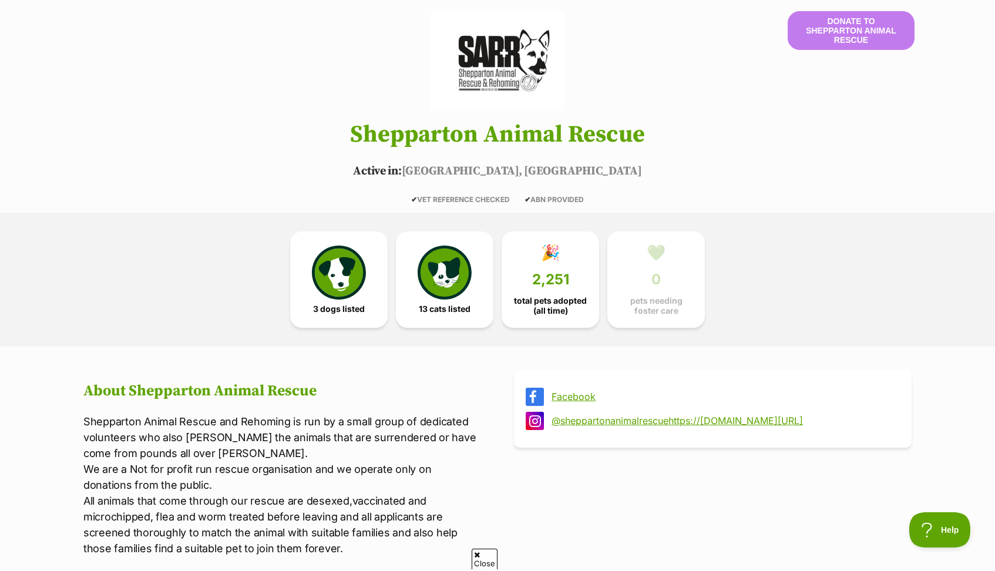
click at [580, 396] on link "Facebook" at bounding box center [724, 396] width 344 height 11
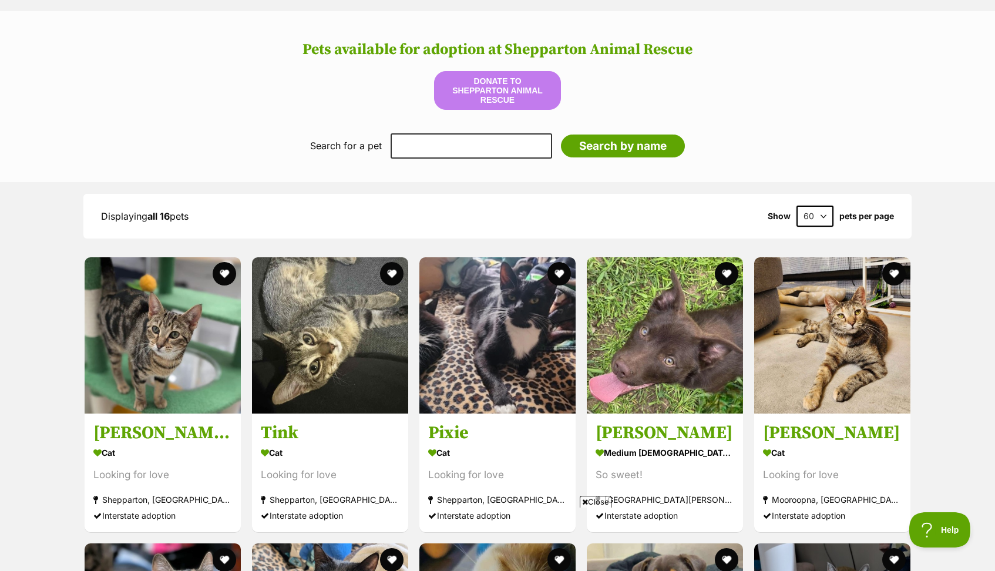
scroll to position [1071, 0]
click at [600, 502] on span "Close" at bounding box center [596, 502] width 32 height 12
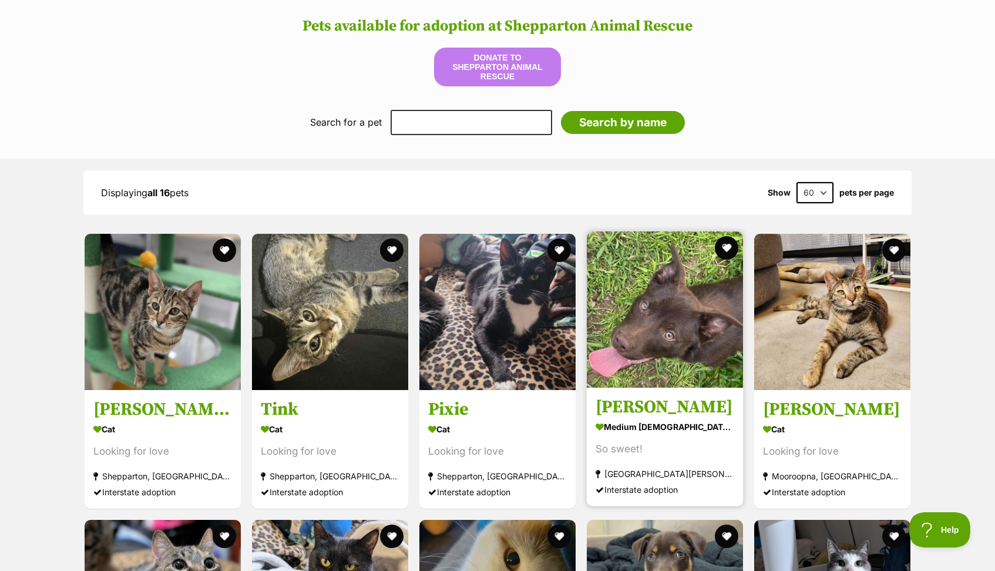
scroll to position [1094, 0]
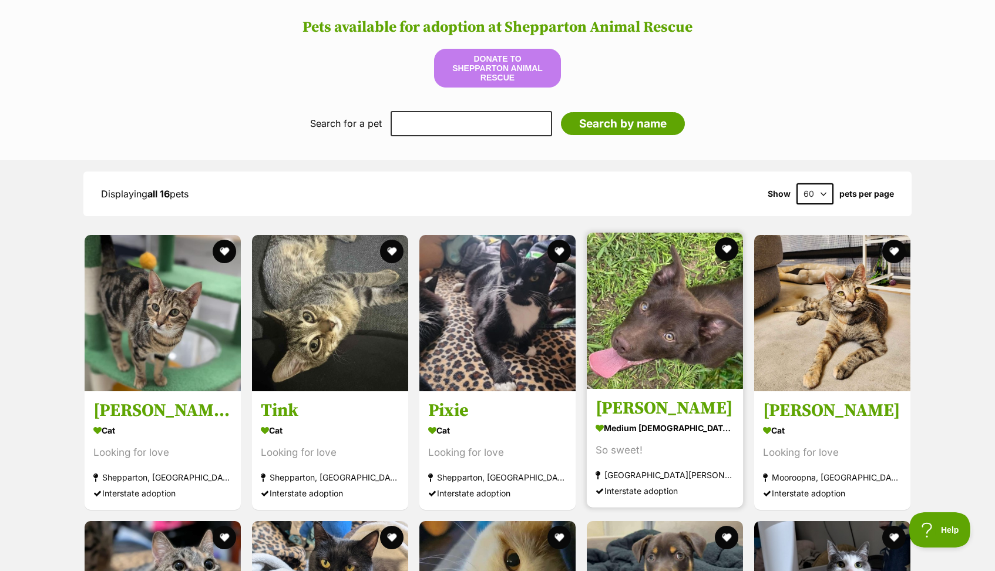
click at [655, 398] on h3 "[PERSON_NAME]" at bounding box center [665, 408] width 139 height 22
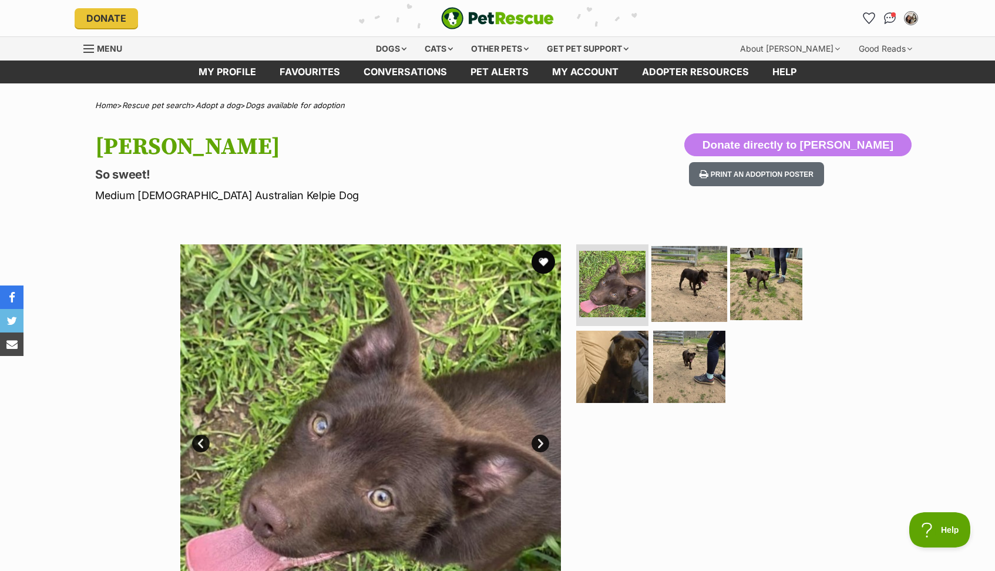
click at [693, 285] on img at bounding box center [689, 284] width 76 height 76
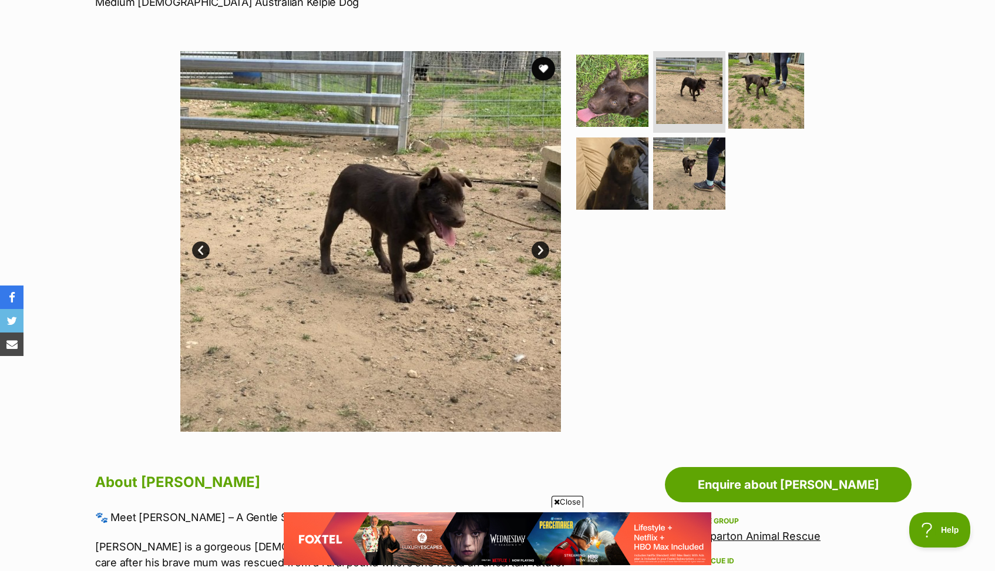
click at [772, 85] on img at bounding box center [766, 90] width 76 height 76
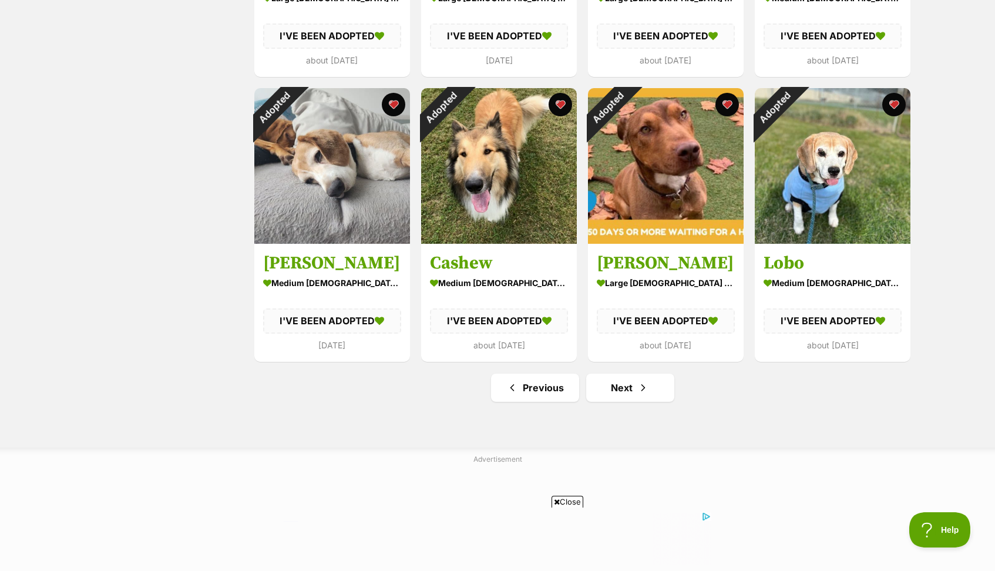
scroll to position [1325, 0]
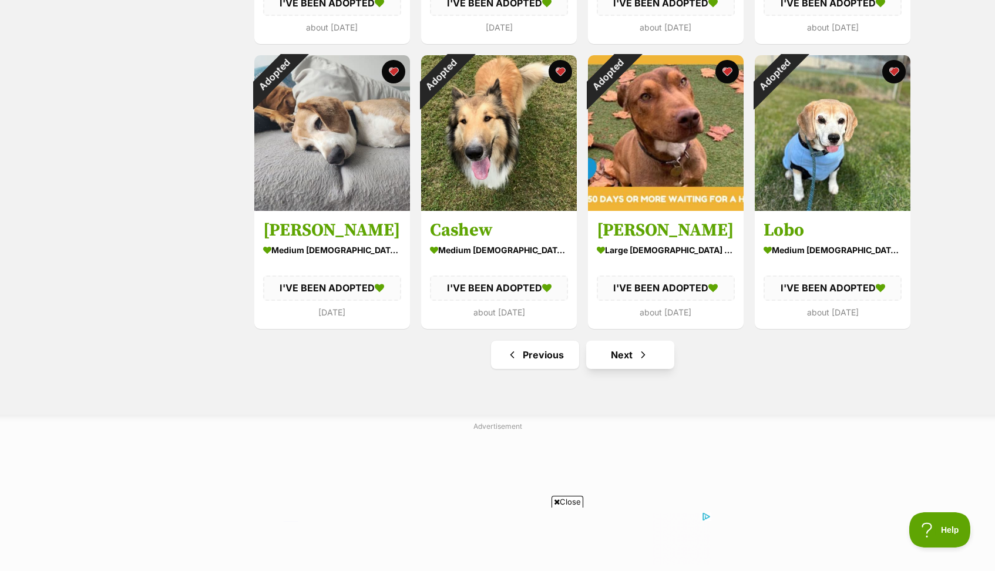
click at [653, 354] on link "Next" at bounding box center [630, 355] width 88 height 28
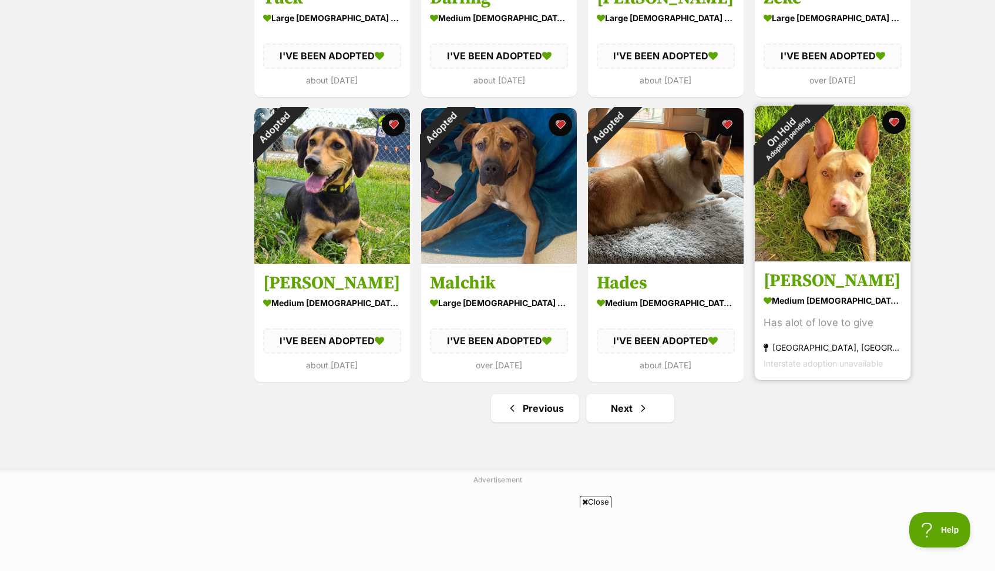
scroll to position [1273, 0]
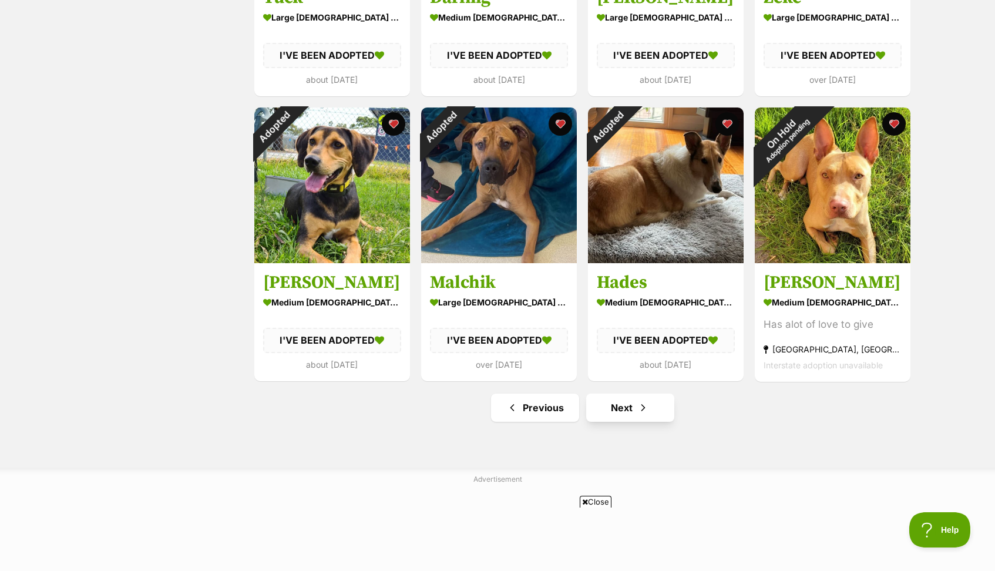
click at [628, 405] on link "Next" at bounding box center [630, 408] width 88 height 28
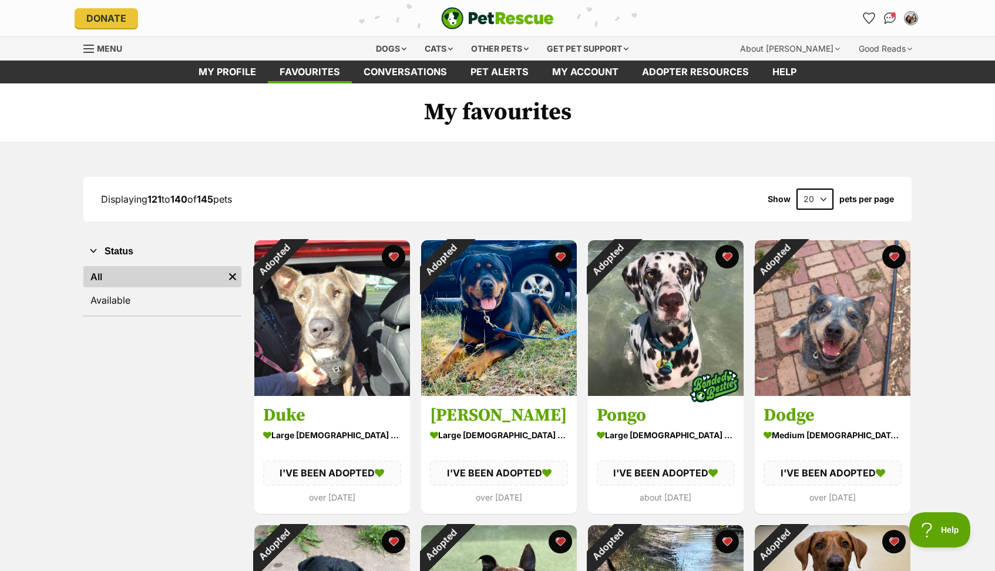
select select "60"
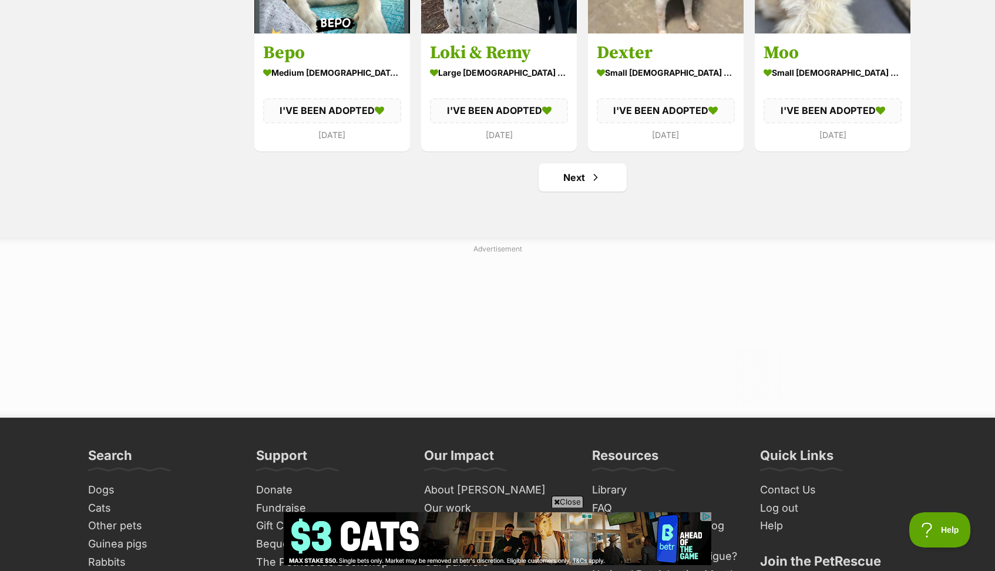
scroll to position [4358, 0]
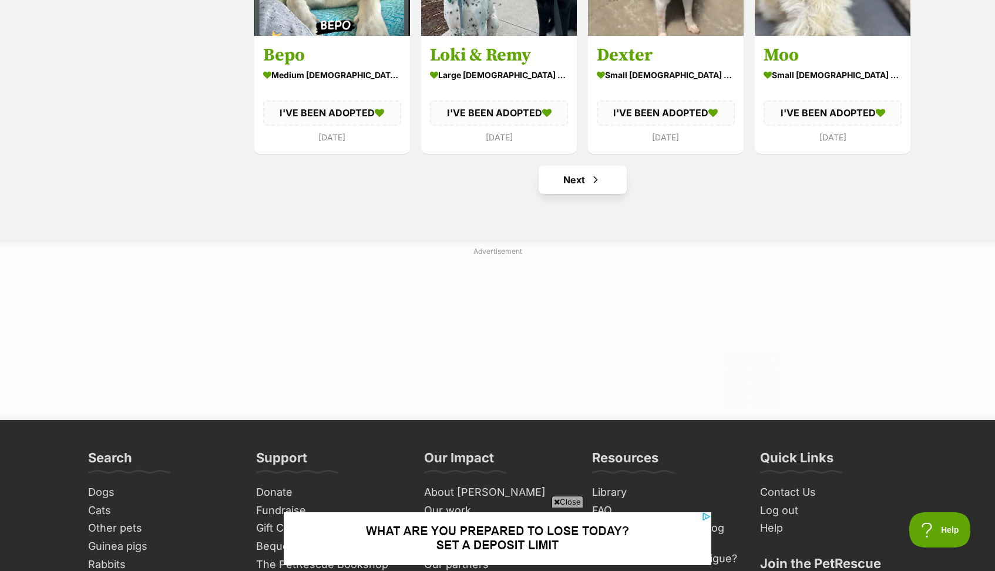
click at [564, 173] on link "Next" at bounding box center [583, 180] width 88 height 28
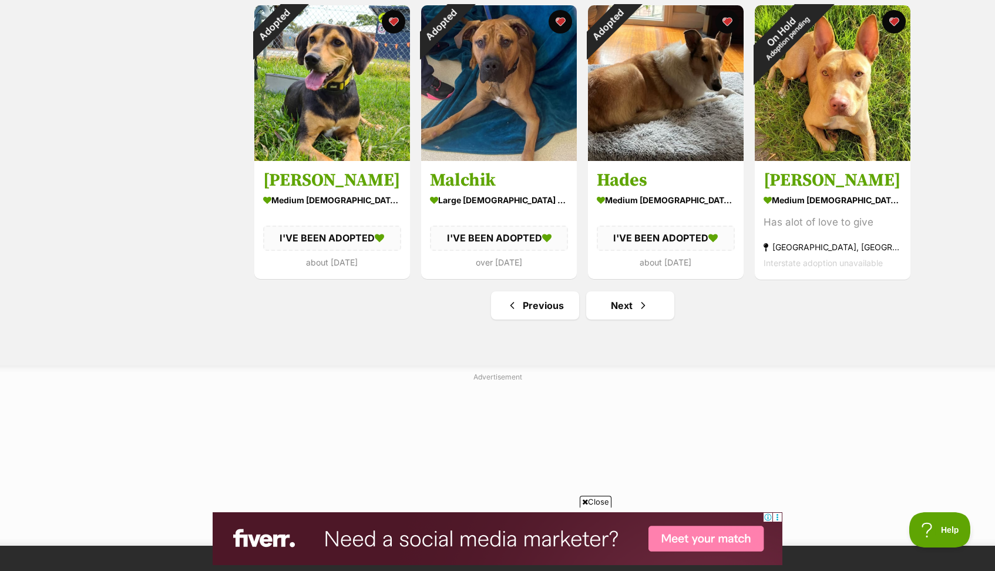
scroll to position [4225, 0]
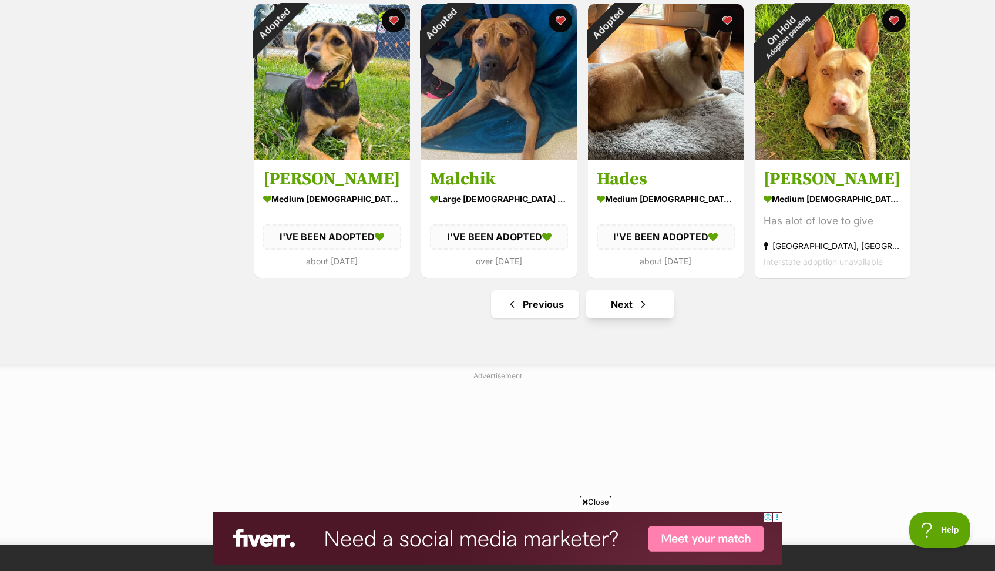
click at [634, 297] on link "Next" at bounding box center [630, 304] width 88 height 28
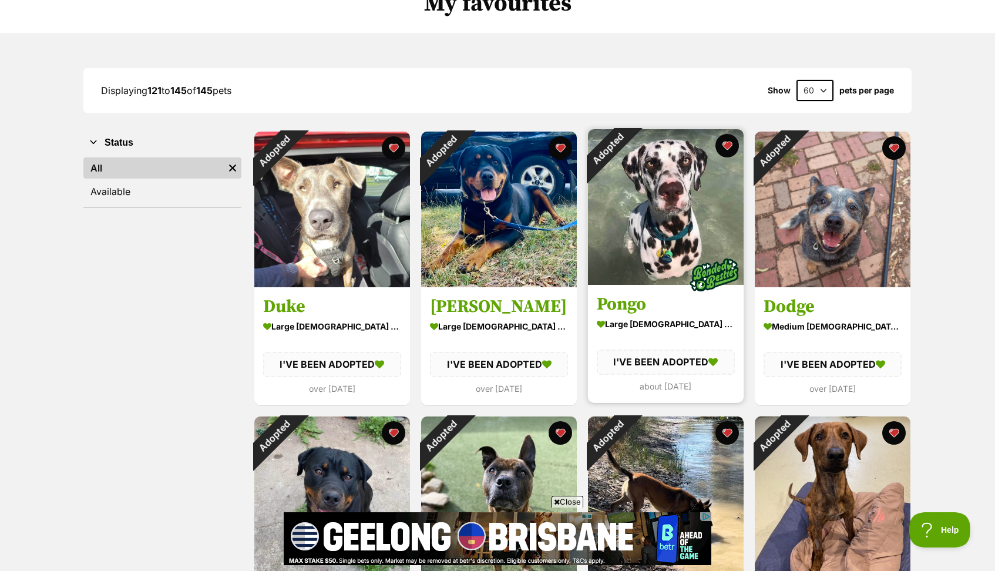
scroll to position [108, 0]
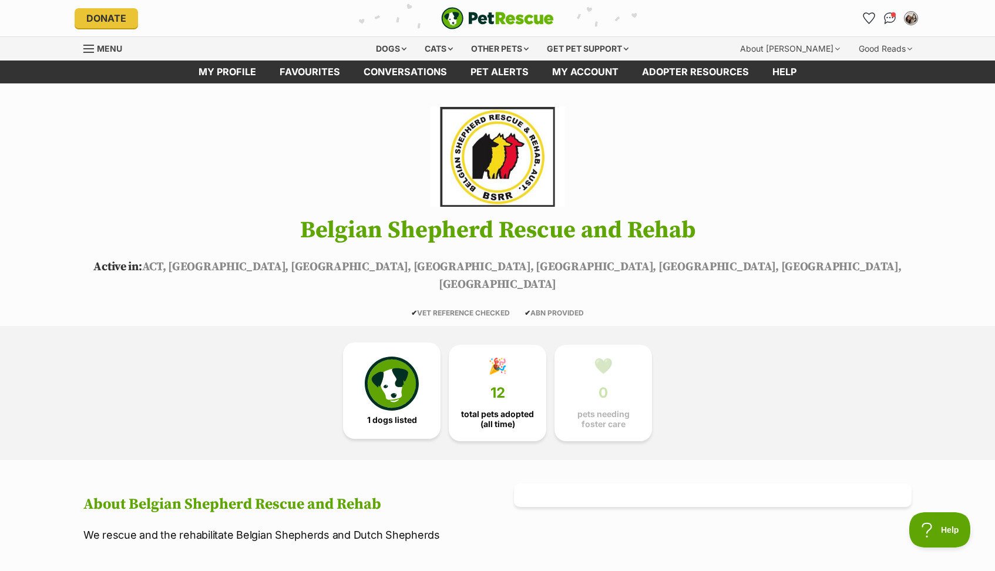
click at [408, 368] on img at bounding box center [392, 384] width 54 height 54
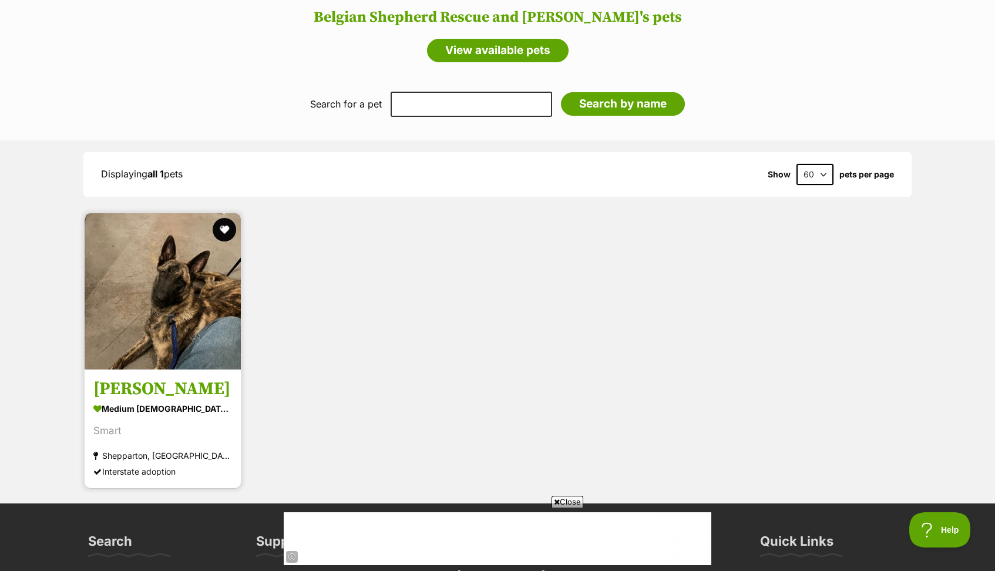
click at [170, 378] on h3 "[PERSON_NAME]" at bounding box center [162, 389] width 139 height 22
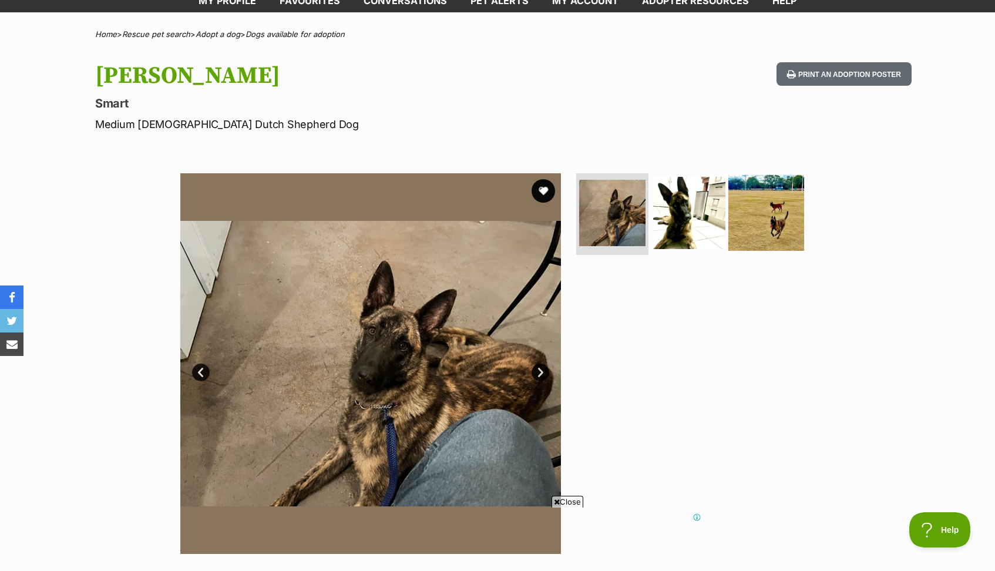
click at [779, 211] on img at bounding box center [766, 212] width 76 height 76
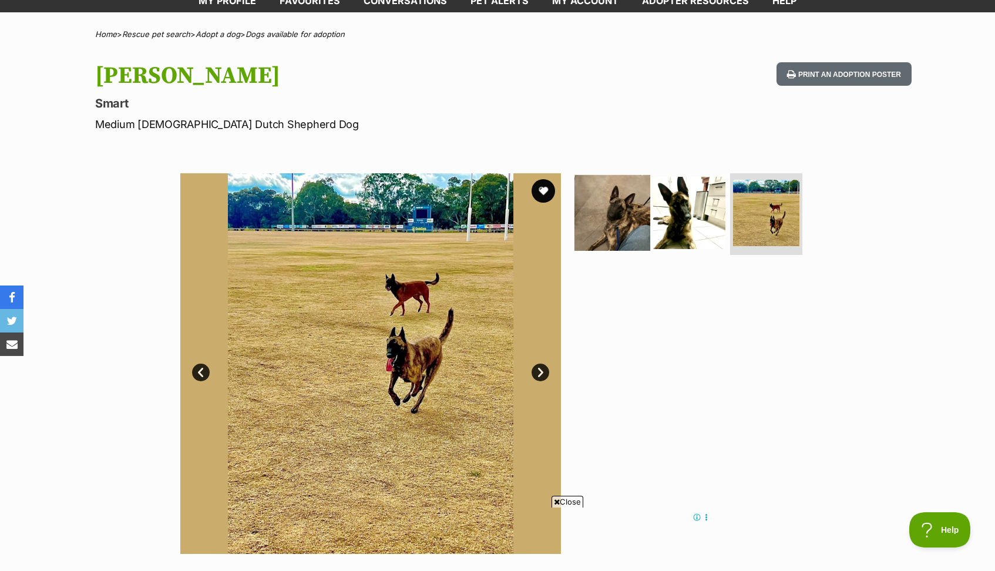
click at [640, 225] on img at bounding box center [612, 212] width 76 height 76
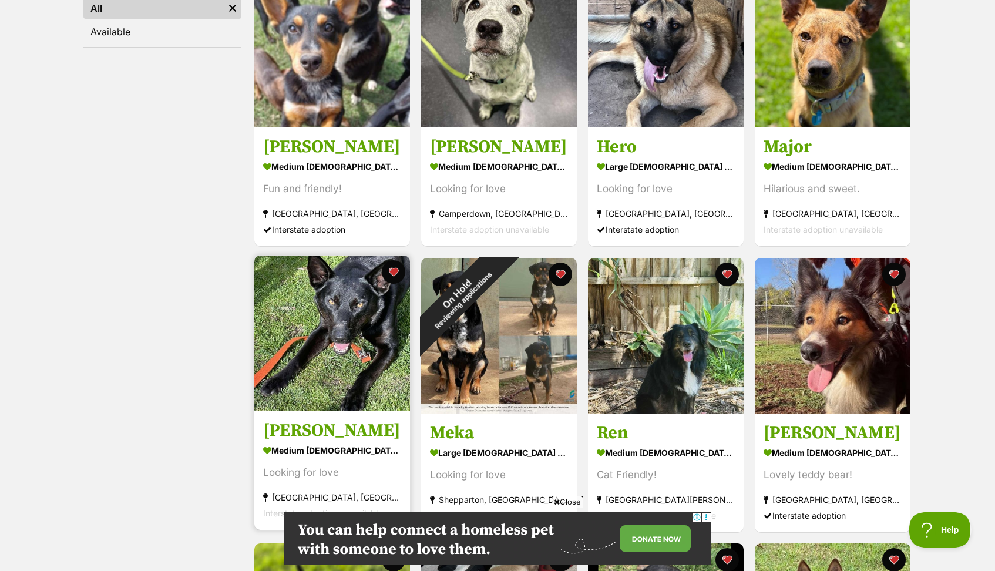
scroll to position [268, 0]
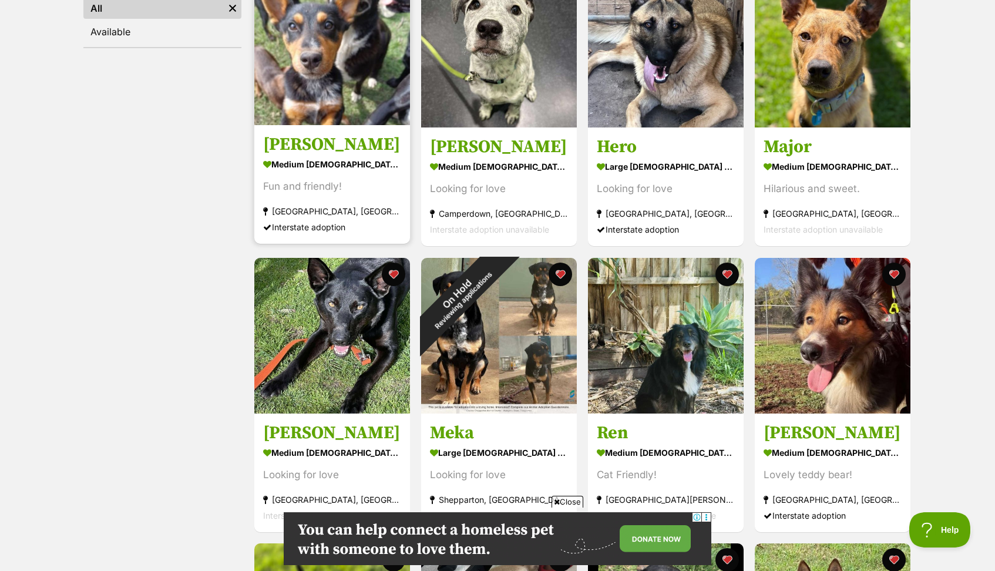
click at [360, 94] on img at bounding box center [332, 47] width 156 height 156
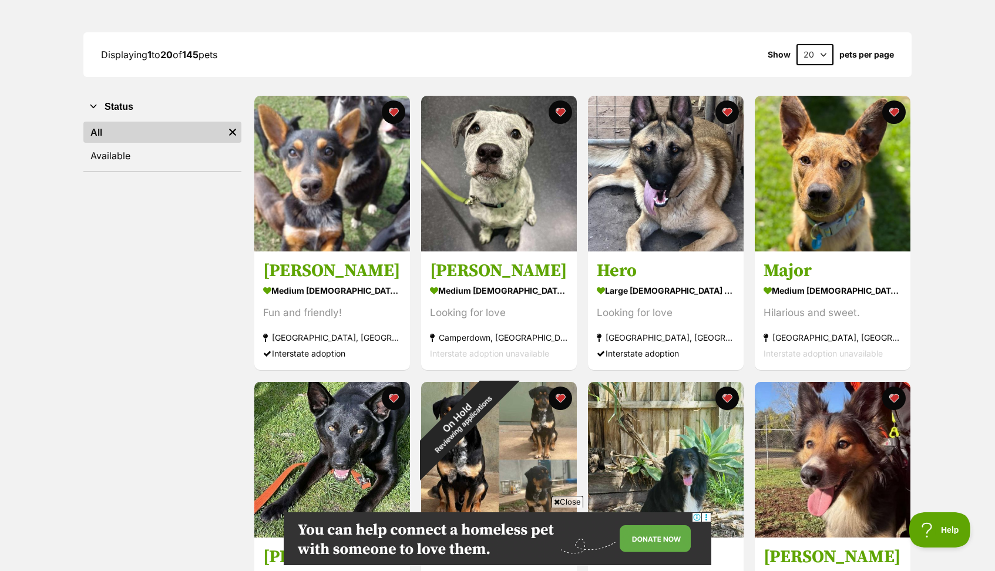
scroll to position [135, 0]
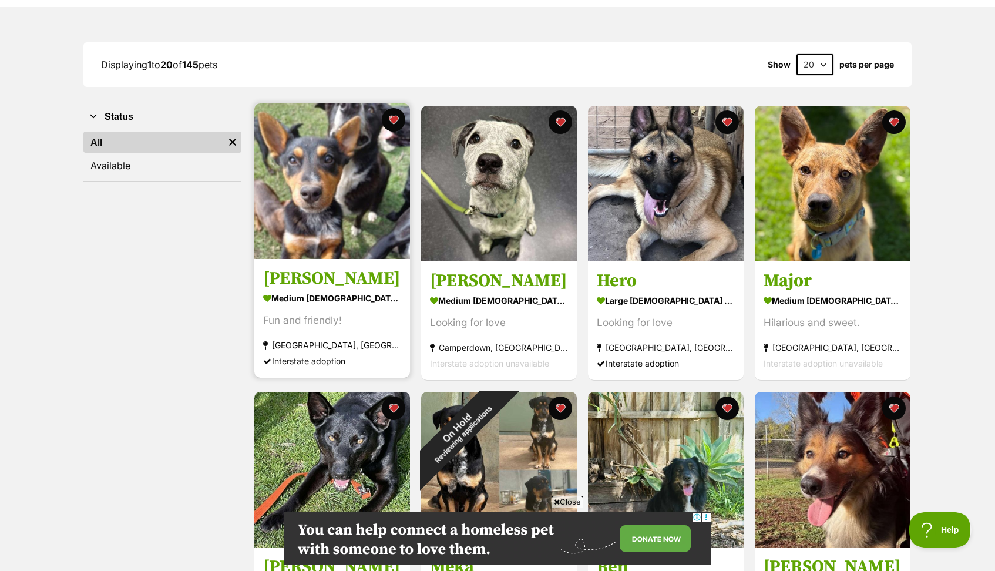
click at [332, 246] on img at bounding box center [332, 181] width 156 height 156
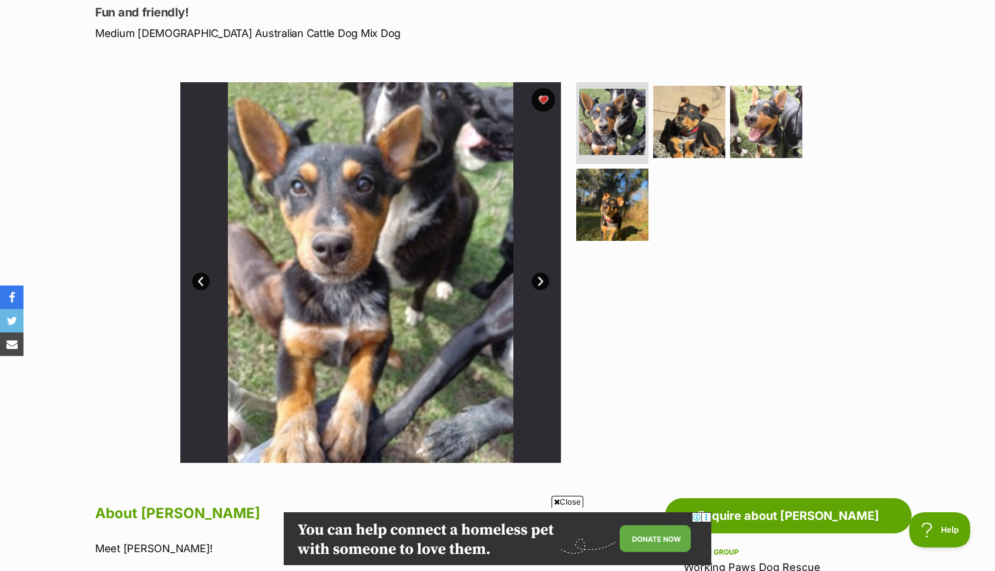
scroll to position [163, 0]
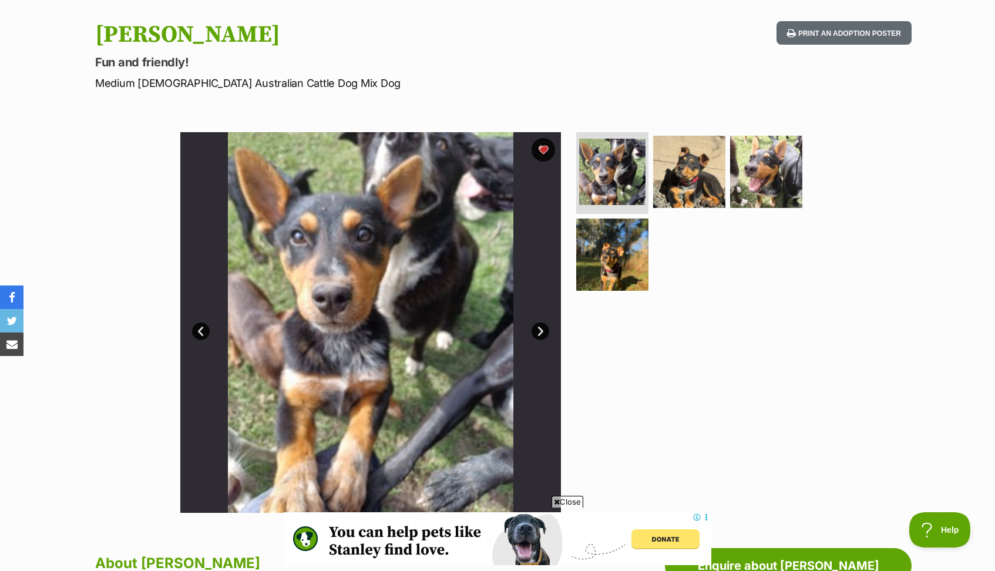
scroll to position [112, 0]
